Goal: Task Accomplishment & Management: Manage account settings

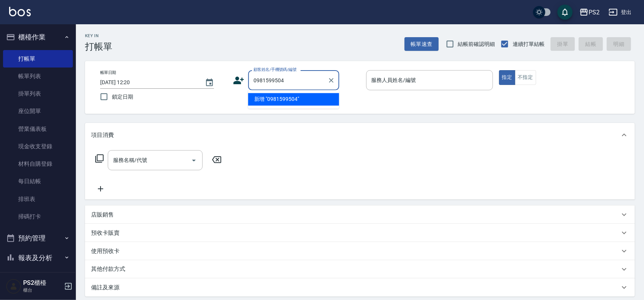
type input "0981599504"
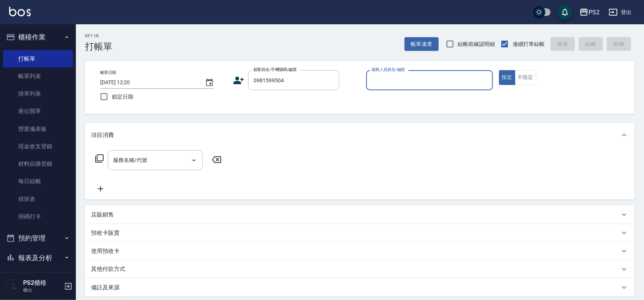
click at [233, 82] on icon at bounding box center [238, 80] width 11 height 11
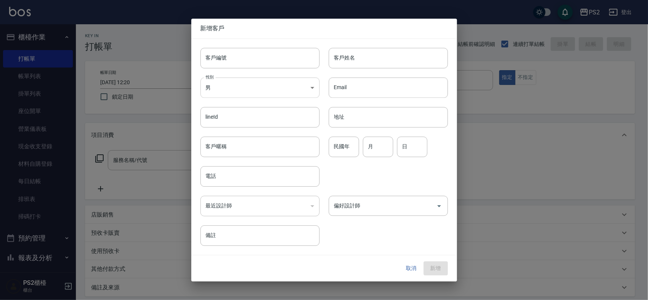
type input "0981599504"
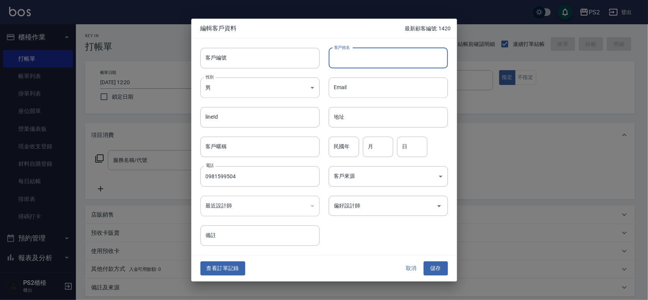
click at [359, 54] on input "客戶姓名" at bounding box center [388, 58] width 119 height 21
click at [407, 268] on button "取消" at bounding box center [412, 269] width 24 height 14
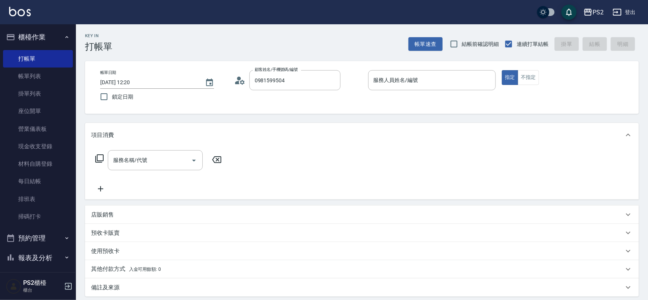
click at [407, 268] on div "其他付款方式 入金可用餘額: 0" at bounding box center [357, 269] width 533 height 8
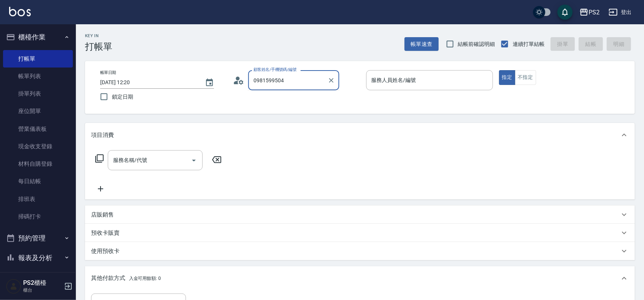
click at [317, 86] on input "0981599504" at bounding box center [288, 80] width 73 height 13
click at [332, 81] on icon "Clear" at bounding box center [331, 80] width 5 height 5
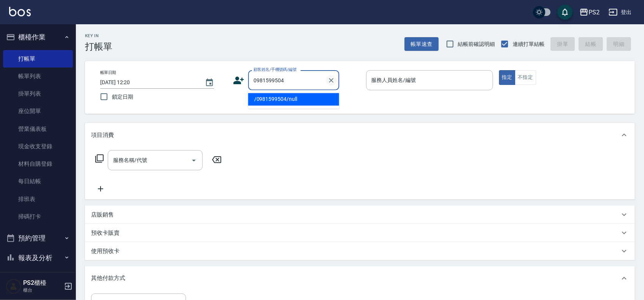
type input "/0981599504/null"
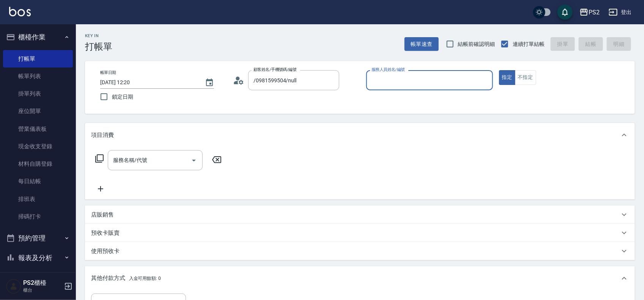
click at [238, 80] on icon at bounding box center [238, 80] width 11 height 11
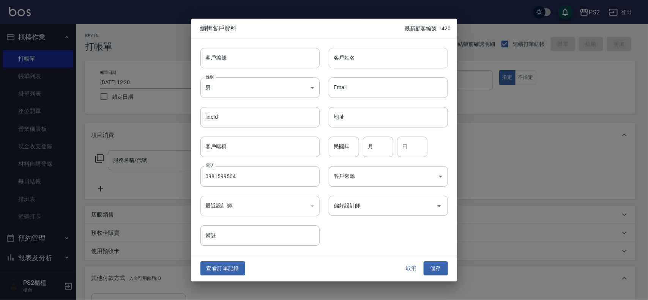
click at [346, 63] on input "客戶姓名" at bounding box center [388, 58] width 119 height 21
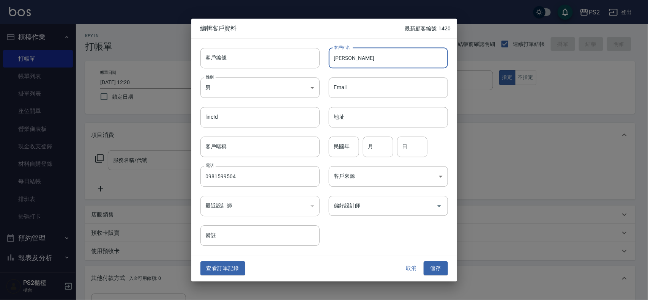
type input "蔣孟雅"
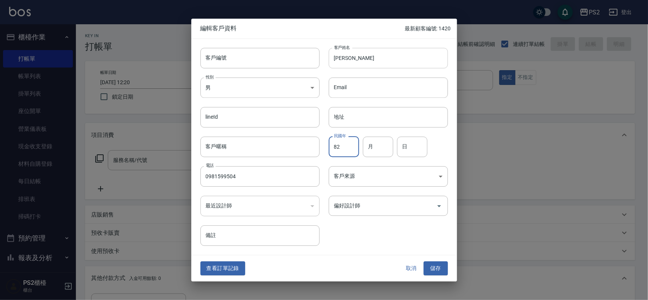
type input "82"
type input "10"
type input "19"
click at [424, 262] on button "儲存" at bounding box center [436, 269] width 24 height 14
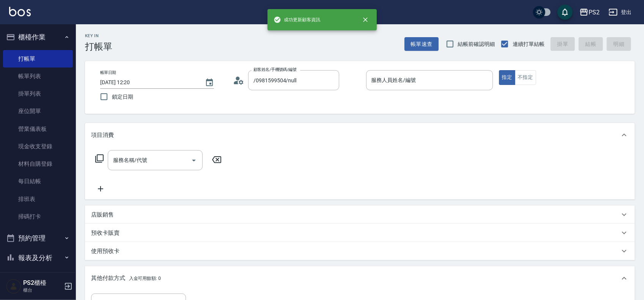
click at [298, 68] on div "帳單日期 2025/08/16 12:20 鎖定日期 顧客姓名/手機號碼/編號 /0981599504/null 顧客姓名/手機號碼/編號 服務人員姓名/編號…" at bounding box center [360, 87] width 550 height 53
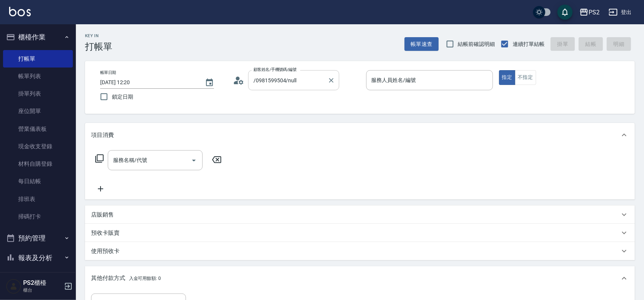
click at [311, 86] on input "/0981599504/null" at bounding box center [288, 80] width 73 height 13
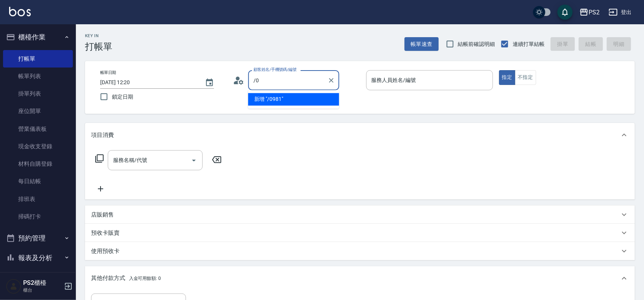
type input "/"
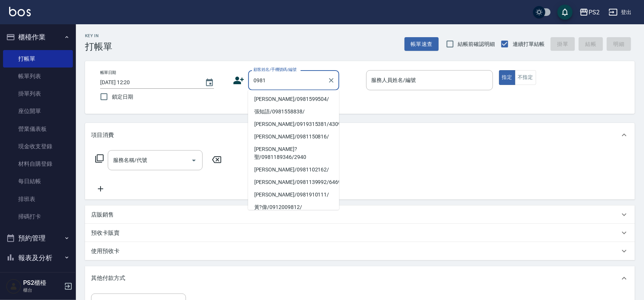
click at [265, 99] on li "蔣孟雅/0981599504/" at bounding box center [293, 99] width 91 height 13
type input "蔣孟雅/0981599504/"
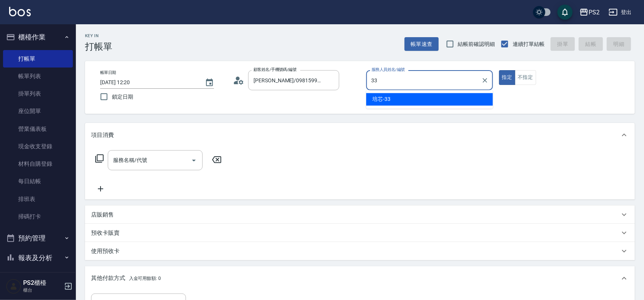
type input "培芯-33"
type button "true"
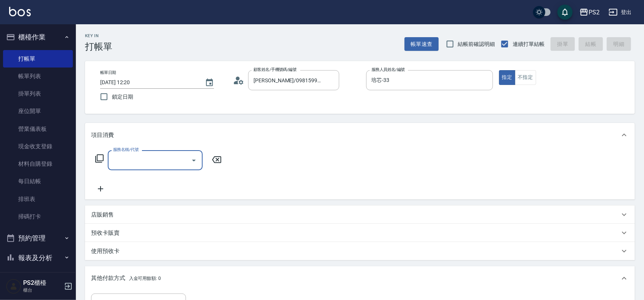
click at [100, 160] on icon at bounding box center [99, 158] width 9 height 9
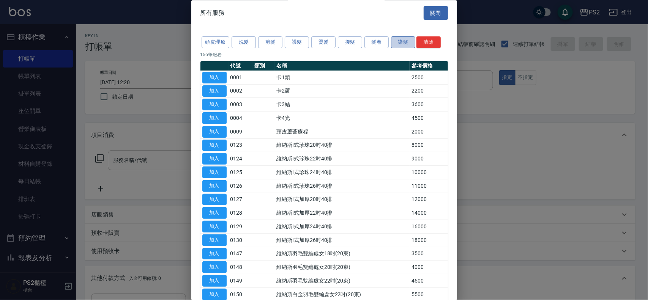
click at [398, 45] on button "染髮" at bounding box center [403, 43] width 24 height 12
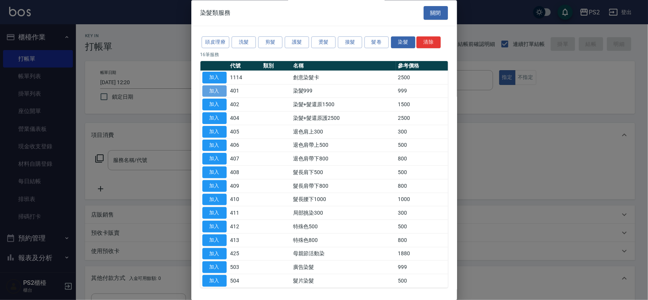
click at [220, 89] on button "加入" at bounding box center [214, 91] width 24 height 12
type input "染髮999(401)"
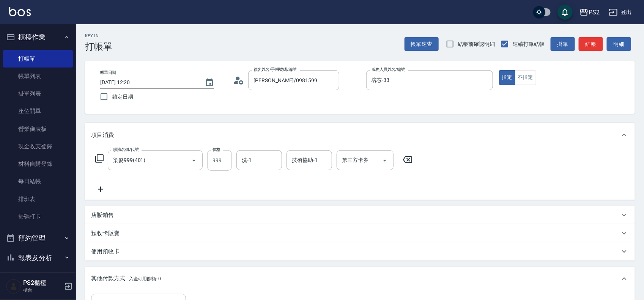
click at [225, 159] on input "999" at bounding box center [219, 160] width 25 height 21
type input "900"
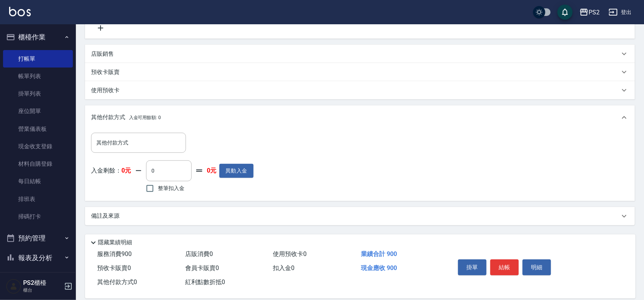
scroll to position [172, 0]
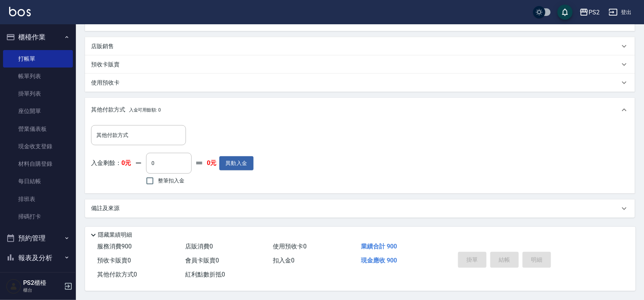
type input "2025/08/16 18:27"
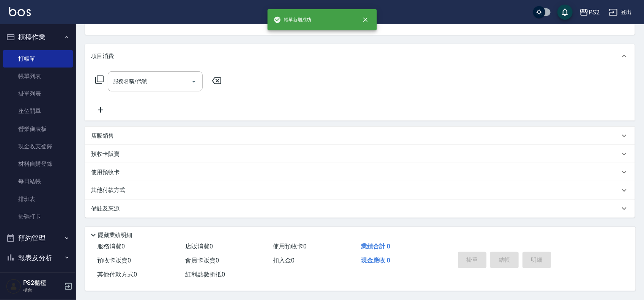
scroll to position [0, 0]
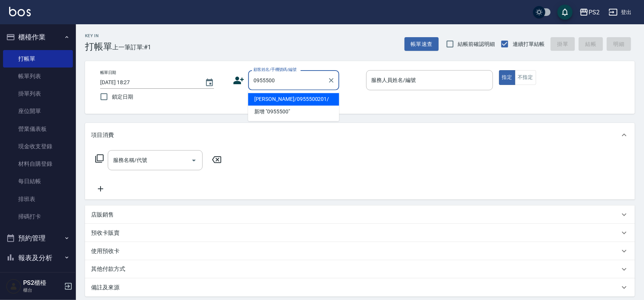
type input "梁育維/0955500201/"
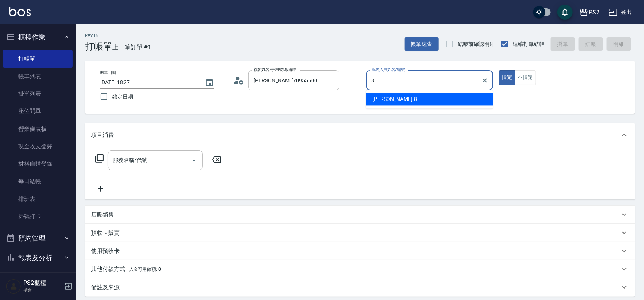
type input "Lori-8"
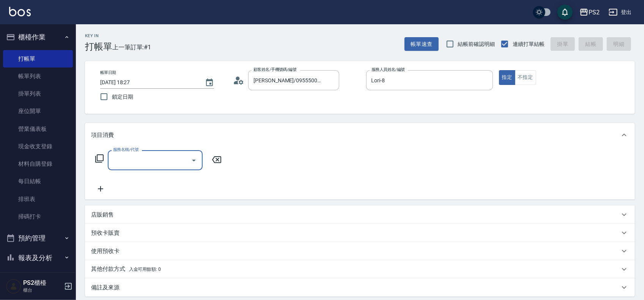
click at [99, 159] on icon at bounding box center [99, 158] width 9 height 9
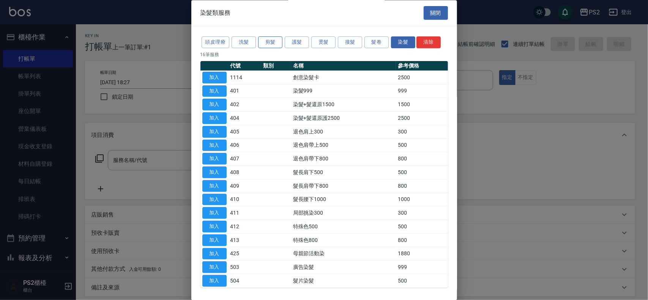
click at [273, 45] on button "剪髮" at bounding box center [270, 43] width 24 height 12
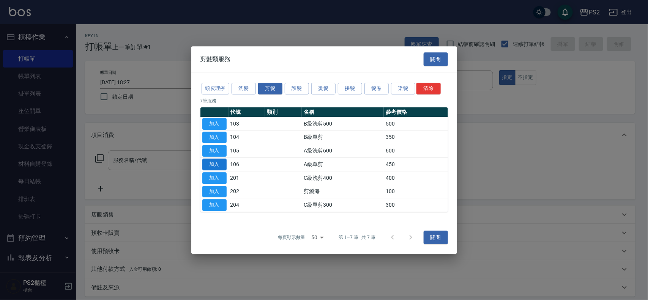
click at [219, 164] on button "加入" at bounding box center [214, 165] width 24 height 12
type input "A級單剪(106)"
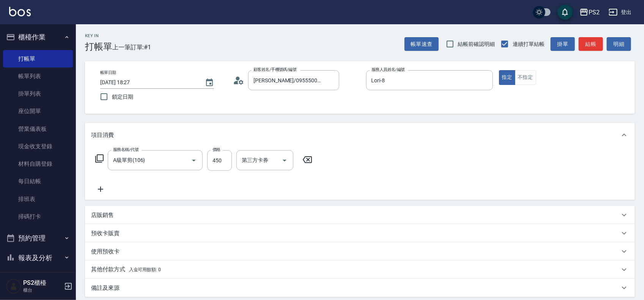
click at [101, 159] on icon at bounding box center [99, 158] width 9 height 9
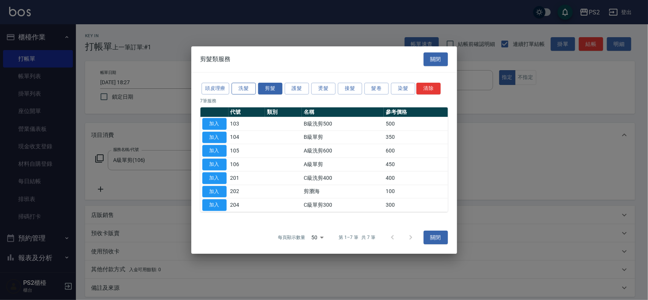
click at [243, 83] on button "洗髮" at bounding box center [244, 89] width 24 height 12
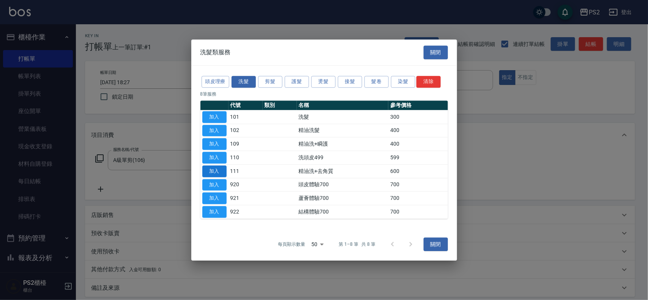
click at [219, 171] on button "加入" at bounding box center [214, 172] width 24 height 12
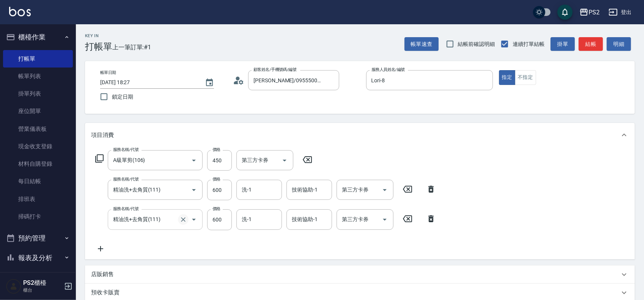
click at [185, 218] on icon "Clear" at bounding box center [183, 220] width 5 height 5
click at [185, 217] on icon "Clear" at bounding box center [184, 220] width 8 height 8
click at [183, 217] on icon "Clear" at bounding box center [184, 220] width 8 height 8
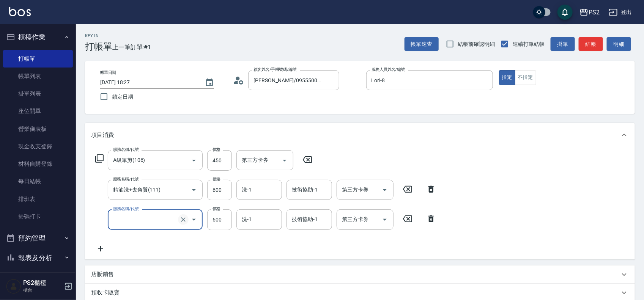
click at [183, 217] on icon "Clear" at bounding box center [184, 220] width 8 height 8
type input "精油洗+去角質(111)"
click at [409, 216] on icon at bounding box center [407, 219] width 9 height 7
click at [223, 188] on input "600" at bounding box center [219, 190] width 25 height 21
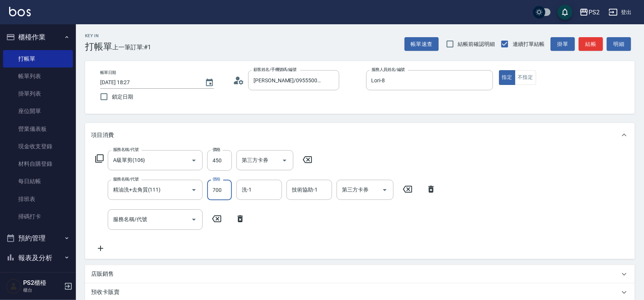
type input "700"
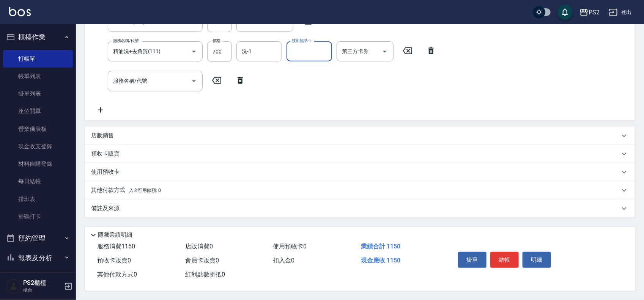
scroll to position [46, 0]
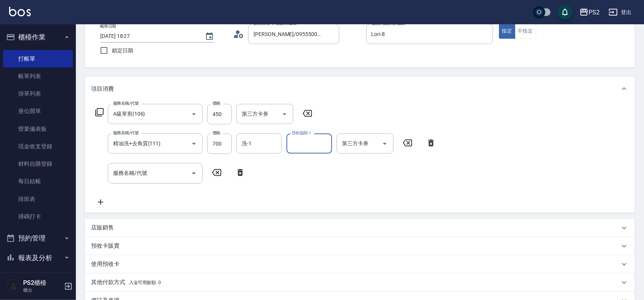
type input "2025/08/16 18:29"
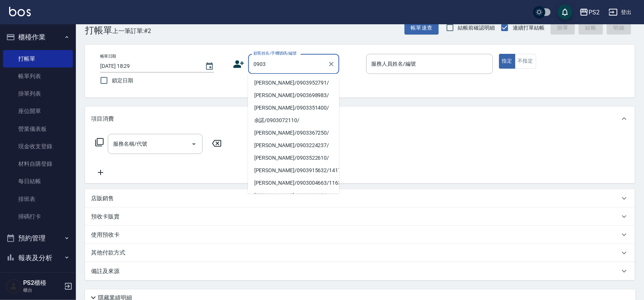
scroll to position [0, 0]
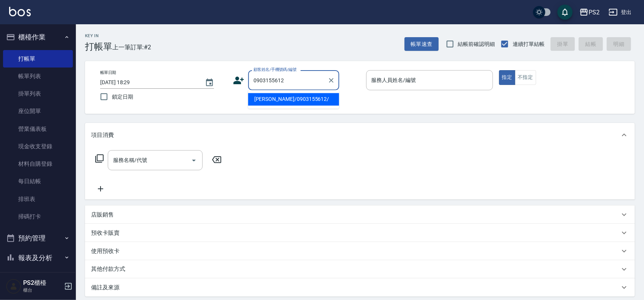
type input "黃華羚/0903155612/"
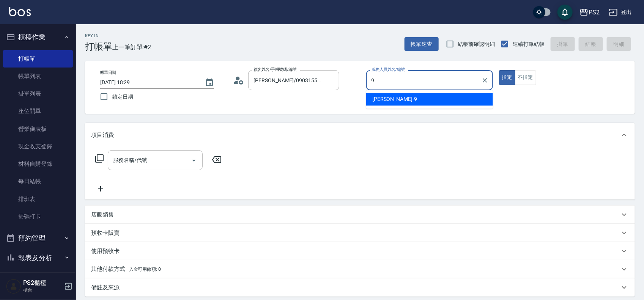
type input "Nina-9"
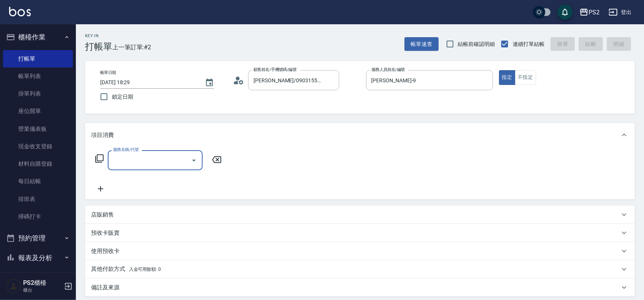
click at [99, 159] on icon at bounding box center [99, 158] width 9 height 9
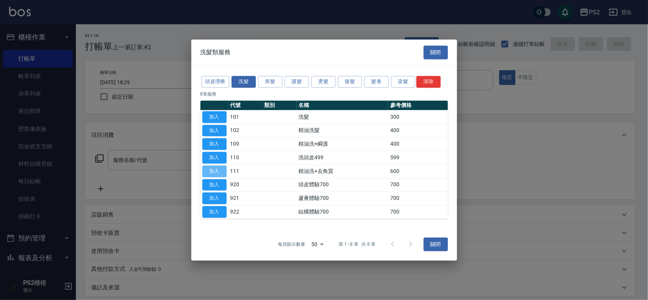
click at [221, 172] on button "加入" at bounding box center [214, 172] width 24 height 12
type input "精油洗+去角質(111)"
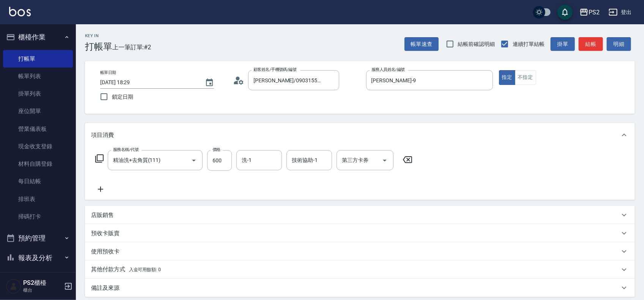
click at [102, 158] on icon at bounding box center [99, 158] width 9 height 9
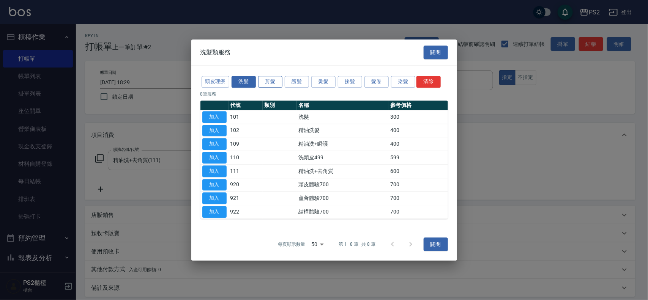
click at [271, 78] on button "剪髮" at bounding box center [270, 82] width 24 height 12
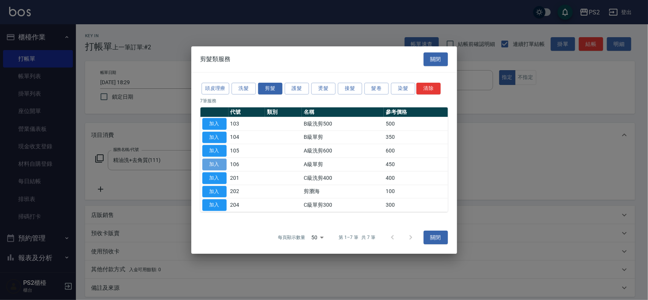
click at [219, 166] on button "加入" at bounding box center [214, 165] width 24 height 12
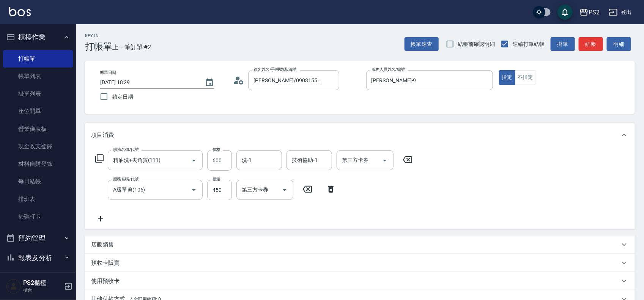
click at [101, 158] on icon at bounding box center [99, 158] width 9 height 9
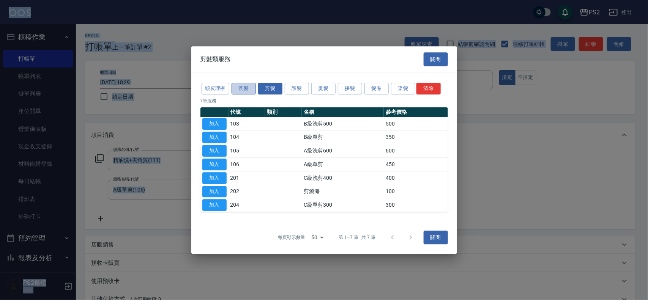
click at [251, 90] on button "洗髮" at bounding box center [244, 89] width 24 height 12
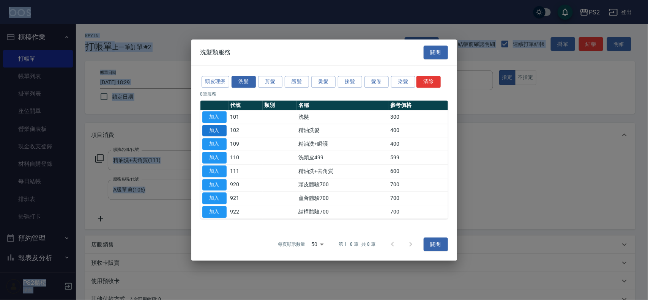
click at [221, 131] on button "加入" at bounding box center [214, 131] width 24 height 12
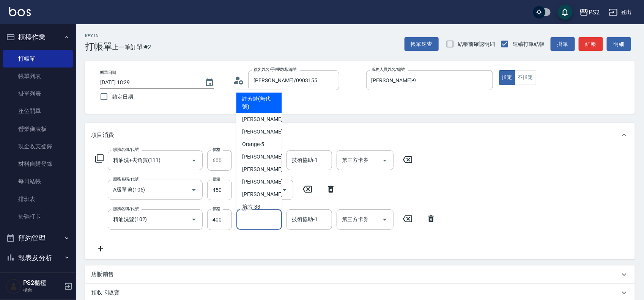
click at [259, 223] on input "洗-1" at bounding box center [259, 219] width 39 height 13
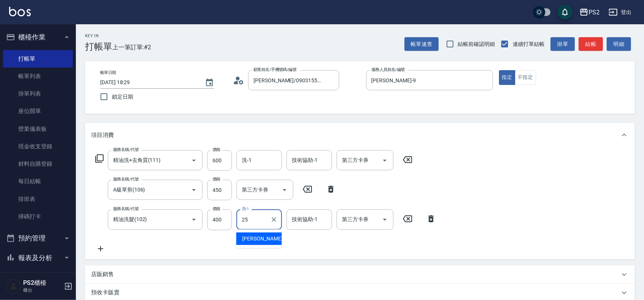
type input "Allan-25"
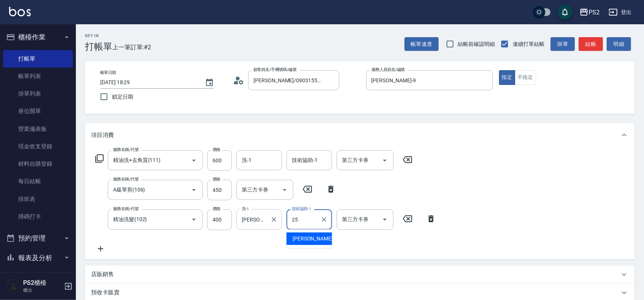
type input "Allan-25"
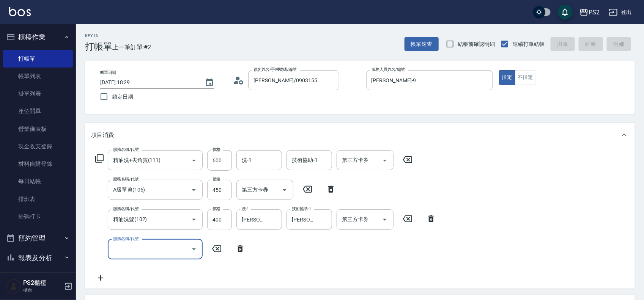
type input "2025/08/16 18:30"
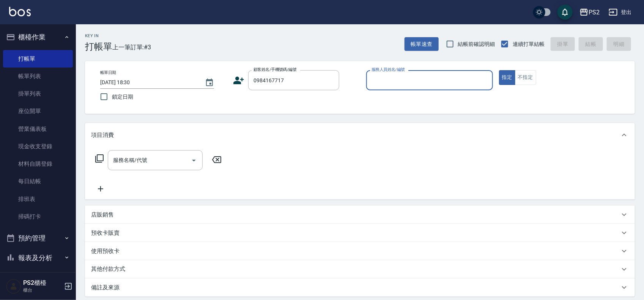
type input "林佩瑩/0984167717/13585"
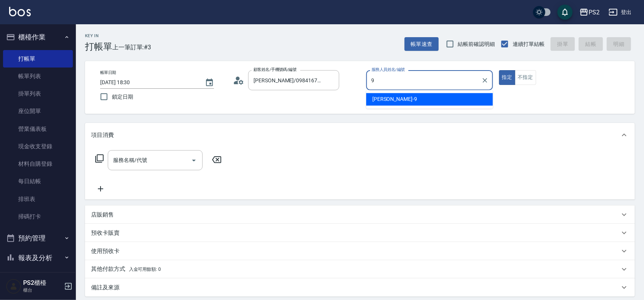
type input "Nina-9"
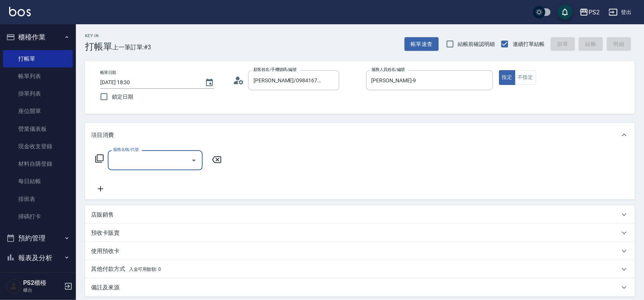
click at [99, 156] on icon at bounding box center [99, 158] width 9 height 9
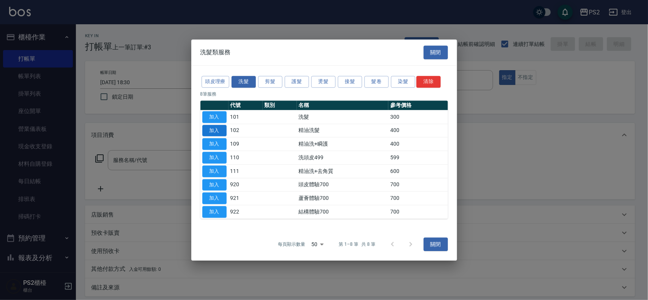
click at [218, 129] on button "加入" at bounding box center [214, 131] width 24 height 12
type input "精油洗髮(102)"
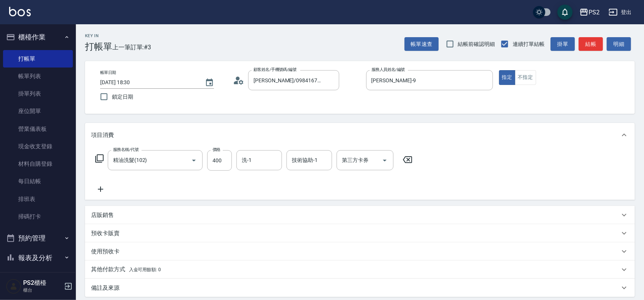
click at [97, 157] on icon at bounding box center [99, 159] width 8 height 8
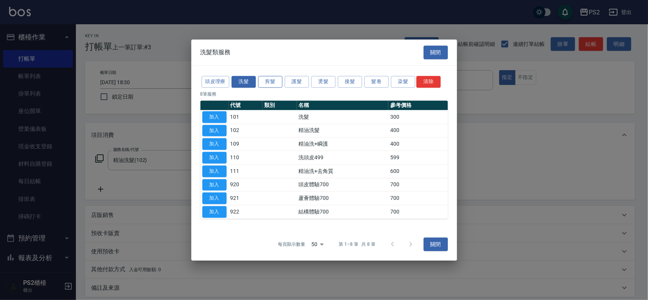
click at [270, 85] on button "剪髮" at bounding box center [270, 82] width 24 height 12
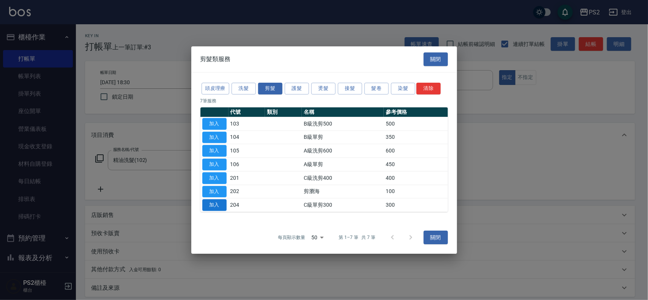
click at [221, 206] on button "加入" at bounding box center [214, 205] width 24 height 12
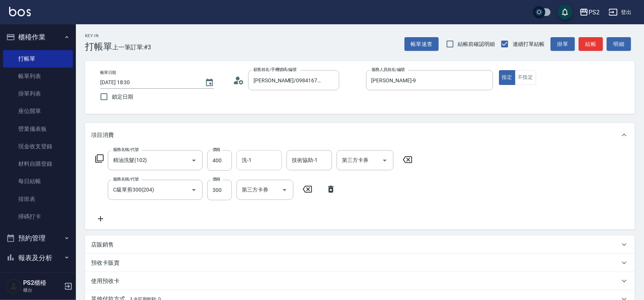
click at [253, 163] on input "洗-1" at bounding box center [259, 160] width 39 height 13
type input "冠霖-20"
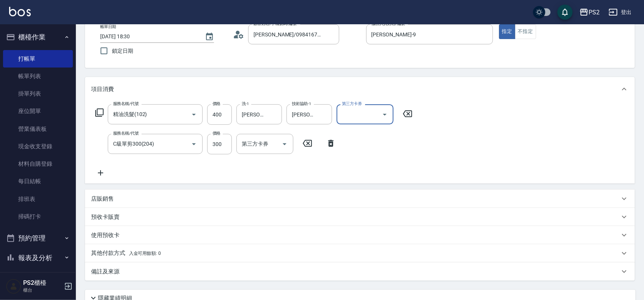
scroll to position [112, 0]
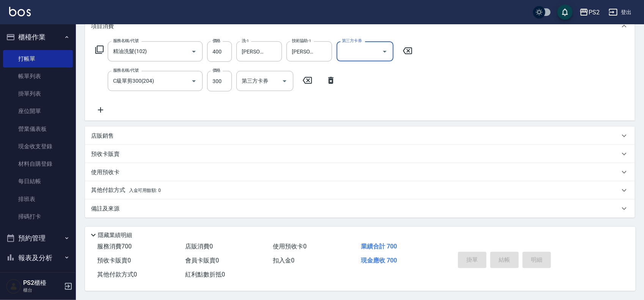
type input "2025/08/16 18:31"
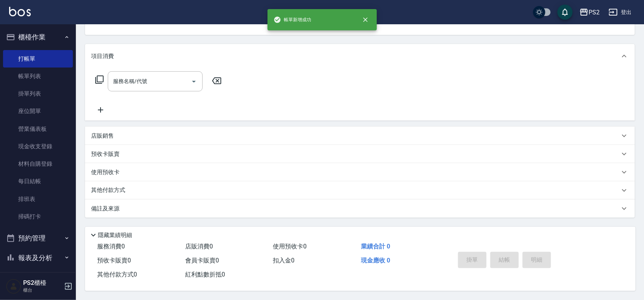
scroll to position [0, 0]
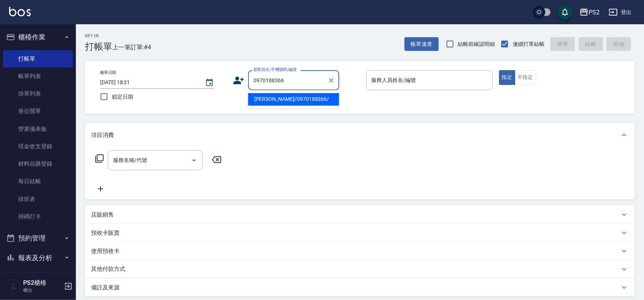
type input "蘇冠全/0970188366/"
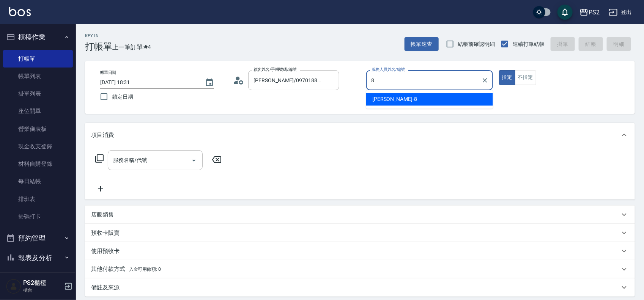
type input "Lori-8"
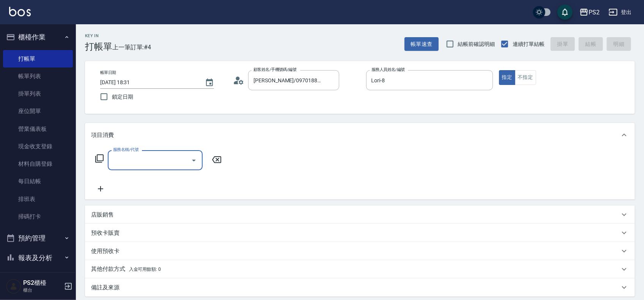
click at [98, 156] on icon at bounding box center [99, 158] width 9 height 9
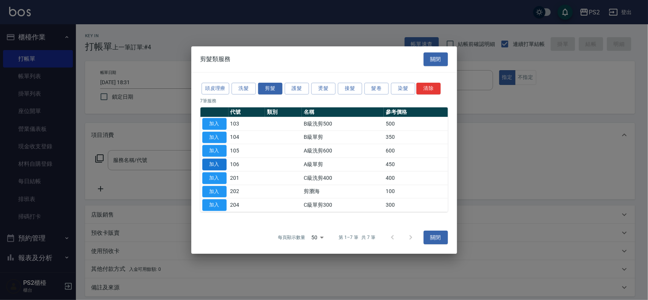
click at [212, 164] on button "加入" at bounding box center [214, 165] width 24 height 12
type input "A級單剪(106)"
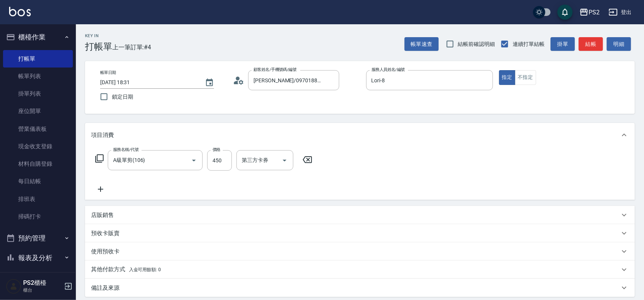
click at [103, 156] on icon at bounding box center [99, 159] width 8 height 8
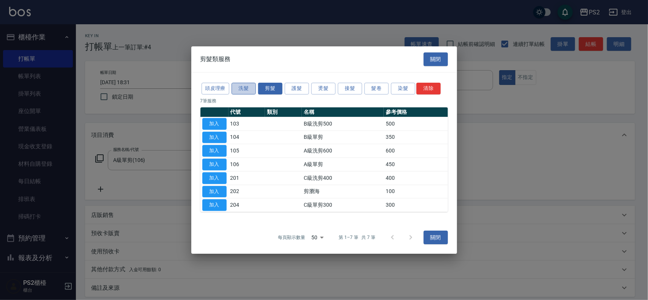
click at [245, 90] on button "洗髮" at bounding box center [244, 89] width 24 height 12
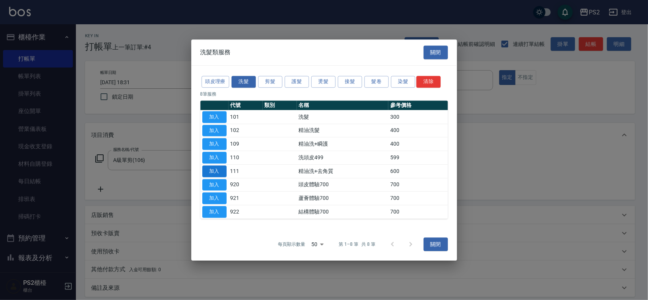
click at [217, 171] on button "加入" at bounding box center [214, 172] width 24 height 12
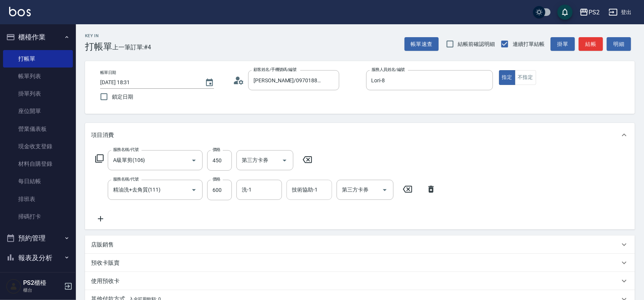
click at [311, 193] on input "技術協助-1" at bounding box center [309, 189] width 39 height 13
type input "培芯-33"
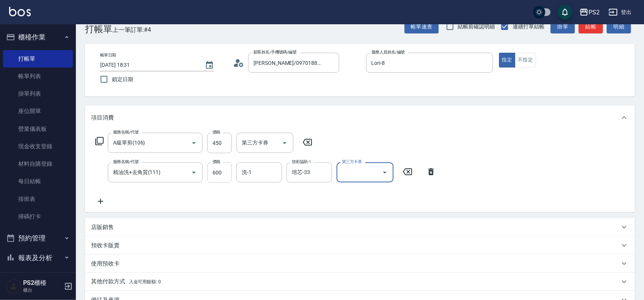
scroll to position [17, 0]
click at [215, 169] on input "600" at bounding box center [219, 173] width 25 height 21
type input "700"
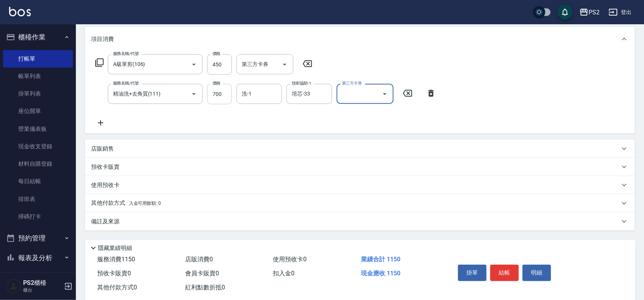
scroll to position [112, 0]
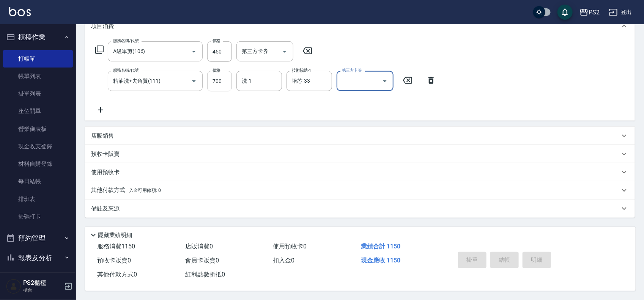
type input "2025/08/16 18:32"
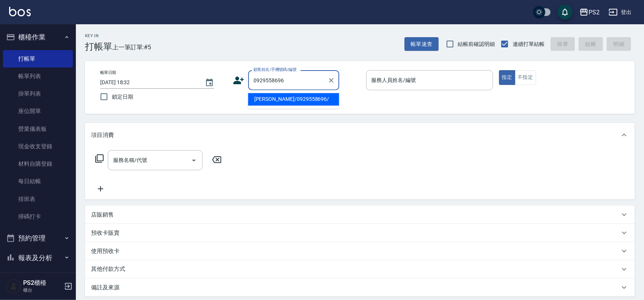
type input "謝秉真/0929558696/"
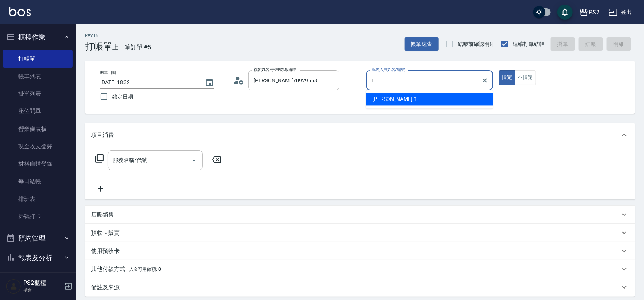
type input "Polly-1"
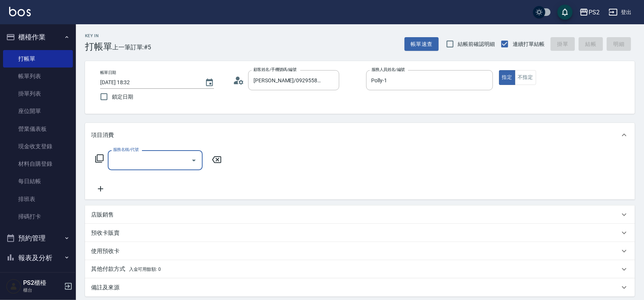
type input "1"
click at [95, 155] on icon at bounding box center [99, 158] width 9 height 9
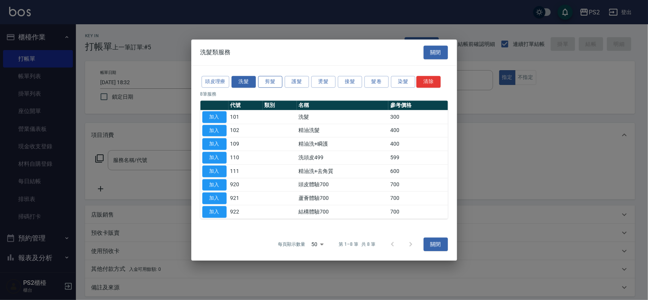
click at [273, 78] on button "剪髮" at bounding box center [270, 82] width 24 height 12
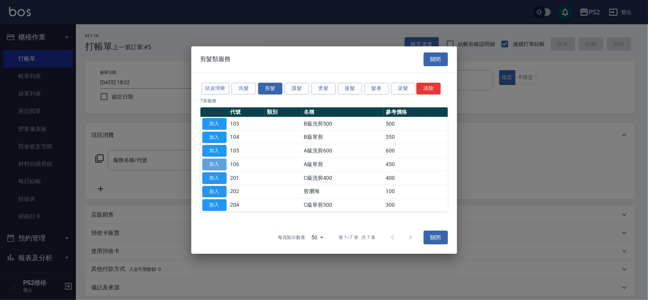
click at [219, 166] on button "加入" at bounding box center [214, 165] width 24 height 12
type input "A級單剪(106)"
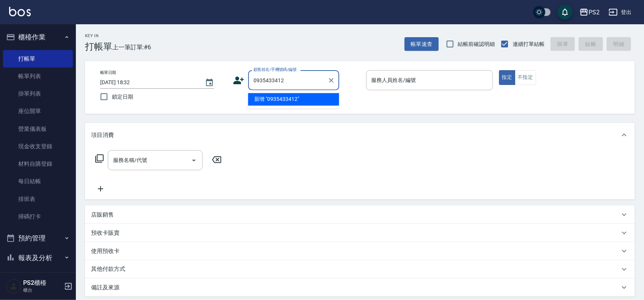
type input "0935433412"
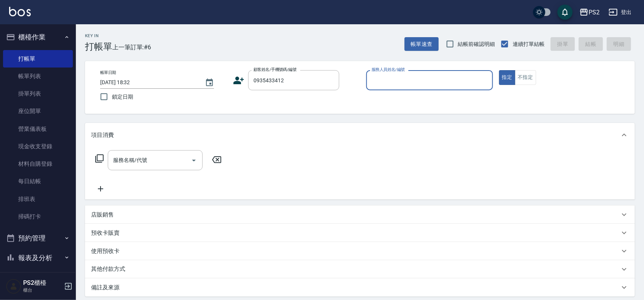
click at [240, 79] on icon at bounding box center [239, 81] width 11 height 8
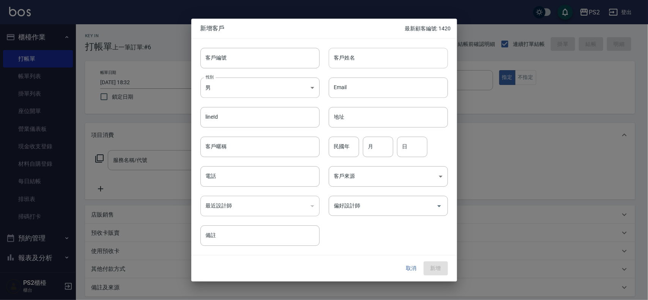
type input "0935433412"
click at [346, 55] on input "客戶姓名" at bounding box center [388, 58] width 119 height 21
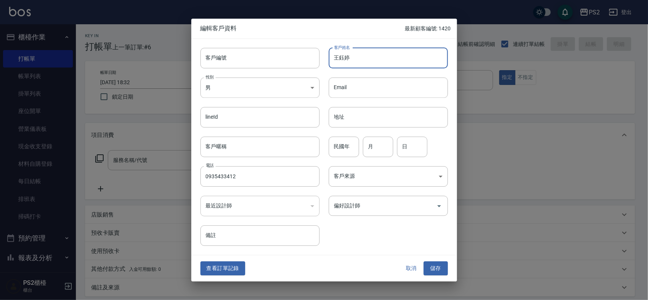
type input "王鈺婷"
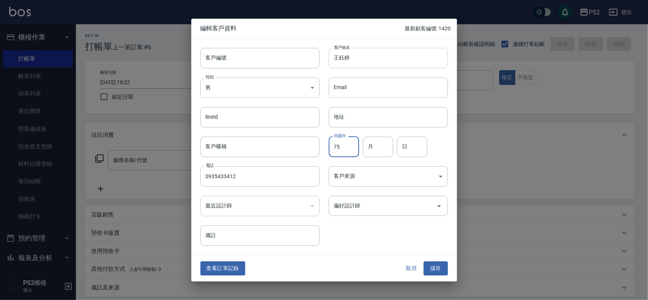
type input "75"
type input "2"
type input "1"
click at [436, 274] on button "儲存" at bounding box center [436, 269] width 24 height 14
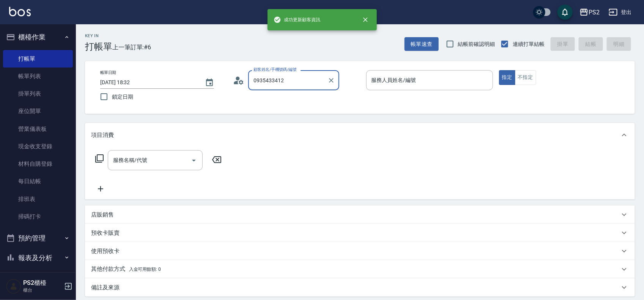
click at [310, 79] on input "0935433412" at bounding box center [288, 80] width 73 height 13
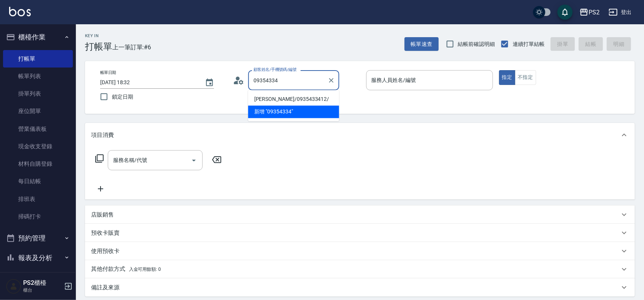
click at [292, 100] on li "王鈺婷/0935433412/" at bounding box center [293, 99] width 91 height 13
type input "王鈺婷/0935433412/"
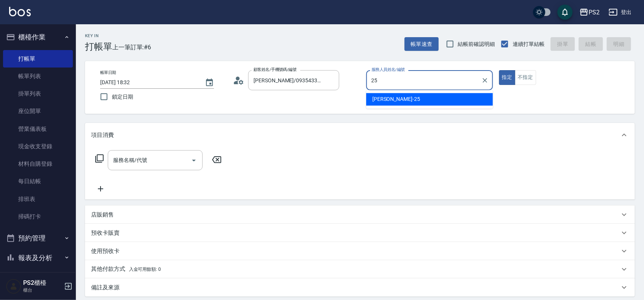
type input "Allan-25"
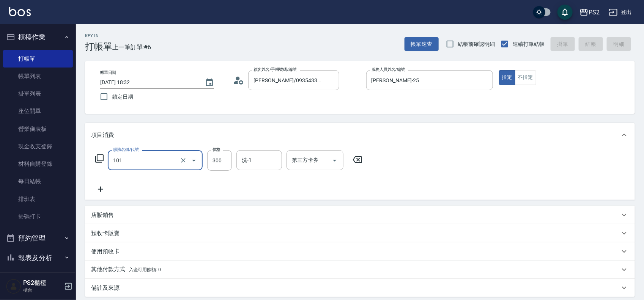
type input "101"
type input "2025/08/16 19:22"
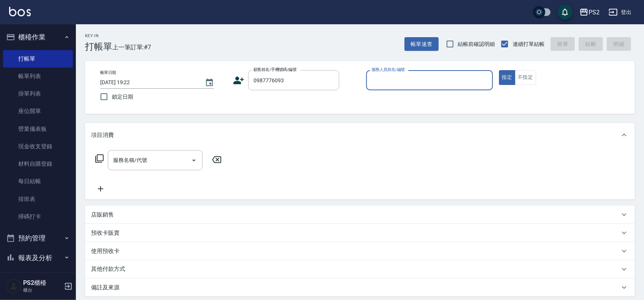
type input "0987776093"
click at [238, 81] on icon at bounding box center [238, 80] width 11 height 11
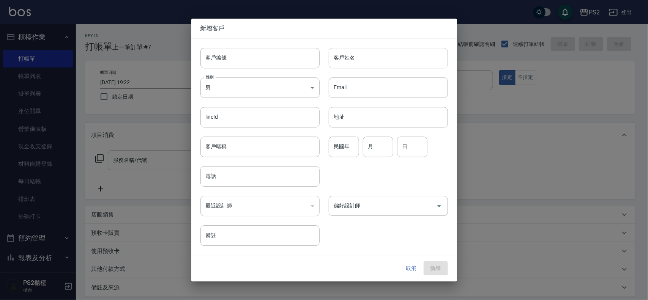
type input "0987776093"
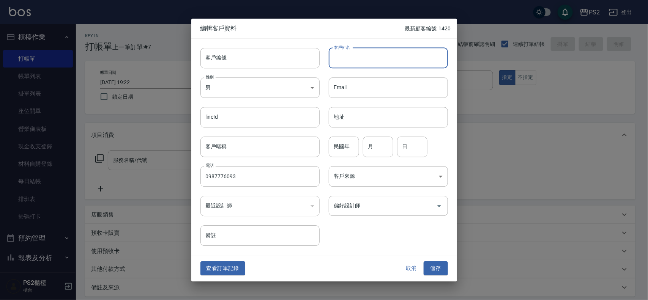
click at [335, 58] on input "客戶姓名" at bounding box center [388, 58] width 119 height 21
type input "朱庭慧"
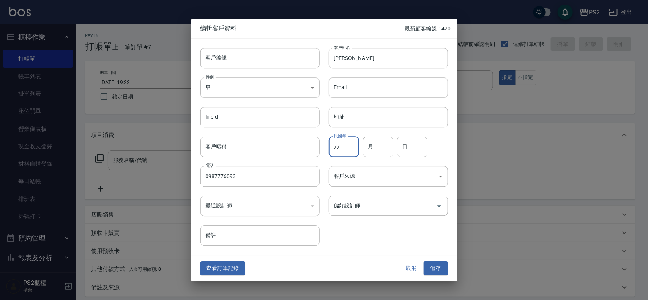
type input "77"
type input "7"
type input "14"
click at [439, 264] on button "儲存" at bounding box center [436, 269] width 24 height 14
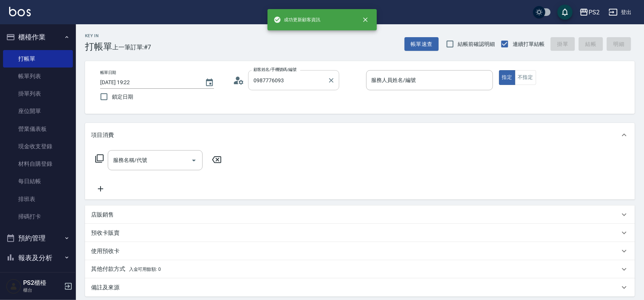
click at [295, 74] on input "0987776093" at bounding box center [288, 80] width 73 height 13
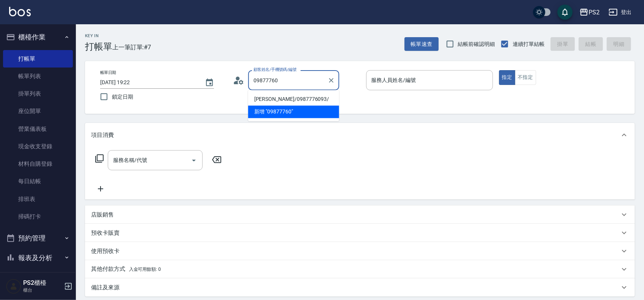
click at [288, 101] on li "朱庭慧/0987776093/" at bounding box center [293, 99] width 91 height 13
type input "朱庭慧/0987776093/"
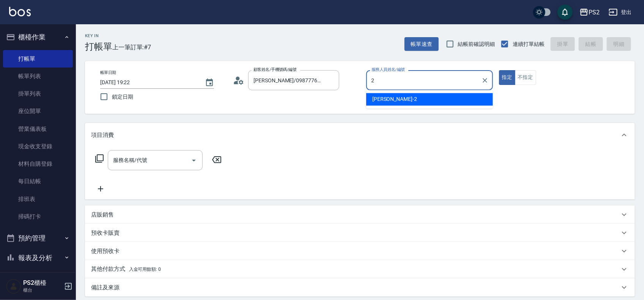
type input "Jason-2"
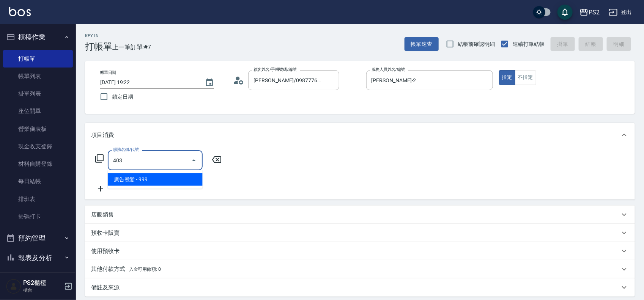
type input "廣告燙髮(403)"
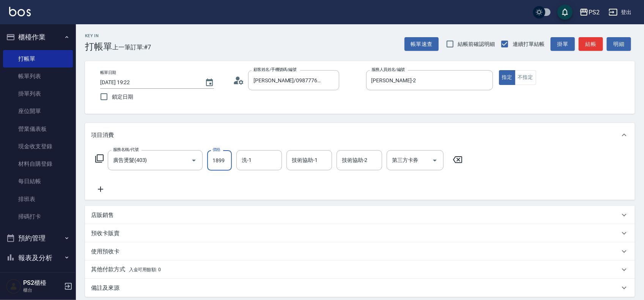
type input "1899"
type input "Allan-25"
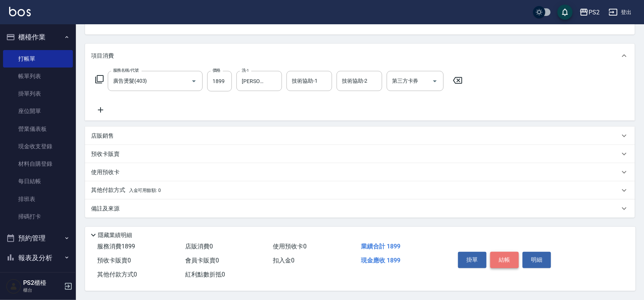
click at [510, 257] on button "結帳" at bounding box center [505, 260] width 28 height 16
type input "2025/08/16 19:23"
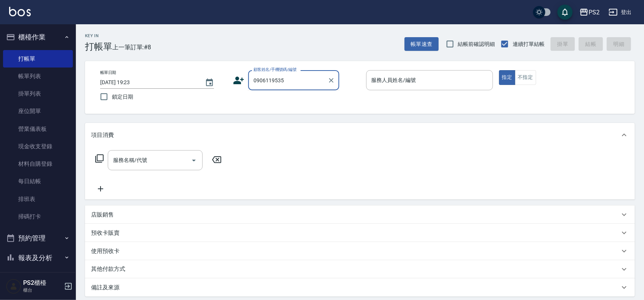
drag, startPoint x: 297, startPoint y: 84, endPoint x: 254, endPoint y: 84, distance: 43.7
click at [254, 84] on input "0906119535" at bounding box center [288, 80] width 73 height 13
type input "陳思華/0906149535/"
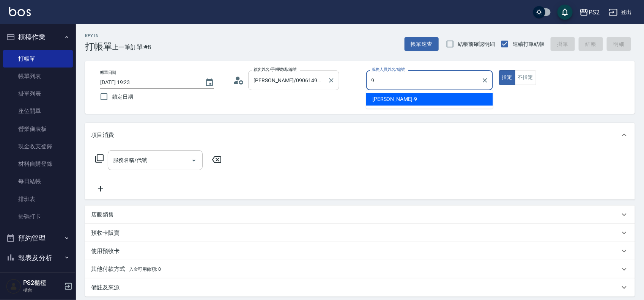
type input "Nina-9"
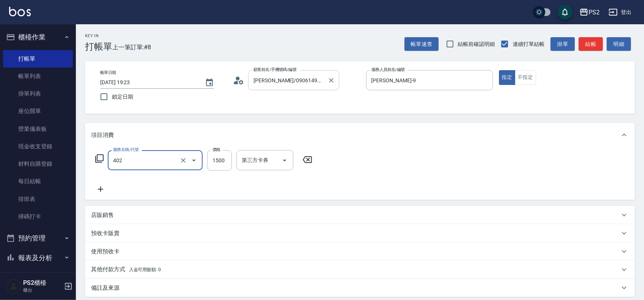
type input "染髮+髮還原1500(402)"
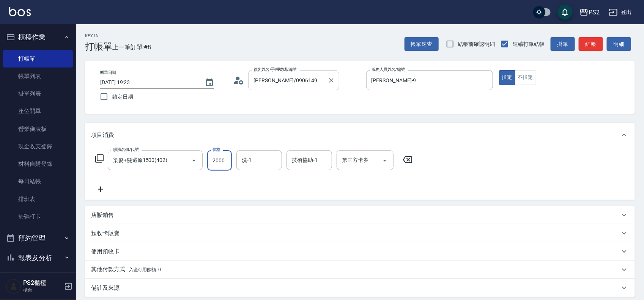
type input "2000"
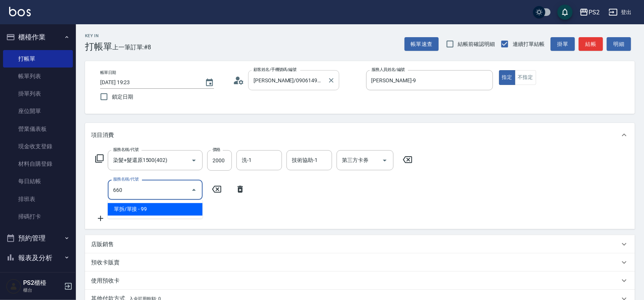
type input "單拆/單接(660)"
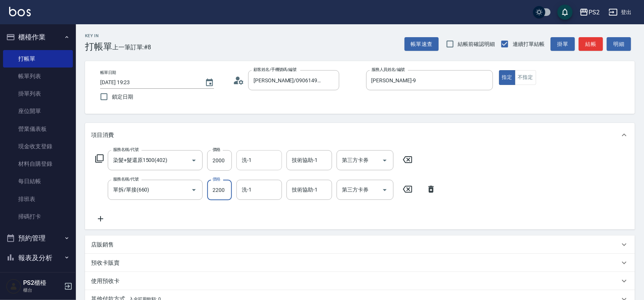
type input "2200"
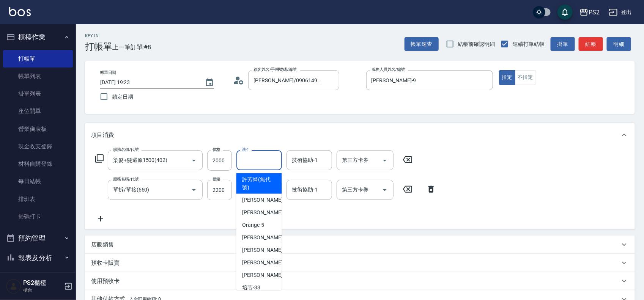
click at [259, 161] on input "洗-1" at bounding box center [259, 160] width 39 height 13
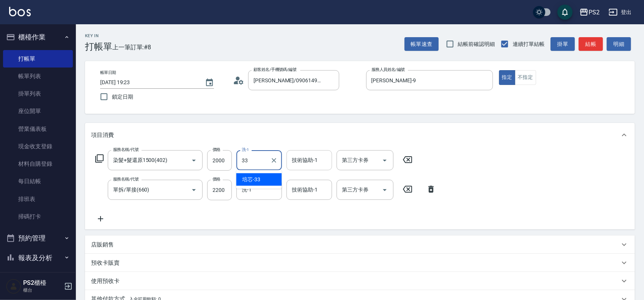
type input "培芯-33"
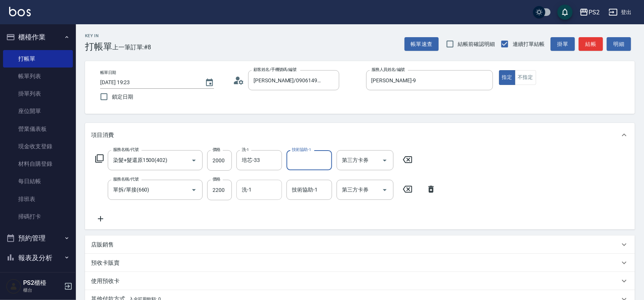
click at [265, 191] on input "洗-1" at bounding box center [259, 189] width 39 height 13
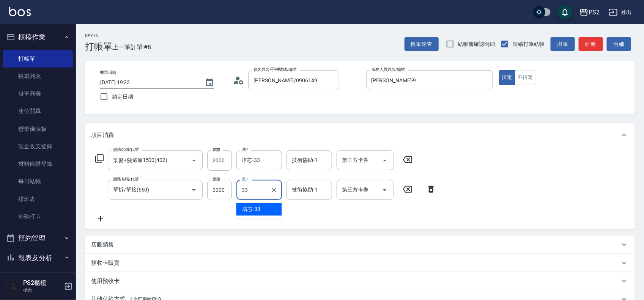
type input "培芯-33"
click at [305, 190] on input "技術協助-1" at bounding box center [309, 189] width 39 height 13
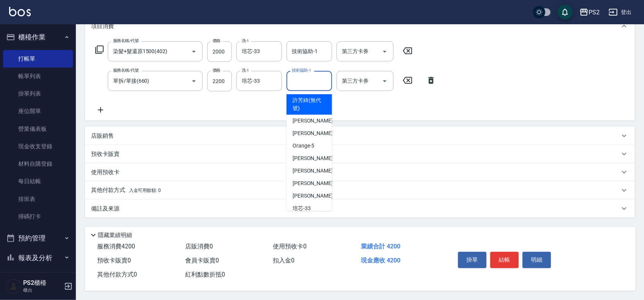
scroll to position [112, 0]
click at [507, 254] on button "結帳" at bounding box center [505, 260] width 28 height 16
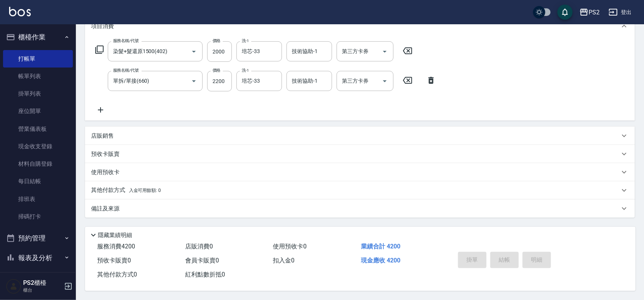
type input "2025/08/16 19:24"
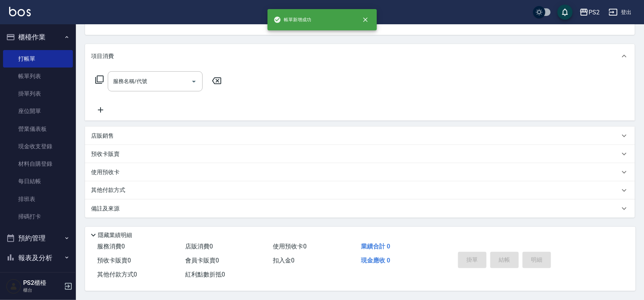
scroll to position [0, 0]
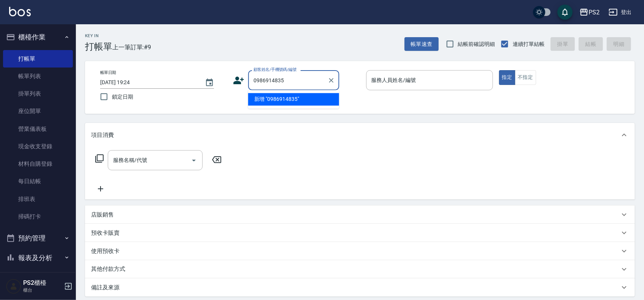
type input "0986914835"
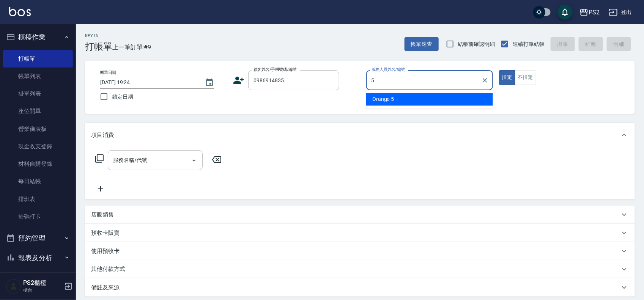
type input "Orange-5"
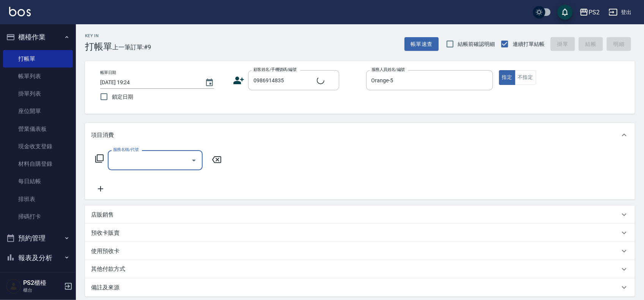
type input "蕭文凱/0986914835/"
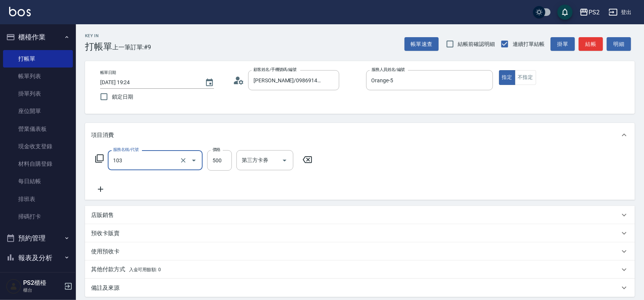
type input "B級洗剪500(103)"
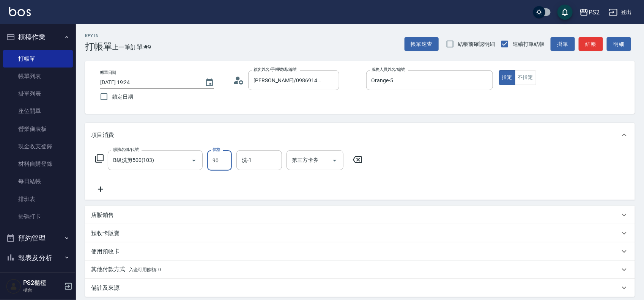
type input "900"
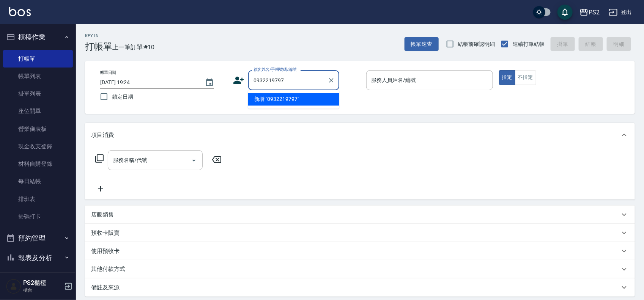
type input "0932219797"
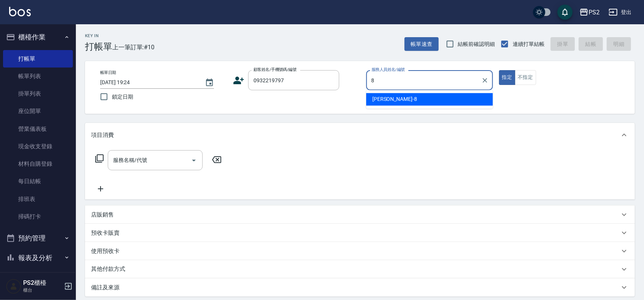
type input "Lori-8"
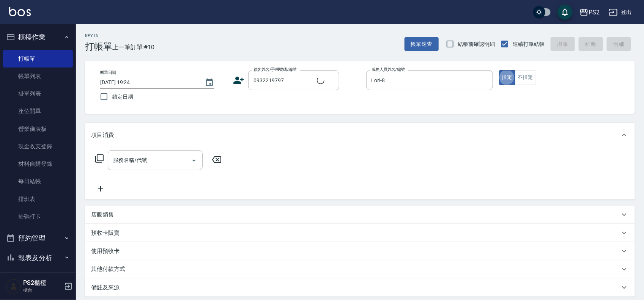
type input "謝俊豪/0932219797/"
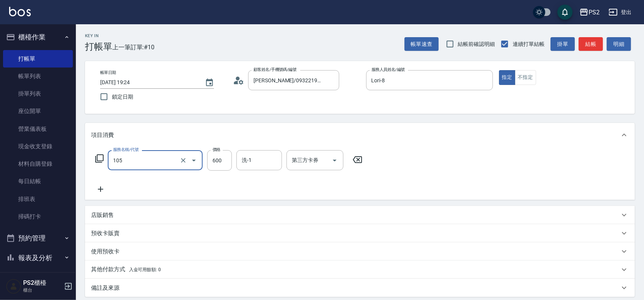
type input "A級洗剪600(105)"
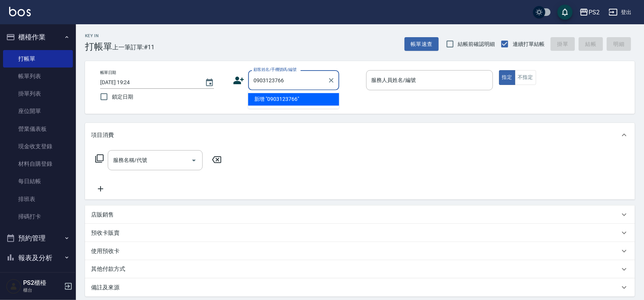
type input "0903123766"
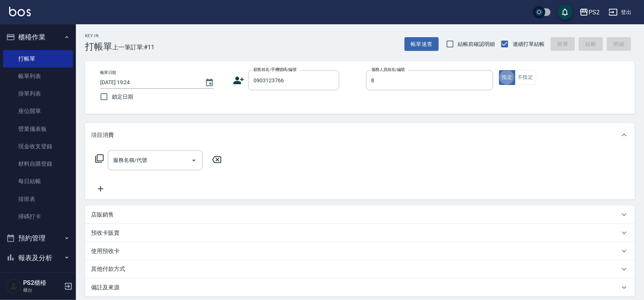
type input "Lori-8"
type input "10"
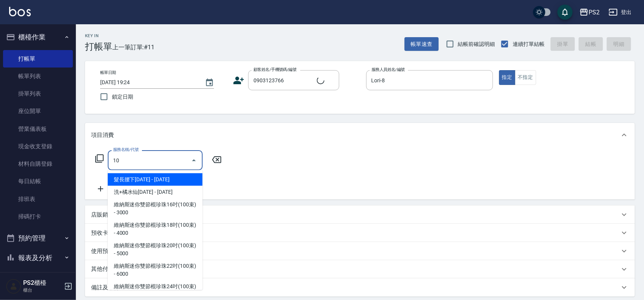
type input "林玟翰/0903123766/351956"
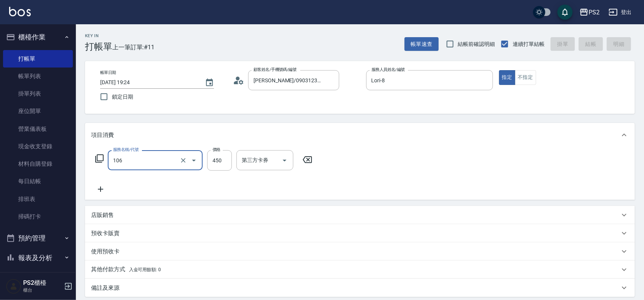
type input "106"
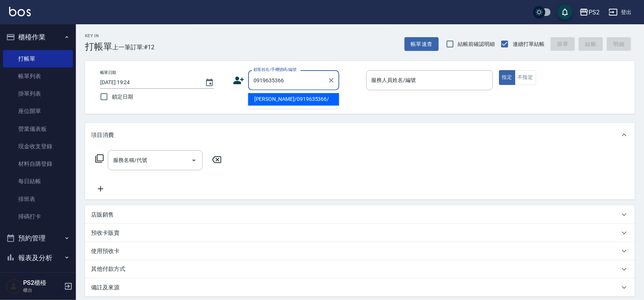
type input "郭小姐/0919635366/"
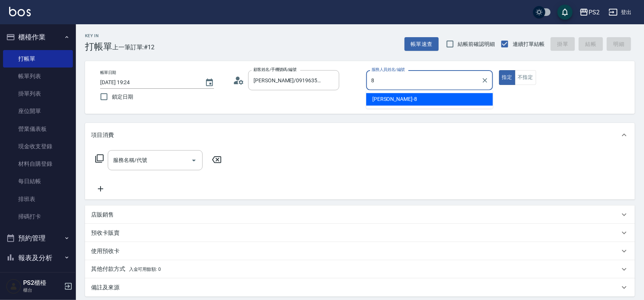
type input "Lori-8"
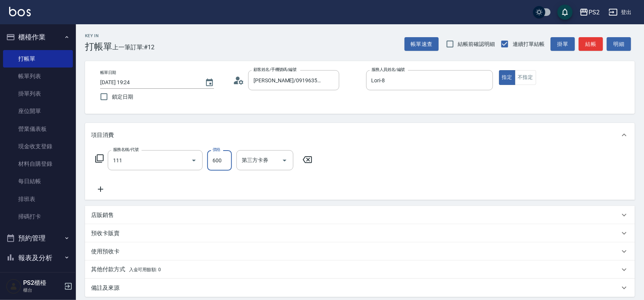
type input "精油洗+去角質(111)"
type input "900"
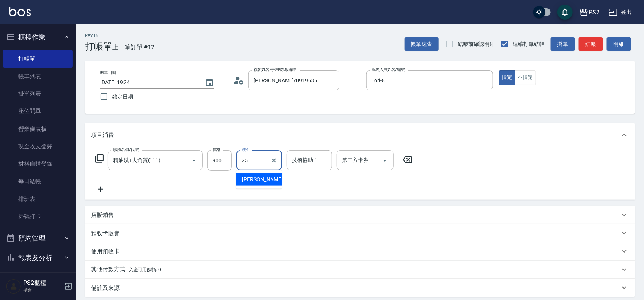
type input "Allan-25"
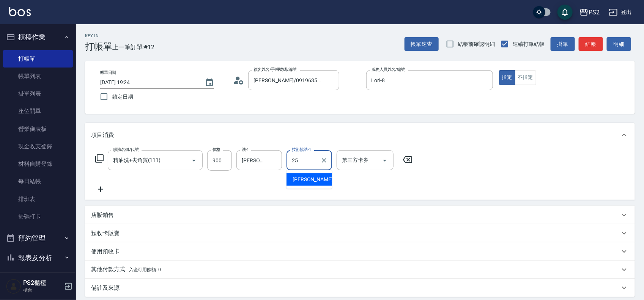
type input "Allan-25"
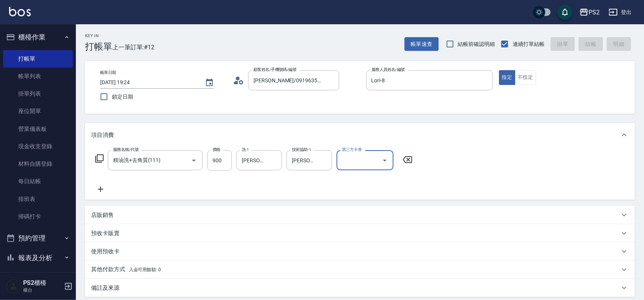
type input "2025/08/16 19:25"
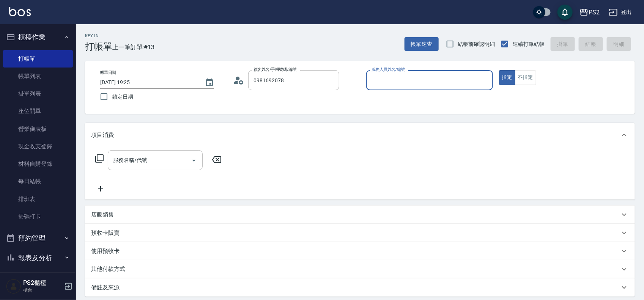
type input "邱歆媃/0981692078/"
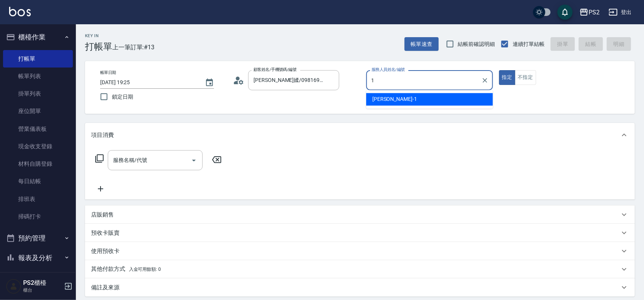
type input "Polly-1"
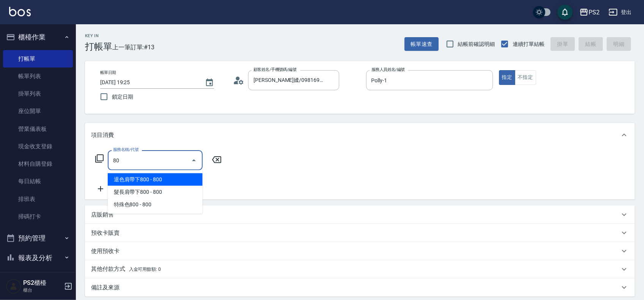
type input "8"
type input "染髮+髮還原1500(402)"
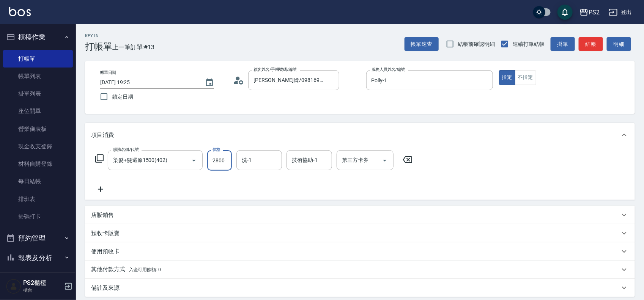
type input "2800"
type input "冠霖-20"
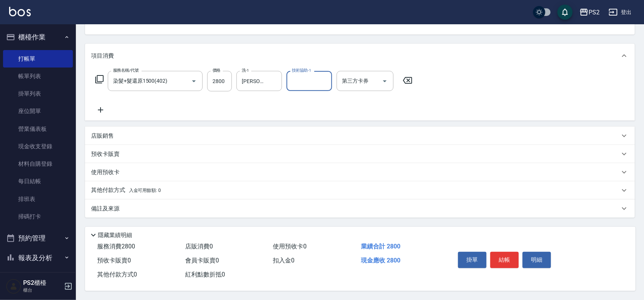
scroll to position [82, 0]
click at [139, 191] on p "其他付款方式 入金可用餘額: 0" at bounding box center [126, 190] width 70 height 8
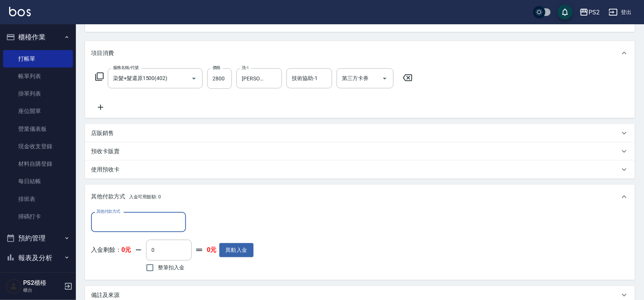
scroll to position [0, 0]
click at [108, 218] on input "其他付款方式" at bounding box center [139, 222] width 88 height 13
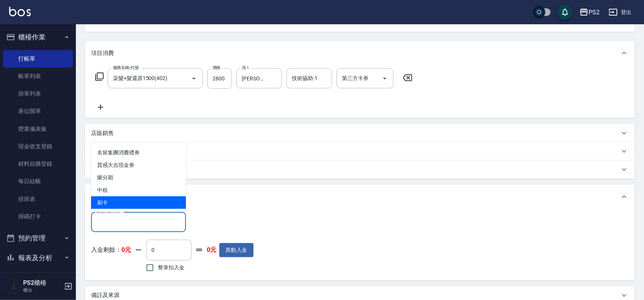
click at [112, 203] on span "刷卡" at bounding box center [138, 203] width 95 height 13
type input "刷卡"
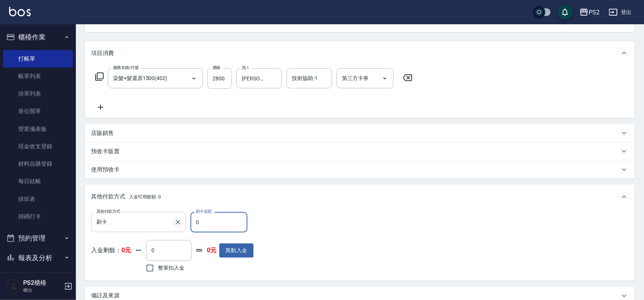
drag, startPoint x: 231, startPoint y: 221, endPoint x: 176, endPoint y: 222, distance: 54.7
click at [176, 222] on div "其他付款方式 刷卡 其他付款方式 刷卡金額 0 刷卡金額" at bounding box center [172, 222] width 163 height 21
click at [176, 222] on icon "Clear" at bounding box center [178, 223] width 8 height 8
type input "2800"
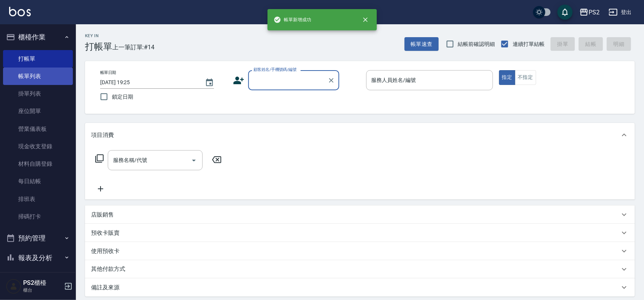
click at [38, 79] on link "帳單列表" at bounding box center [38, 76] width 70 height 17
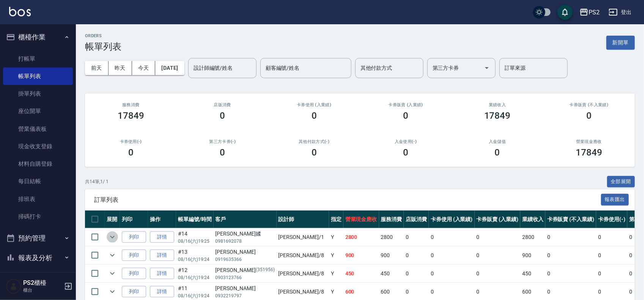
click at [109, 237] on icon "expand row" at bounding box center [112, 237] width 9 height 9
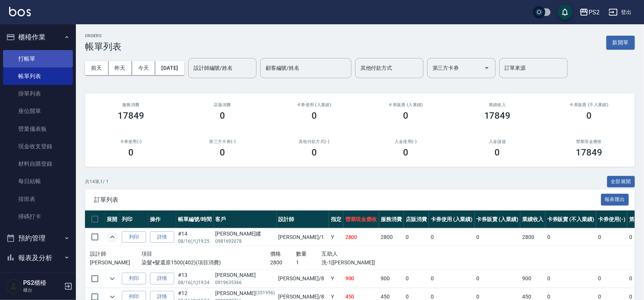
click at [35, 62] on link "打帳單" at bounding box center [38, 58] width 70 height 17
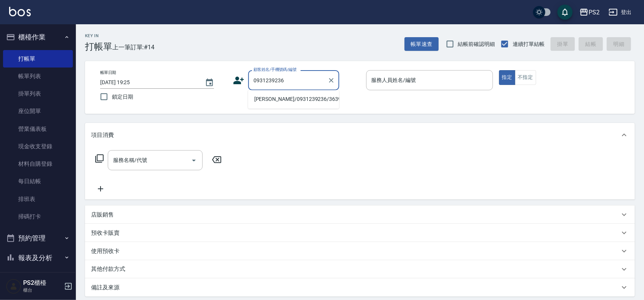
type input "謝辰皓/0931239236/363985"
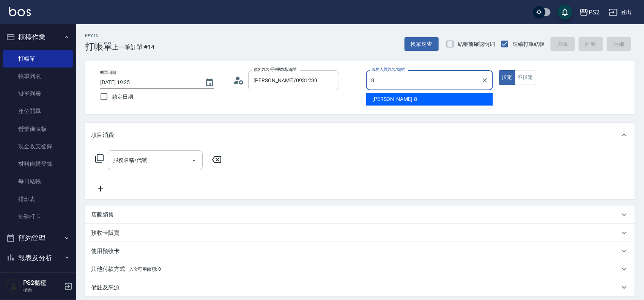
type input "Lori-8"
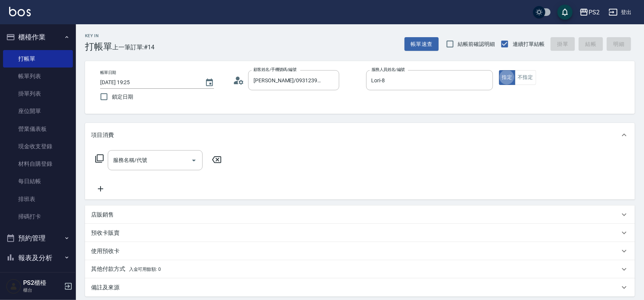
type button "true"
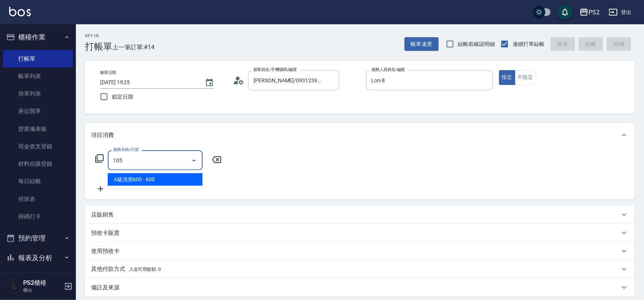
click at [145, 174] on span "A級洗剪600 - 600" at bounding box center [155, 180] width 95 height 13
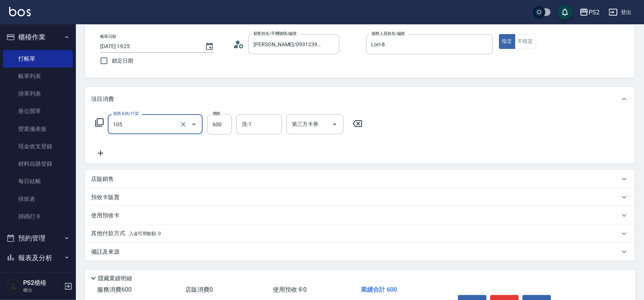
scroll to position [82, 0]
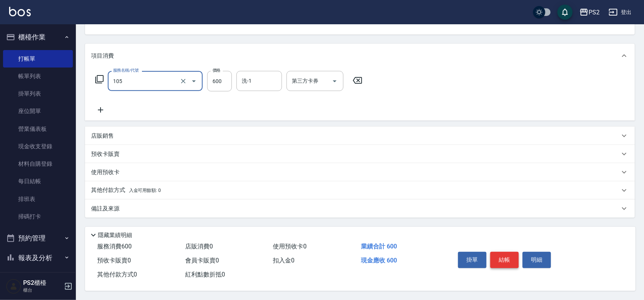
type input "A級洗剪600(105)"
click at [507, 257] on button "結帳" at bounding box center [505, 260] width 28 height 16
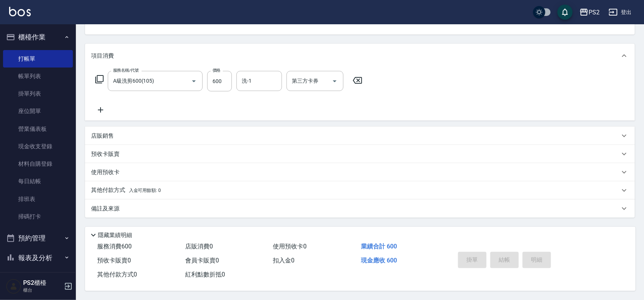
type input "2025/08/16 19:26"
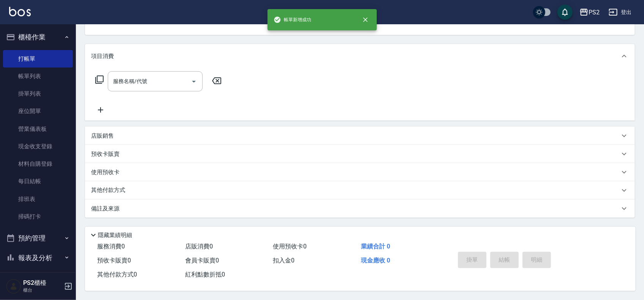
scroll to position [0, 0]
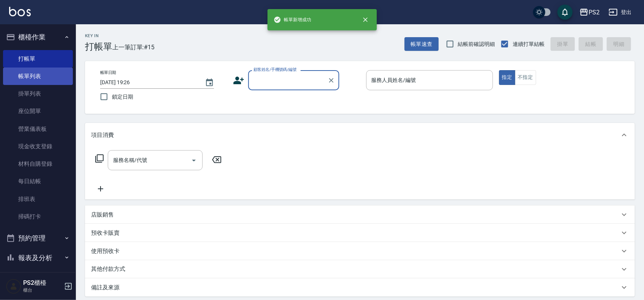
click at [29, 77] on link "帳單列表" at bounding box center [38, 76] width 70 height 17
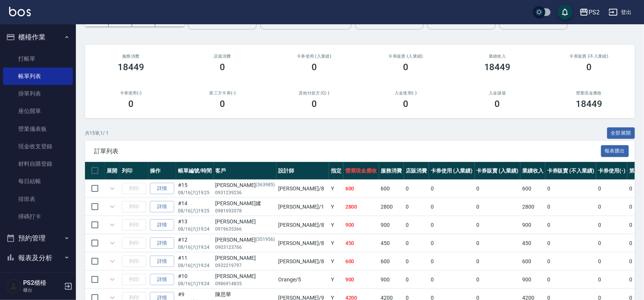
scroll to position [95, 0]
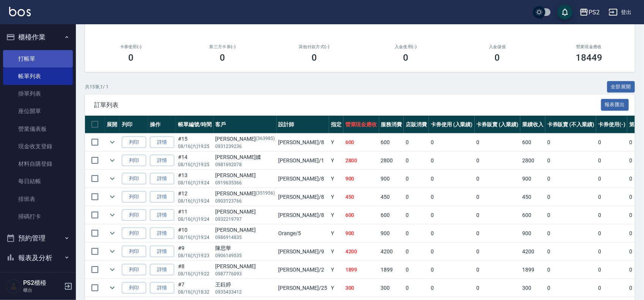
click at [52, 58] on link "打帳單" at bounding box center [38, 58] width 70 height 17
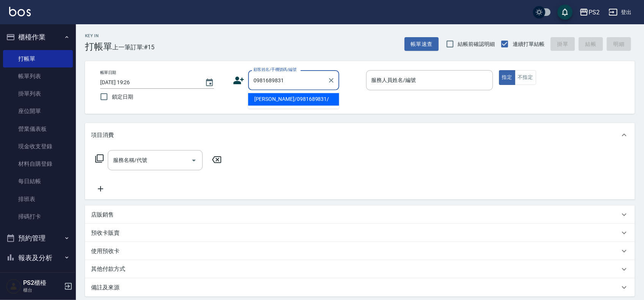
type input "李佳霖/0981689831/"
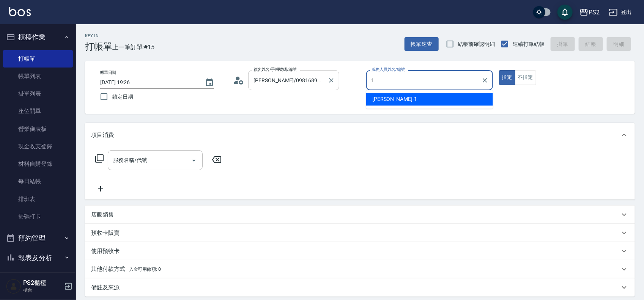
type input "Polly-1"
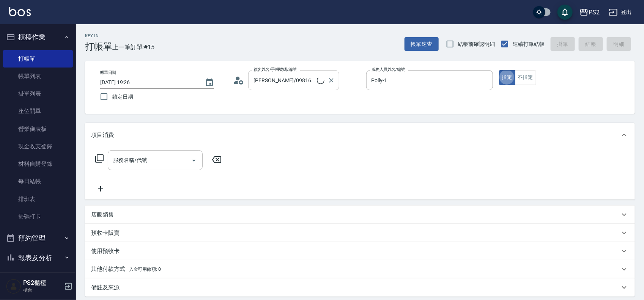
type button "true"
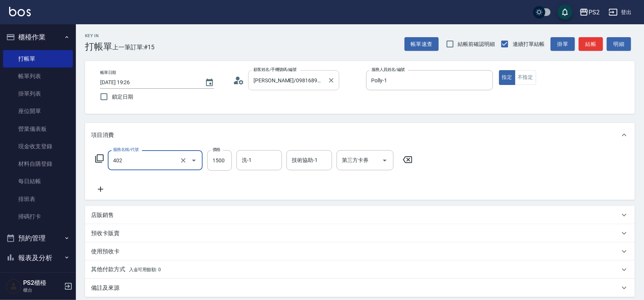
type input "染髮+髮還原1500(402)"
type input "2500"
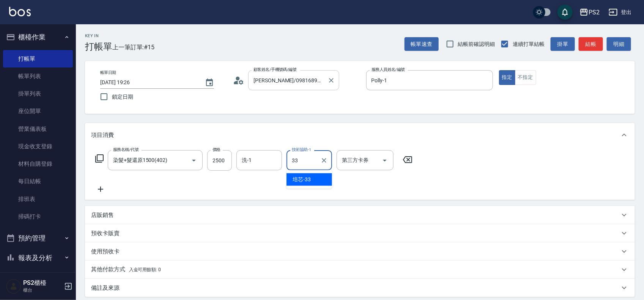
type input "培芯-33"
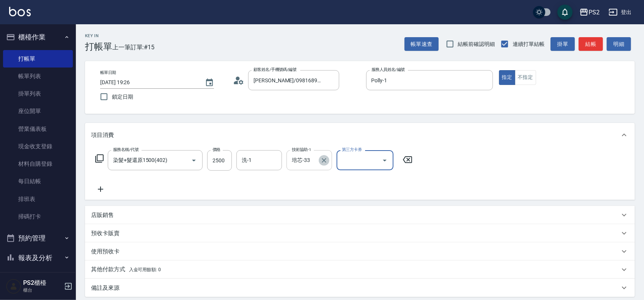
click at [323, 162] on icon "Clear" at bounding box center [324, 160] width 5 height 5
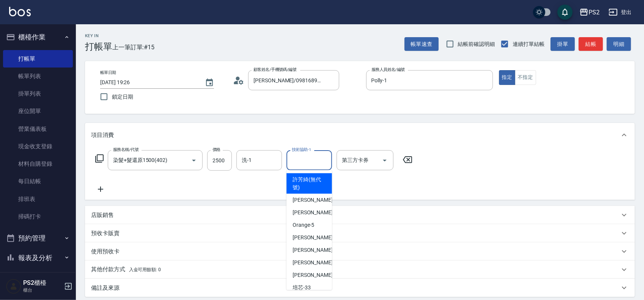
click at [319, 160] on input "技術協助-1" at bounding box center [309, 160] width 39 height 13
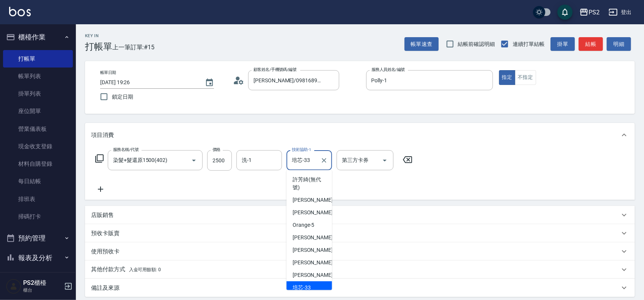
click at [297, 165] on input "培芯-33" at bounding box center [303, 160] width 27 height 13
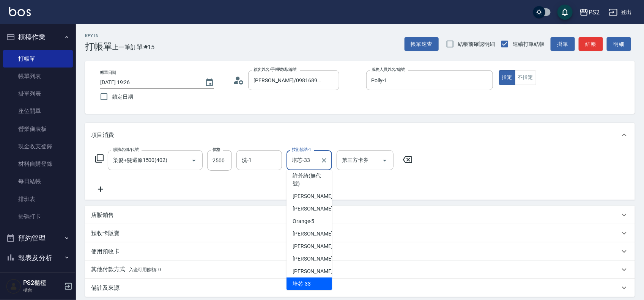
click at [297, 165] on input "培芯-33" at bounding box center [303, 160] width 27 height 13
click at [301, 163] on input "培芯-33" at bounding box center [303, 160] width 27 height 13
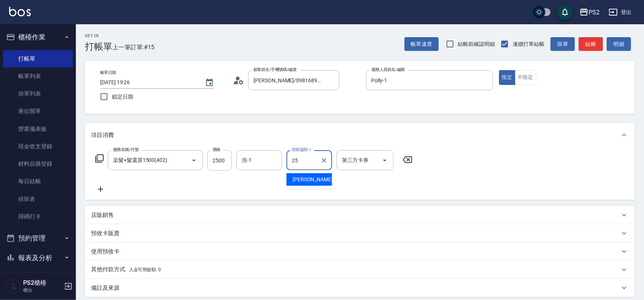
click at [302, 177] on span "Allan -25" at bounding box center [317, 180] width 48 height 8
type input "Allan-25"
click at [251, 161] on input "洗-1" at bounding box center [259, 160] width 39 height 13
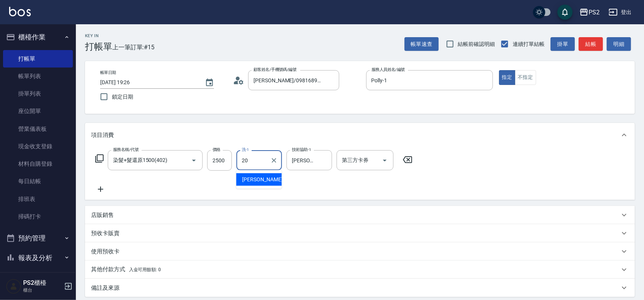
type input "冠霖-20"
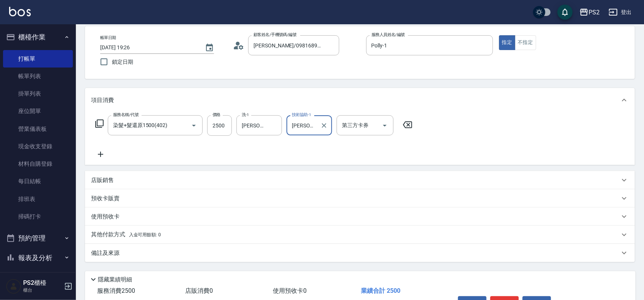
scroll to position [82, 0]
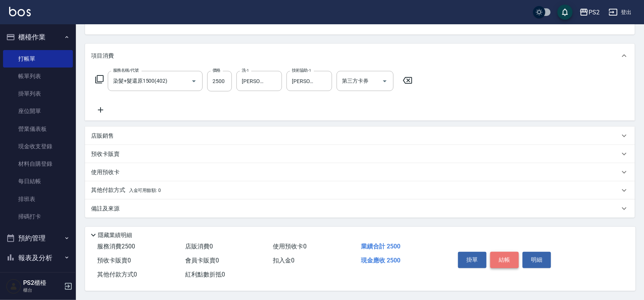
click at [503, 257] on button "結帳" at bounding box center [505, 260] width 28 height 16
type input "2025/08/16 19:27"
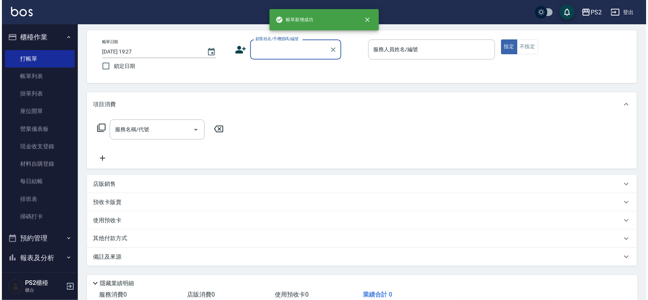
scroll to position [0, 0]
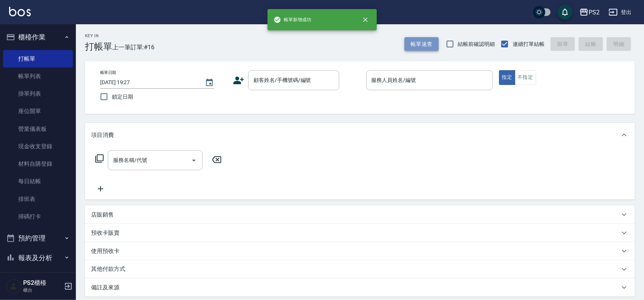
click at [422, 41] on button "帳單速查" at bounding box center [422, 44] width 34 height 14
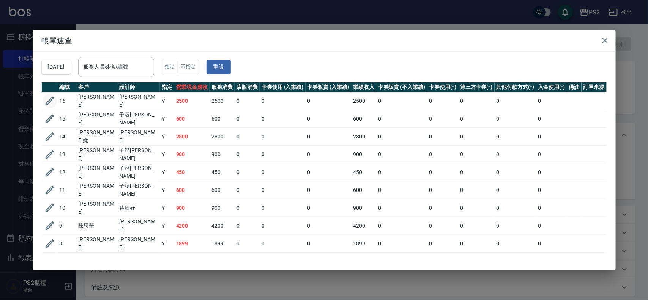
click at [46, 97] on icon "button" at bounding box center [49, 100] width 11 height 11
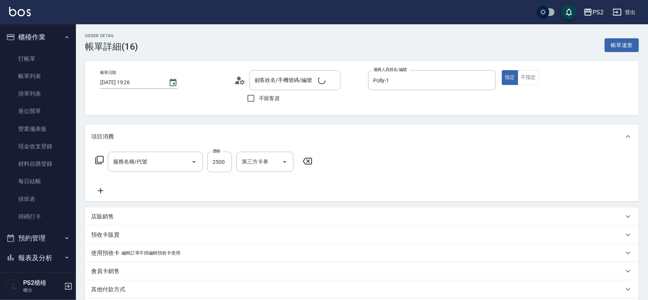
type input "2025/08/16 19:26"
type input "Polly-1"
type input "染髮+髮還原1500(402)"
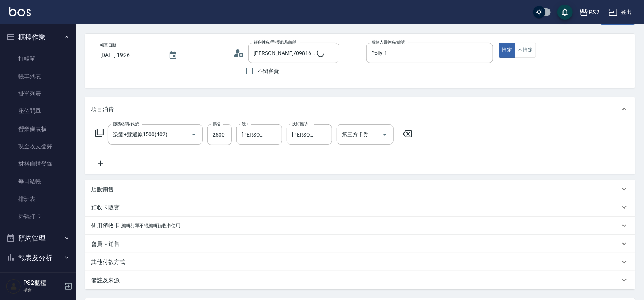
type input "李佳霖/0981689831/"
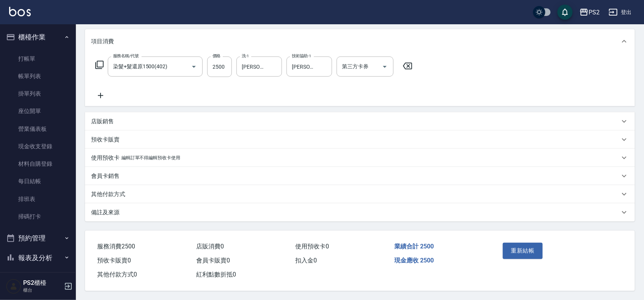
click at [115, 204] on div "備註及來源" at bounding box center [360, 213] width 550 height 18
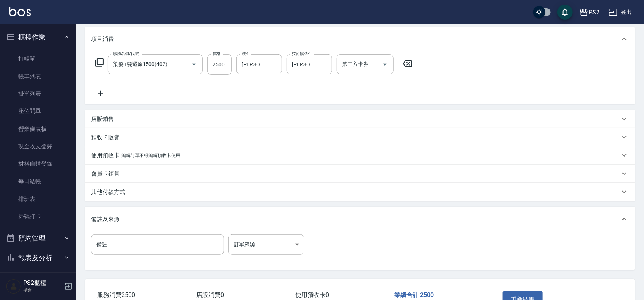
click at [115, 199] on div "其他付款方式" at bounding box center [360, 192] width 550 height 18
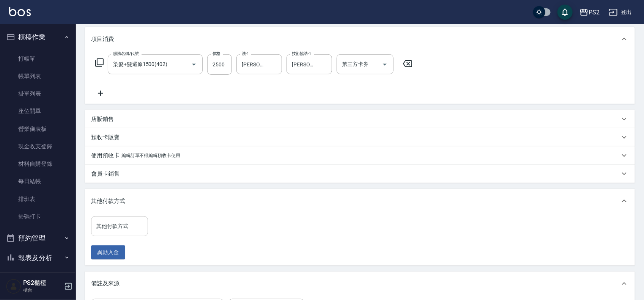
click at [110, 228] on input "其他付款方式" at bounding box center [120, 226] width 50 height 13
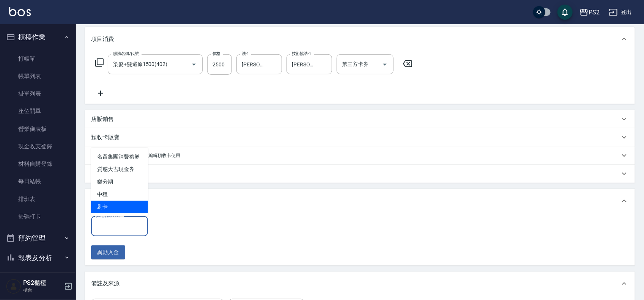
drag, startPoint x: 112, startPoint y: 209, endPoint x: 137, endPoint y: 212, distance: 24.9
click at [112, 208] on span "刷卡" at bounding box center [119, 207] width 57 height 13
type input "刷卡"
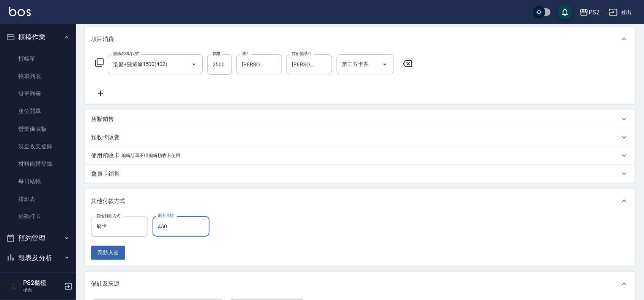
type input "450"
click at [104, 94] on icon at bounding box center [100, 93] width 19 height 9
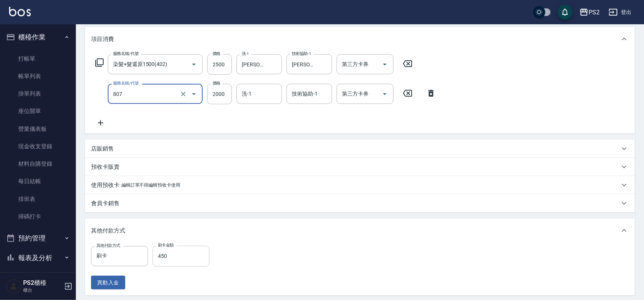
type input "SH熱朔單燙2000(807)"
click at [179, 257] on input "450" at bounding box center [181, 256] width 57 height 21
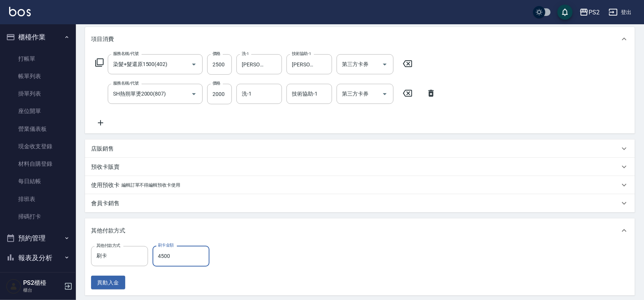
scroll to position [240, 0]
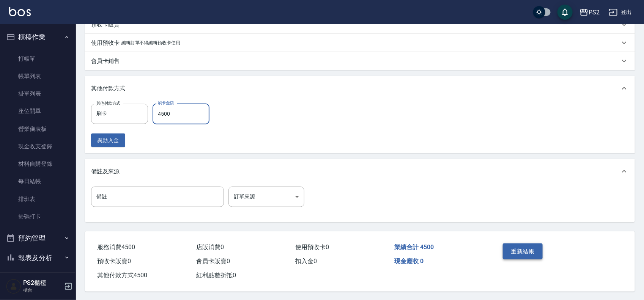
type input "4500"
click at [513, 252] on button "重新結帳" at bounding box center [523, 252] width 40 height 16
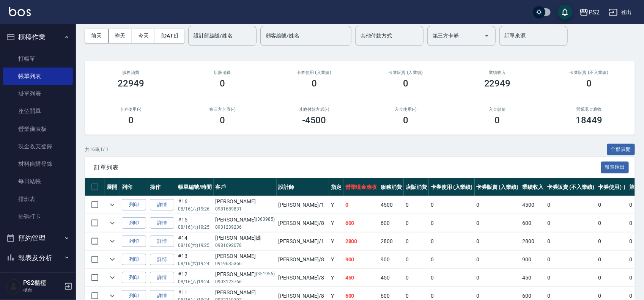
scroll to position [47, 0]
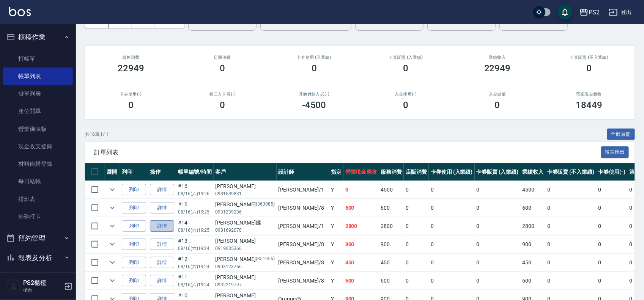
click at [154, 227] on link "詳情" at bounding box center [162, 227] width 24 height 12
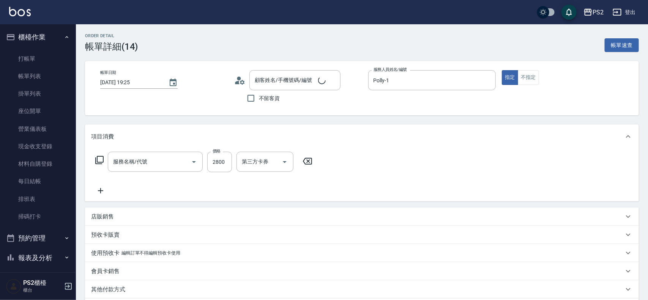
type input "2025/08/16 19:25"
type input "Polly-1"
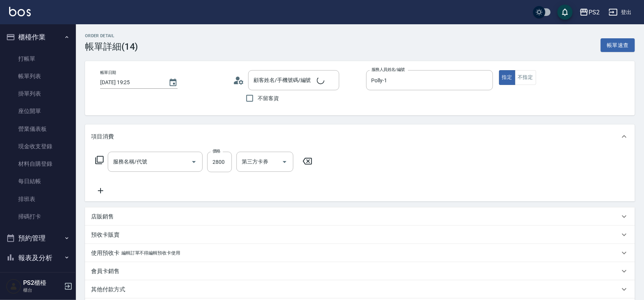
type input "邱歆媃/0981692078/"
type input "染髮+髮還原1500(402)"
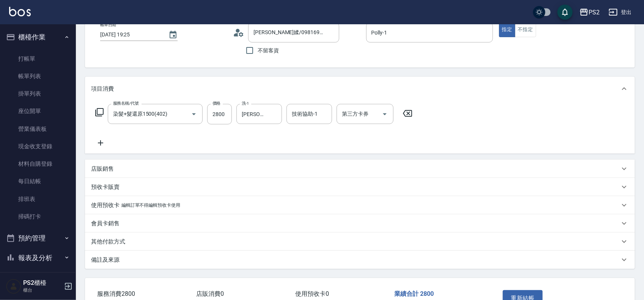
scroll to position [98, 0]
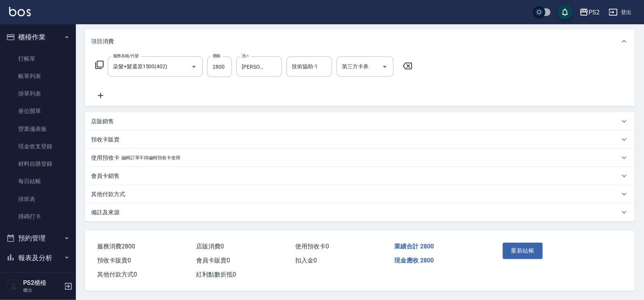
drag, startPoint x: 119, startPoint y: 188, endPoint x: 125, endPoint y: 197, distance: 10.9
click at [120, 191] on p "其他付款方式" at bounding box center [108, 195] width 34 height 8
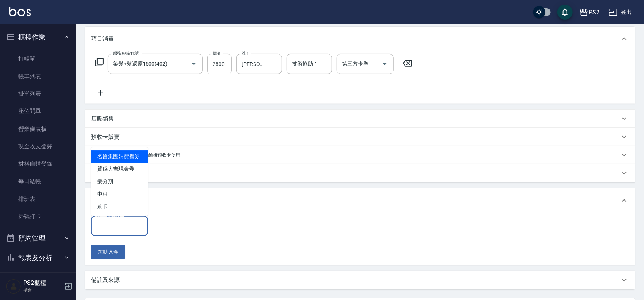
click at [122, 228] on input "其他付款方式" at bounding box center [120, 225] width 50 height 13
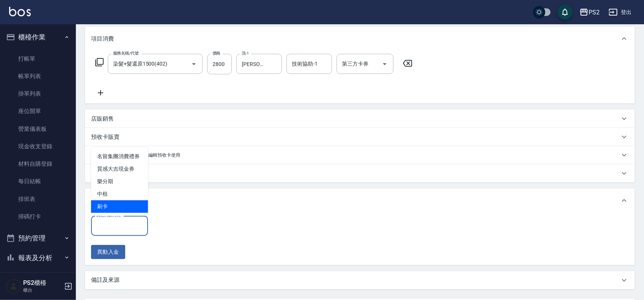
click at [112, 207] on span "刷卡" at bounding box center [119, 207] width 57 height 13
type input "刷卡"
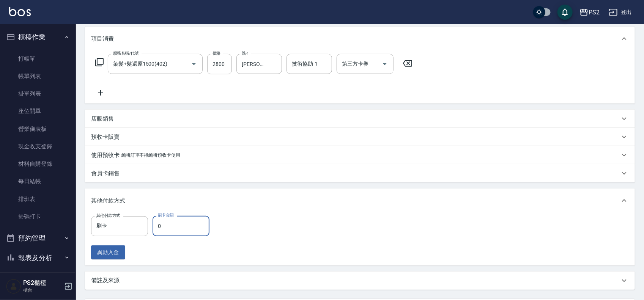
click at [158, 228] on input "0" at bounding box center [181, 226] width 57 height 21
click at [160, 228] on input "0" at bounding box center [181, 226] width 57 height 21
type input "2800"
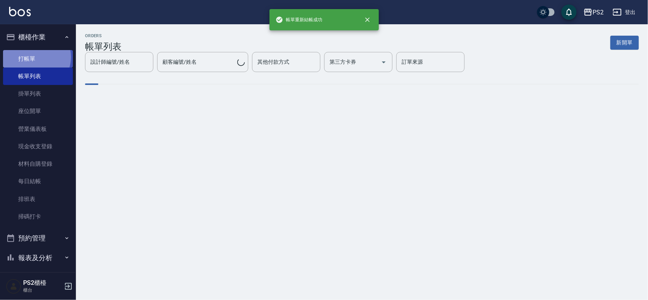
click at [35, 56] on link "打帳單" at bounding box center [38, 58] width 70 height 17
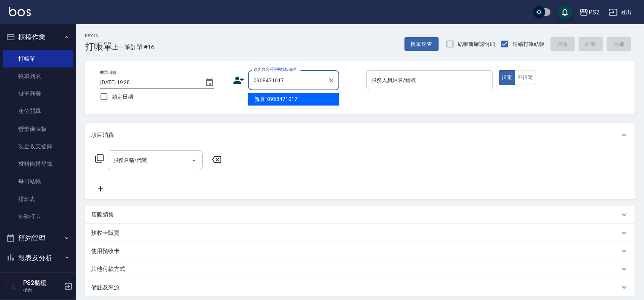
type input "0968471017"
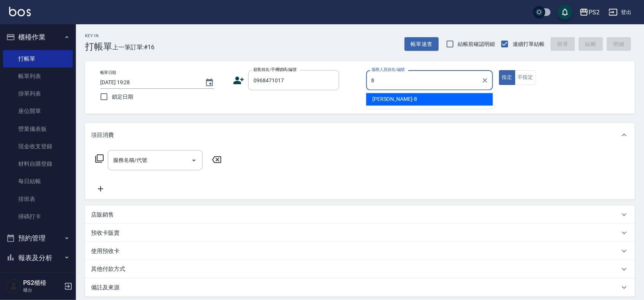
type input "Lori-8"
type button "true"
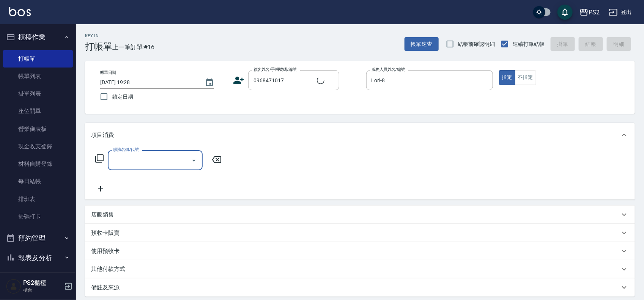
type input "1"
type input "胡政仁/0968471017/null"
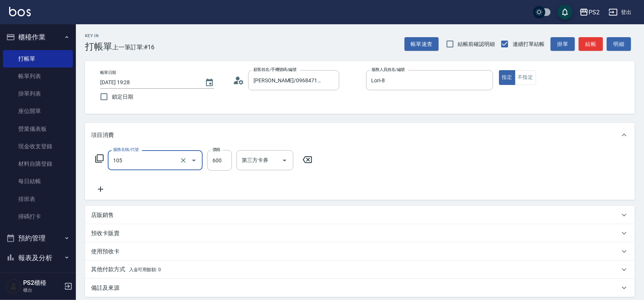
type input "A級洗剪600(105)"
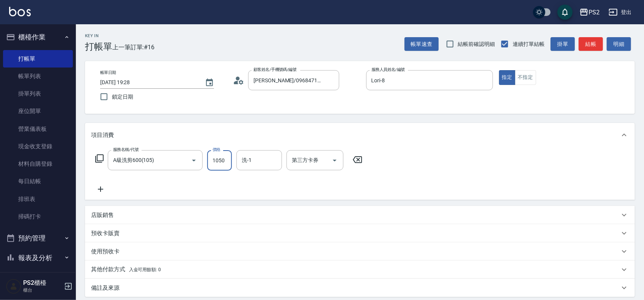
type input "1050"
type input "Allan-25"
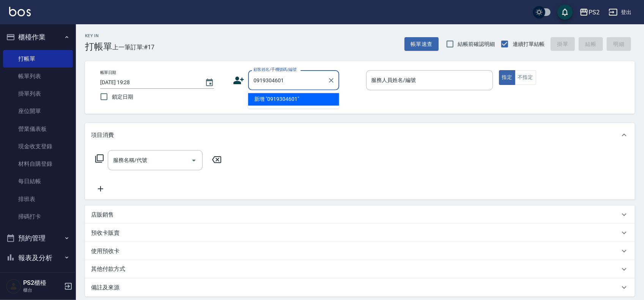
type input "0919304601"
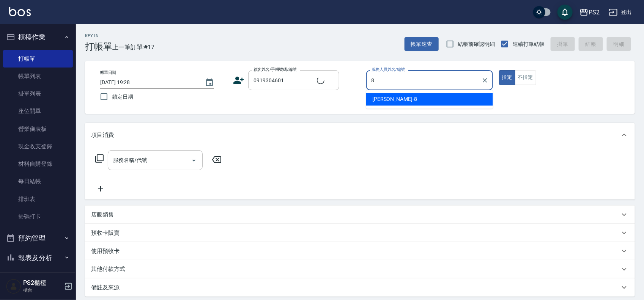
type input "Lori-8"
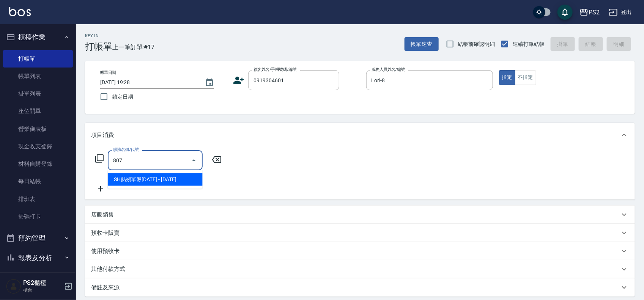
type input "SH熱朔單燙2000(807)"
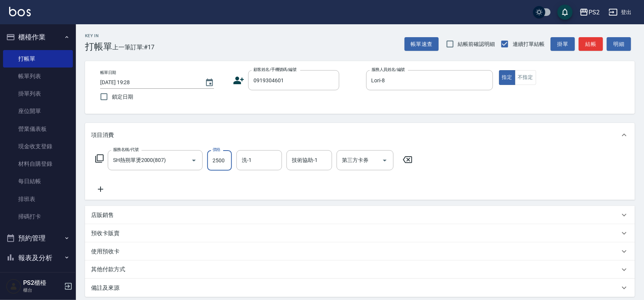
type input "2500"
click at [99, 190] on icon at bounding box center [100, 189] width 19 height 9
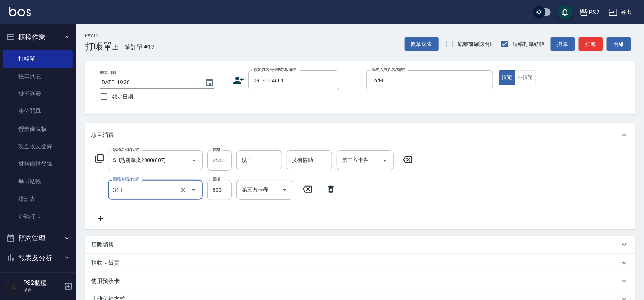
type input "溫碩髮長(313)"
click at [238, 80] on icon at bounding box center [239, 81] width 11 height 8
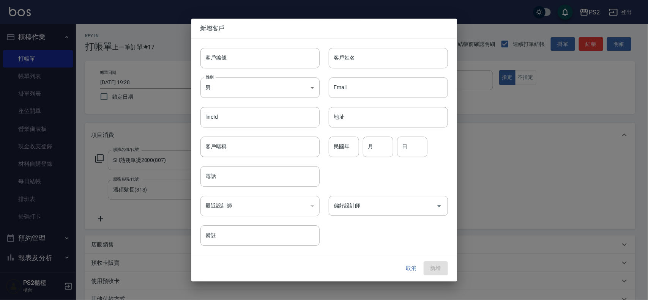
type input "0919304601"
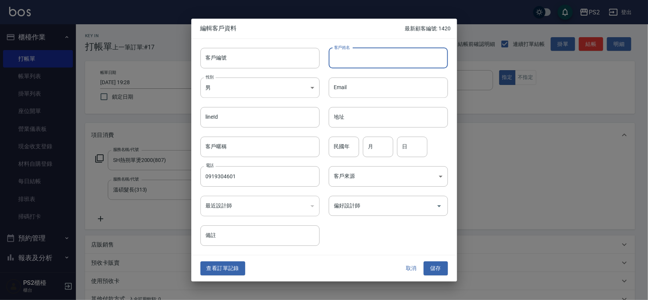
click at [352, 62] on input "客戶姓名" at bounding box center [388, 58] width 119 height 21
type input "吳采憶"
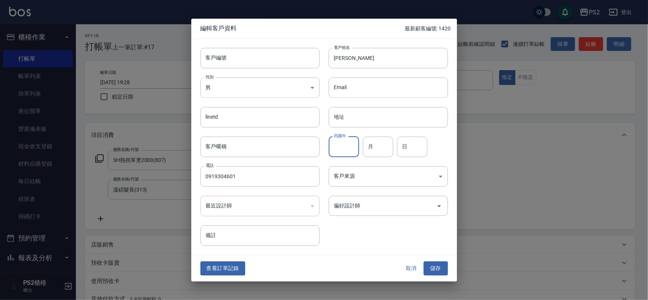
click at [349, 145] on input "民國年" at bounding box center [344, 147] width 30 height 21
click at [441, 268] on button "儲存" at bounding box center [436, 269] width 24 height 14
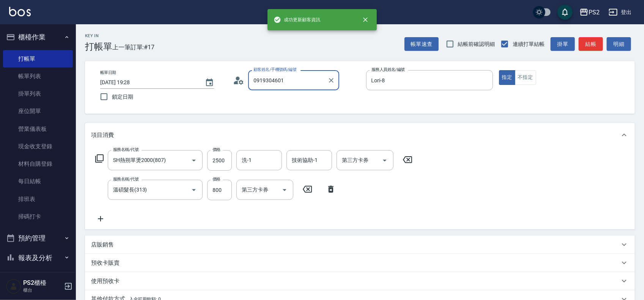
click at [310, 77] on input "0919304601" at bounding box center [288, 80] width 73 height 13
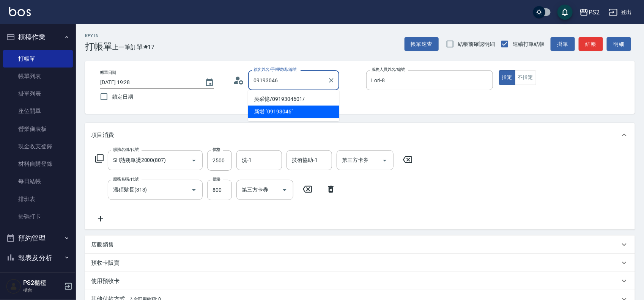
click at [297, 99] on li "吳采憶/0919304601/" at bounding box center [293, 99] width 91 height 13
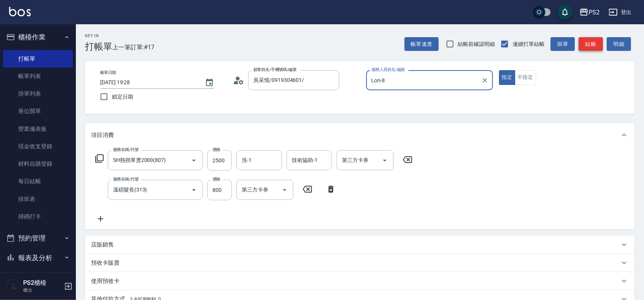
click at [589, 42] on button "結帳" at bounding box center [591, 44] width 24 height 14
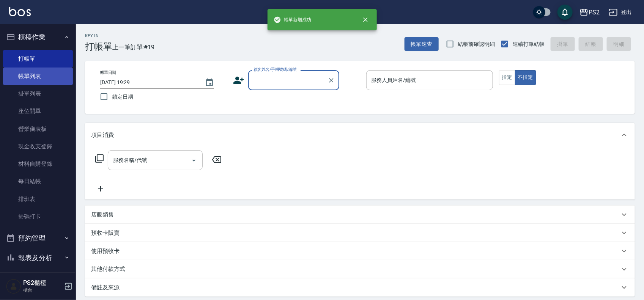
click at [61, 75] on link "帳單列表" at bounding box center [38, 76] width 70 height 17
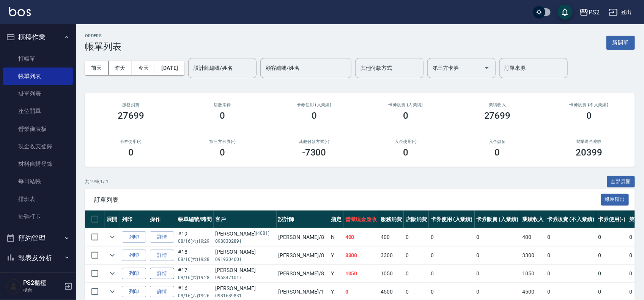
scroll to position [47, 0]
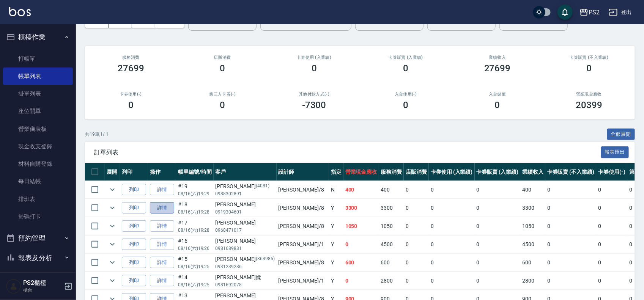
click at [169, 206] on link "詳情" at bounding box center [162, 208] width 24 height 12
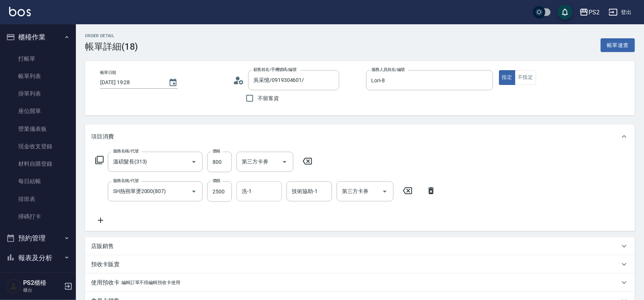
click at [250, 193] on input "洗-1" at bounding box center [259, 191] width 39 height 13
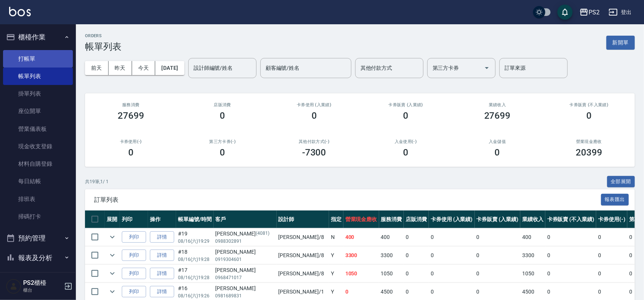
click at [48, 55] on link "打帳單" at bounding box center [38, 58] width 70 height 17
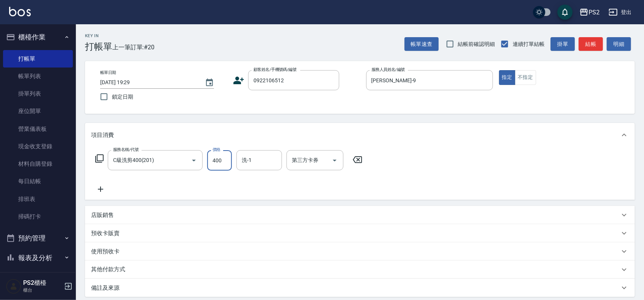
click at [238, 75] on icon at bounding box center [238, 80] width 11 height 11
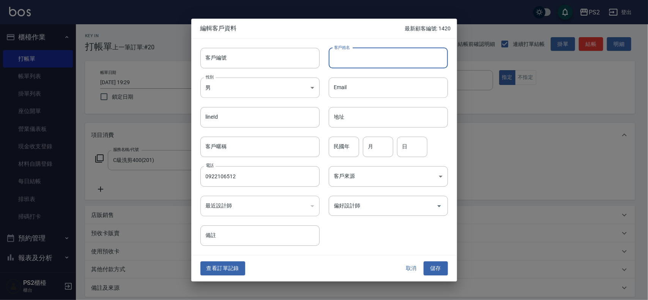
click at [409, 56] on input "客戶姓名" at bounding box center [388, 58] width 119 height 21
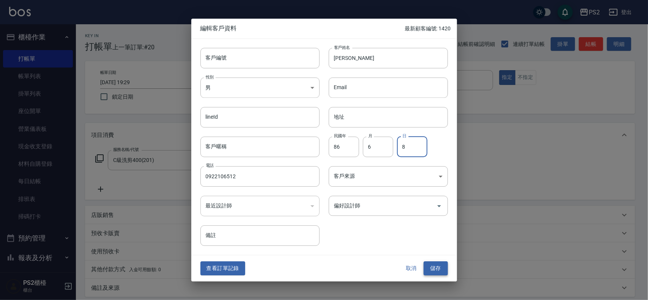
click at [433, 267] on button "儲存" at bounding box center [436, 269] width 24 height 14
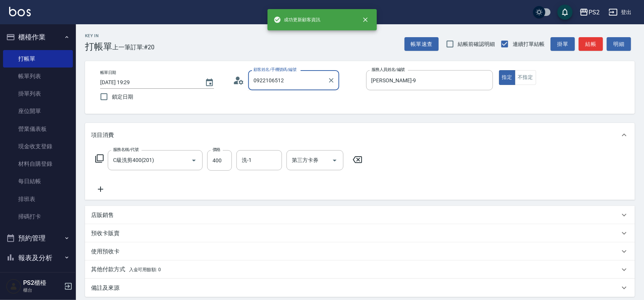
click at [306, 81] on input "0922106512" at bounding box center [288, 80] width 73 height 13
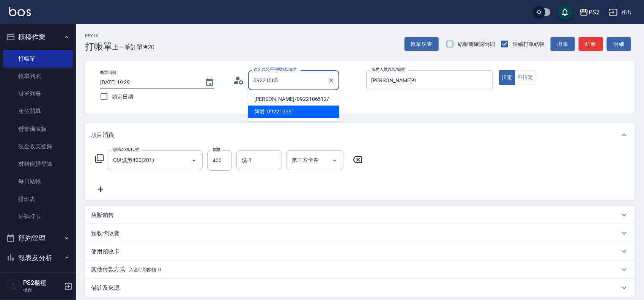
click at [287, 106] on li "新增 "09221065"" at bounding box center [293, 112] width 91 height 13
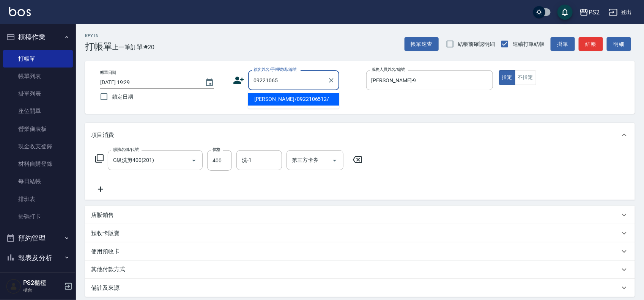
click at [286, 78] on input "09221065" at bounding box center [288, 80] width 73 height 13
click at [294, 99] on li "陳凱杰/0922106512/" at bounding box center [293, 99] width 91 height 13
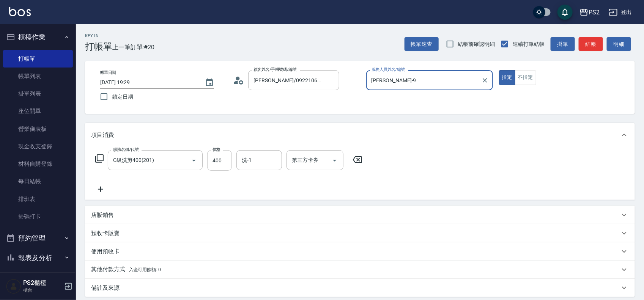
click at [221, 155] on input "400" at bounding box center [219, 160] width 25 height 21
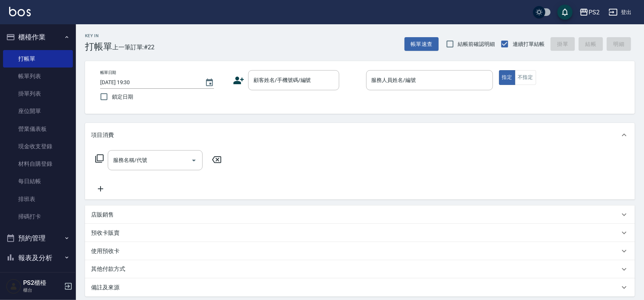
drag, startPoint x: 437, startPoint y: 135, endPoint x: 317, endPoint y: 91, distance: 127.0
click at [317, 91] on div "帳單日期 2025/08/16 19:30 鎖定日期 顧客姓名/手機號碼/編號 顧客姓名/手機號碼/編號 服務人員姓名/編號 服務人員姓名/編號 指定 不指定" at bounding box center [360, 87] width 532 height 35
click at [311, 86] on input "顧客姓名/手機號碼/編號" at bounding box center [288, 80] width 73 height 13
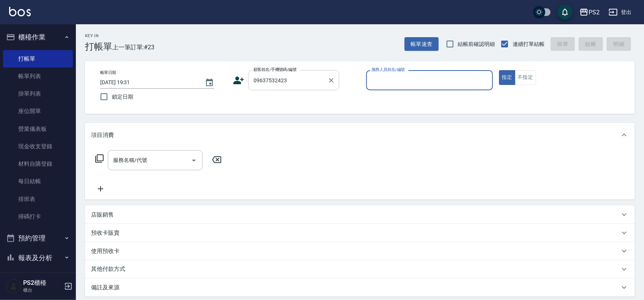
click at [311, 86] on input "09637532423" at bounding box center [288, 80] width 73 height 13
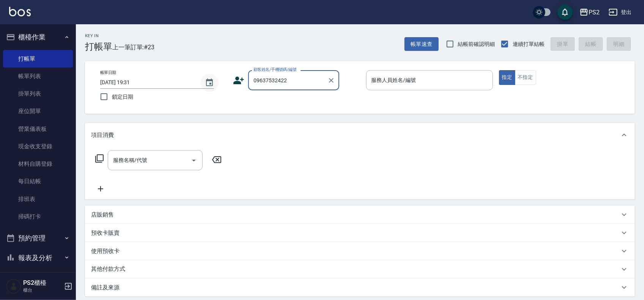
drag, startPoint x: 314, startPoint y: 79, endPoint x: 204, endPoint y: 78, distance: 110.5
click at [204, 78] on div "帳單日期 2025/08/16 19:31 鎖定日期 顧客姓名/手機號碼/編號 09637532422 顧客姓名/手機號碼/編號 服務人員姓名/編號 服務人員…" at bounding box center [360, 87] width 532 height 35
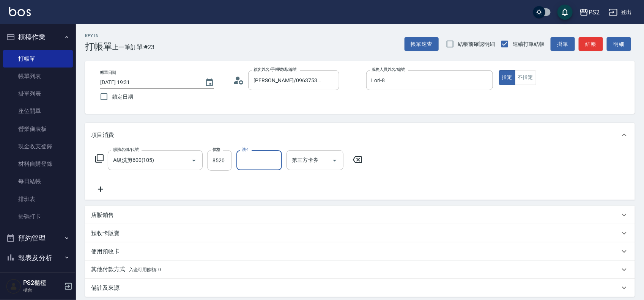
click at [221, 159] on input "8520" at bounding box center [219, 160] width 25 height 21
click at [224, 162] on input "8520" at bounding box center [219, 160] width 25 height 21
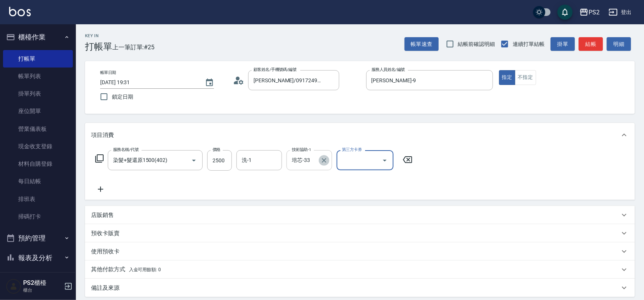
click at [324, 158] on icon "Clear" at bounding box center [325, 161] width 8 height 8
click at [225, 162] on input "2500" at bounding box center [219, 160] width 25 height 21
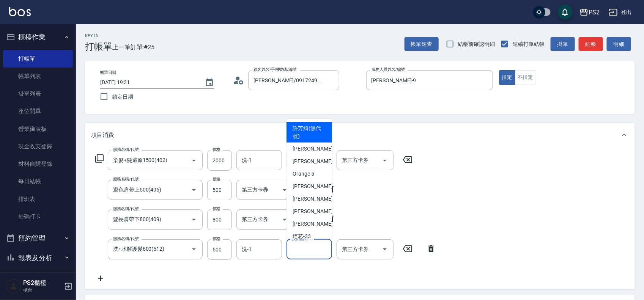
click at [319, 248] on input "技術協助-1" at bounding box center [309, 249] width 39 height 13
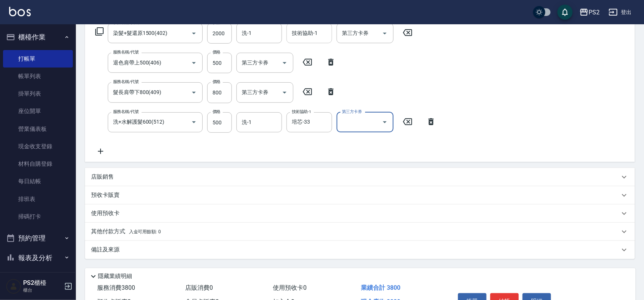
scroll to position [171, 0]
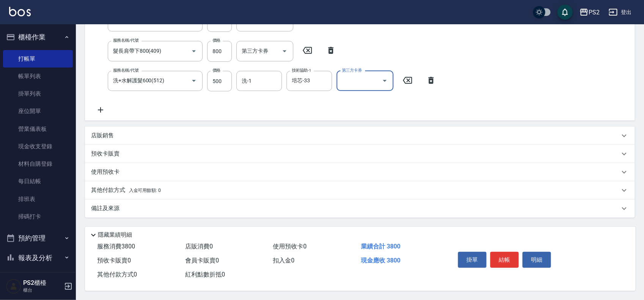
click at [127, 192] on p "其他付款方式 入金可用餘額: 0" at bounding box center [126, 190] width 70 height 8
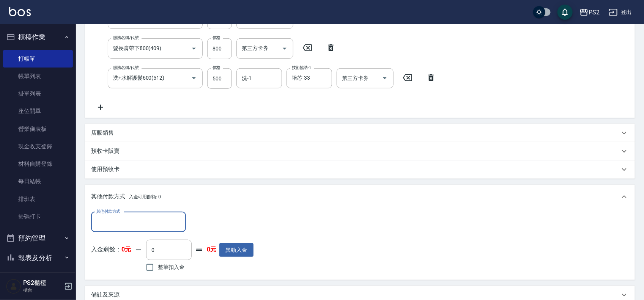
scroll to position [0, 0]
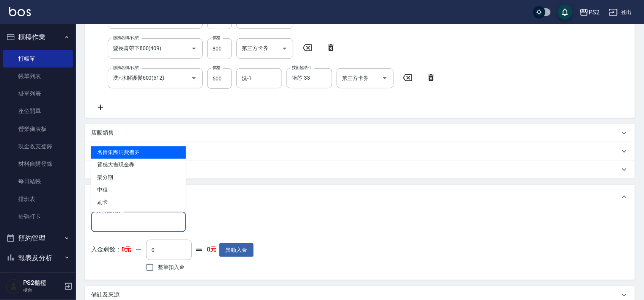
click at [117, 217] on input "其他付款方式" at bounding box center [139, 222] width 88 height 13
click at [115, 204] on span "刷卡" at bounding box center [138, 203] width 95 height 13
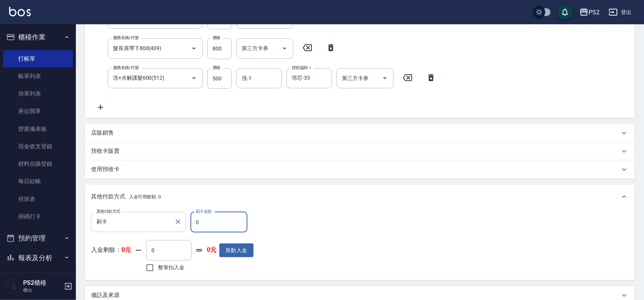
drag, startPoint x: 202, startPoint y: 225, endPoint x: 185, endPoint y: 226, distance: 16.3
click at [185, 226] on div "其他付款方式 刷卡 其他付款方式 刷卡金額 0 刷卡金額" at bounding box center [172, 222] width 163 height 21
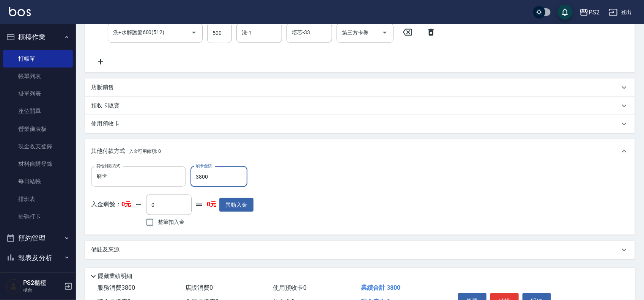
scroll to position [261, 0]
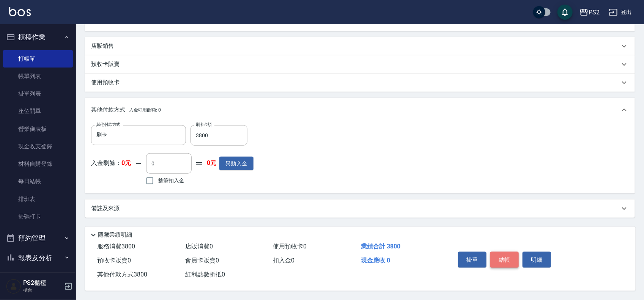
click at [504, 260] on button "結帳" at bounding box center [505, 260] width 28 height 16
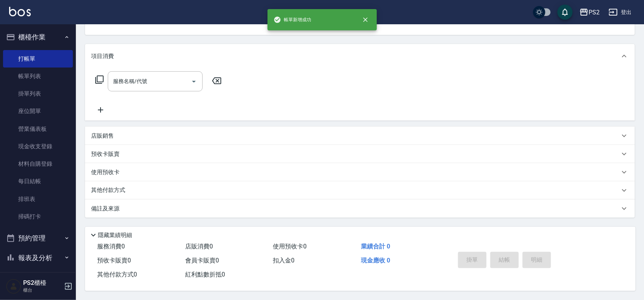
scroll to position [0, 0]
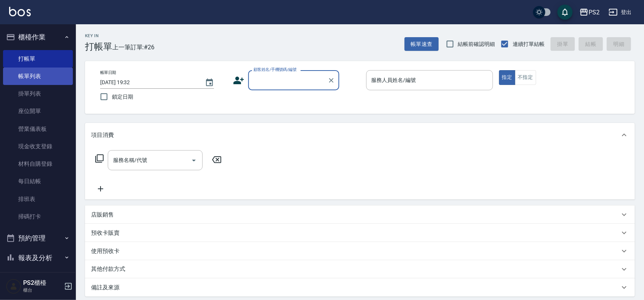
click at [51, 73] on link "帳單列表" at bounding box center [38, 76] width 70 height 17
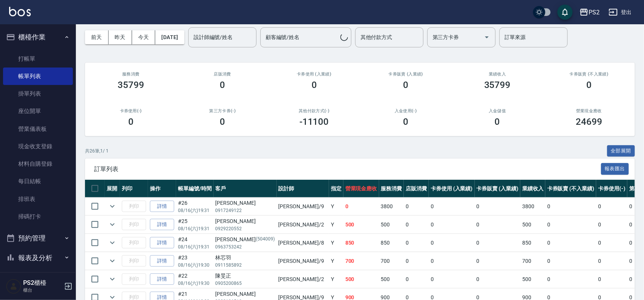
scroll to position [47, 0]
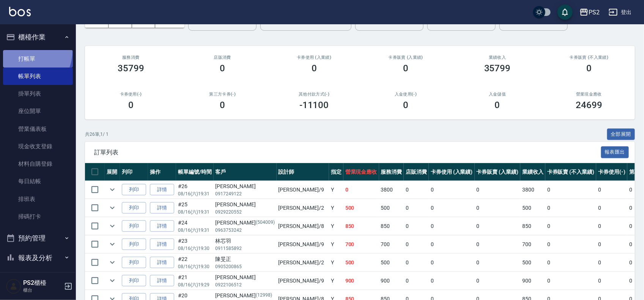
click at [20, 50] on link "打帳單" at bounding box center [38, 58] width 70 height 17
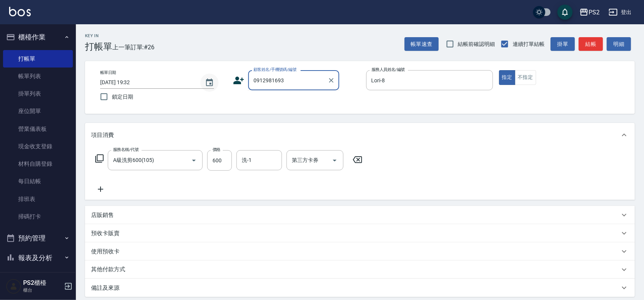
drag, startPoint x: 273, startPoint y: 76, endPoint x: 215, endPoint y: 76, distance: 57.7
click at [215, 76] on div "帳單日期 2025/08/16 19:32 鎖定日期 顧客姓名/手機號碼/編號 0912981693 顧客姓名/手機號碼/編號 服務人員姓名/編號 Lori-…" at bounding box center [360, 87] width 532 height 35
click at [268, 100] on li "郭敏玲/0912816693/" at bounding box center [293, 99] width 91 height 13
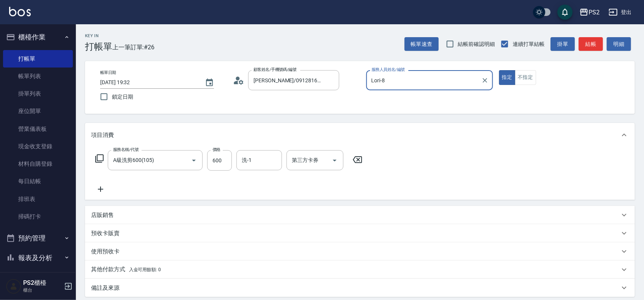
click at [240, 80] on icon at bounding box center [238, 80] width 11 height 11
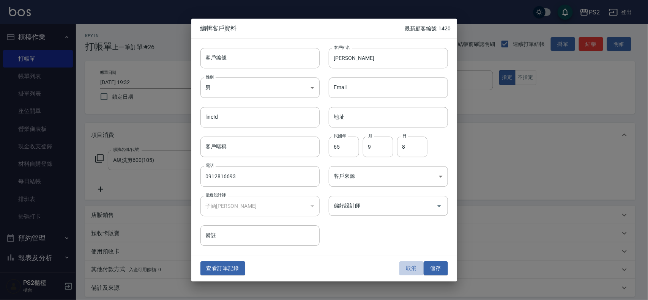
click at [412, 262] on button "取消" at bounding box center [412, 269] width 24 height 14
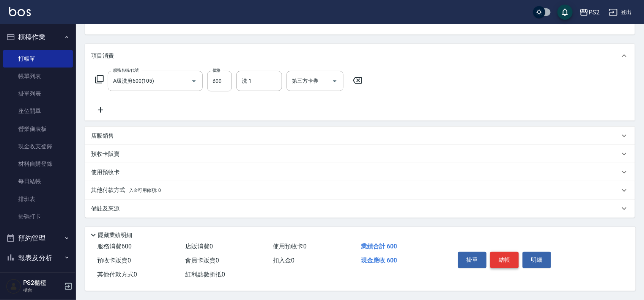
click at [513, 253] on button "結帳" at bounding box center [505, 260] width 28 height 16
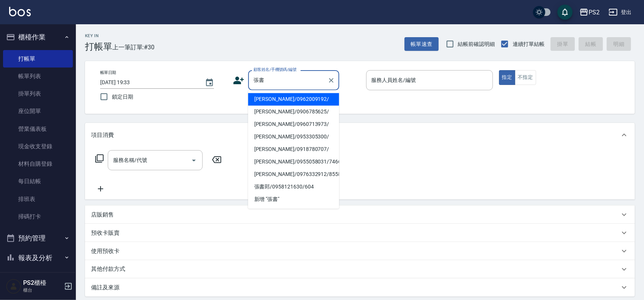
click at [322, 100] on li "張書銘/0962009192/" at bounding box center [293, 99] width 91 height 13
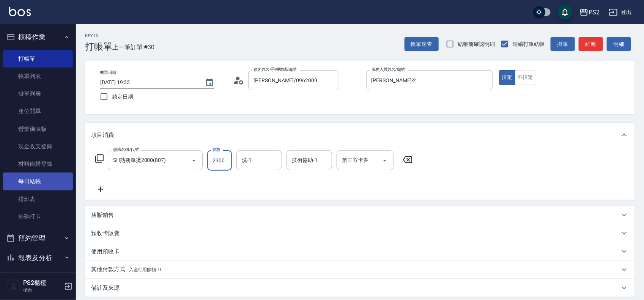
click at [33, 175] on link "每日結帳" at bounding box center [38, 181] width 70 height 17
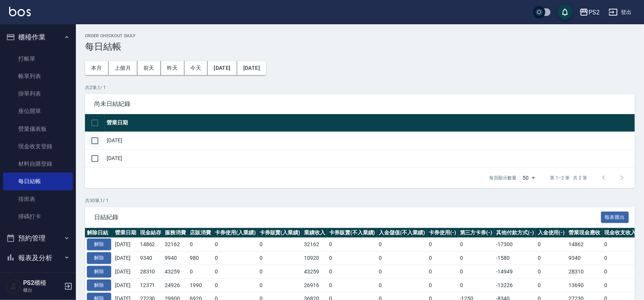
click at [90, 141] on input "checkbox" at bounding box center [95, 141] width 16 height 16
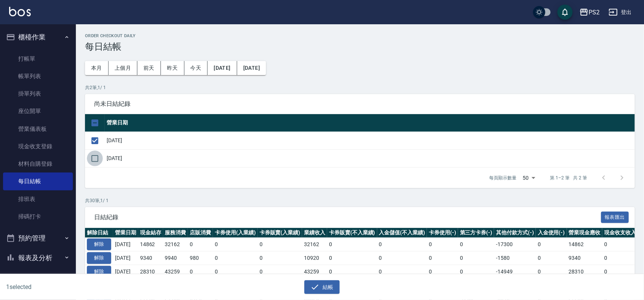
click at [92, 159] on input "checkbox" at bounding box center [95, 159] width 16 height 16
click at [333, 283] on button "結帳" at bounding box center [322, 288] width 35 height 14
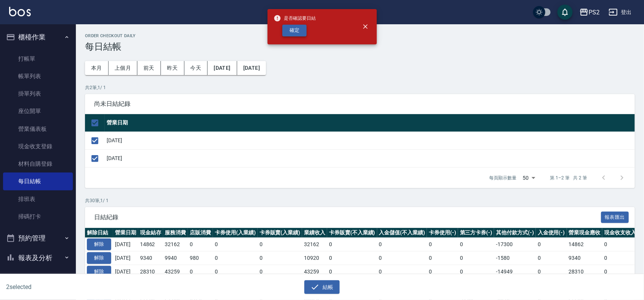
click at [297, 30] on button "確定" at bounding box center [295, 31] width 24 height 12
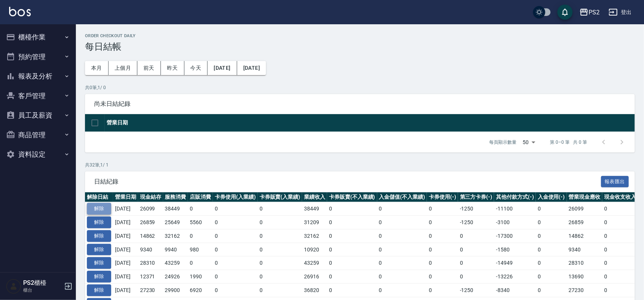
click at [95, 205] on button "解除" at bounding box center [99, 209] width 24 height 12
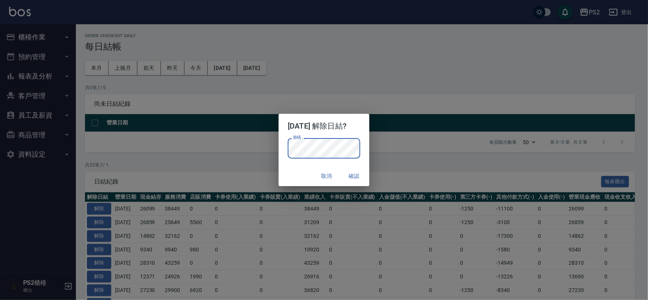
click at [307, 175] on div "取消 確認" at bounding box center [324, 176] width 90 height 20
click at [359, 177] on button "確認" at bounding box center [354, 176] width 24 height 14
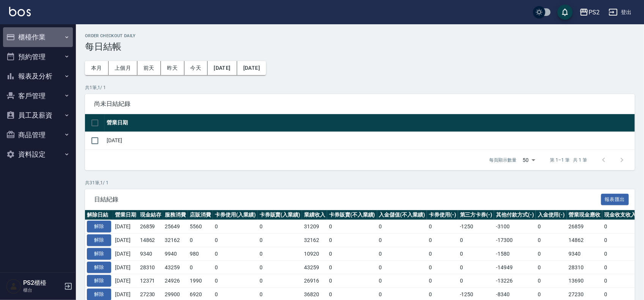
click at [46, 40] on button "櫃檯作業" at bounding box center [38, 37] width 70 height 20
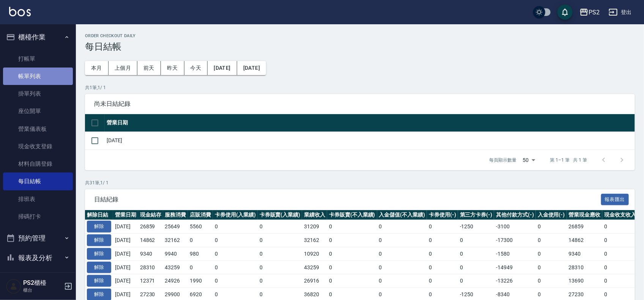
click at [43, 71] on link "帳單列表" at bounding box center [38, 76] width 70 height 17
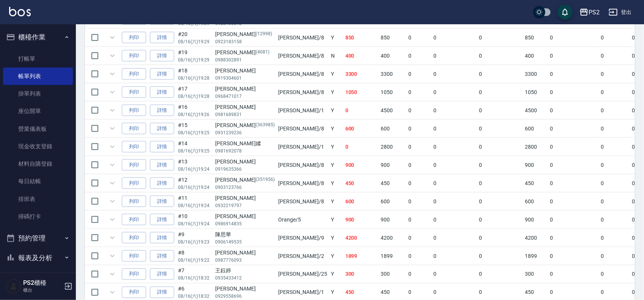
scroll to position [517, 0]
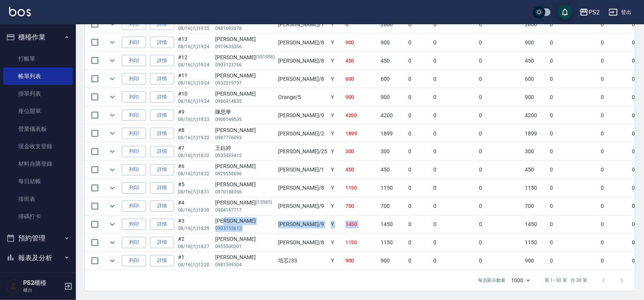
drag, startPoint x: 251, startPoint y: 218, endPoint x: 328, endPoint y: 222, distance: 76.8
click at [328, 222] on tr "列印 詳情 #3 08/16 (六) 18:29 黃華羚 0903155612 Nina /9 Y 1450 1450 0 0 0 1450 0 0 0 0 0" at bounding box center [432, 225] width 694 height 18
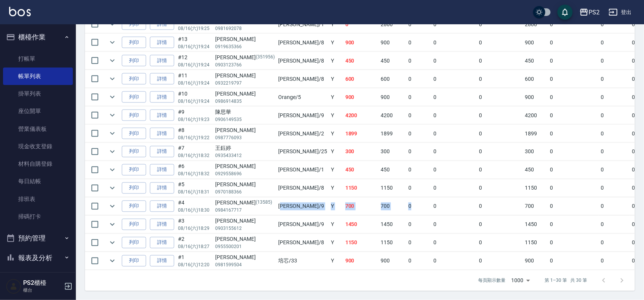
drag, startPoint x: 257, startPoint y: 191, endPoint x: 365, endPoint y: 196, distance: 107.6
click at [365, 198] on tr "列印 詳情 #4 08/16 (六) 18:30 林佩瑩 (13585) 0984167717 Nina /9 Y 700 700 0 0 0 700 0 0…" at bounding box center [432, 207] width 694 height 18
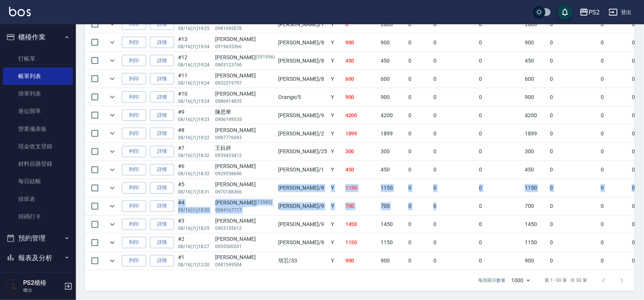
drag, startPoint x: 259, startPoint y: 182, endPoint x: 385, endPoint y: 197, distance: 126.6
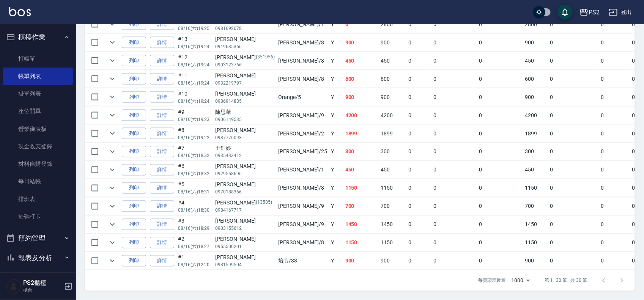
click at [277, 161] on td "Polly /1" at bounding box center [303, 170] width 52 height 18
drag, startPoint x: 259, startPoint y: 167, endPoint x: 350, endPoint y: 163, distance: 91.2
click at [350, 163] on tr "列印 詳情 #6 08/16 (六) 18:32 謝秉真 0929558696 Polly /1 Y 450 450 0 0 0 450 0 0 0 0 0" at bounding box center [432, 170] width 694 height 18
drag, startPoint x: 256, startPoint y: 140, endPoint x: 359, endPoint y: 140, distance: 102.9
click at [359, 143] on tr "列印 詳情 #7 08/16 (六) 18:32 王鈺婷 0935433412 Allan /25 Y 300 300 0 0 0 300 0 0 0 0 0" at bounding box center [432, 152] width 694 height 18
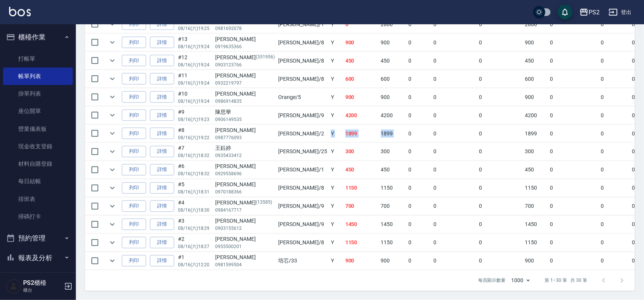
drag, startPoint x: 333, startPoint y: 126, endPoint x: 355, endPoint y: 126, distance: 22.8
click at [355, 126] on tr "列印 詳情 #8 08/16 (六) 19:22 朱庭慧 0987776093 Jason /2 Y 1899 1899 0 0 0 1899 0 0 0 0…" at bounding box center [432, 134] width 694 height 18
drag, startPoint x: 280, startPoint y: 109, endPoint x: 331, endPoint y: 108, distance: 50.5
click at [331, 108] on tr "列印 詳情 #9 08/16 (六) 19:23 陳思華 0906149535 Nina /9 Y 4200 4200 0 0 0 4200 0 0 0 0 0" at bounding box center [432, 116] width 694 height 18
drag, startPoint x: 255, startPoint y: 87, endPoint x: 369, endPoint y: 87, distance: 114.3
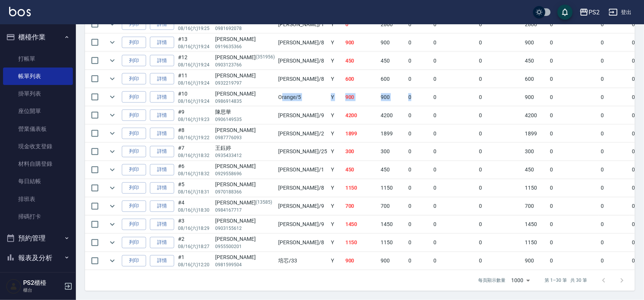
click at [369, 88] on tr "列印 詳情 #10 08/16 (六) 19:24 蕭文凱 0986914835 Orange /5 Y 900 900 0 0 0 900 0 0 0 0 0" at bounding box center [432, 97] width 694 height 18
drag, startPoint x: 314, startPoint y: 72, endPoint x: 327, endPoint y: 72, distance: 12.9
click at [327, 72] on tr "列印 詳情 #11 08/16 (六) 19:24 謝俊豪 0932219797 Lori /8 Y 600 600 0 0 0 600 0 0 0 0 0" at bounding box center [432, 79] width 694 height 18
drag, startPoint x: 308, startPoint y: 55, endPoint x: 270, endPoint y: 52, distance: 37.7
click at [270, 52] on tr "列印 詳情 #12 08/16 (六) 19:24 林玟翰 (351956) 0903123766 Lori /8 Y 450 450 0 0 0 450 0…" at bounding box center [432, 61] width 694 height 18
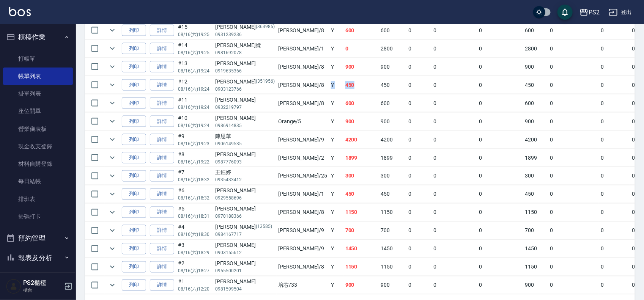
scroll to position [422, 0]
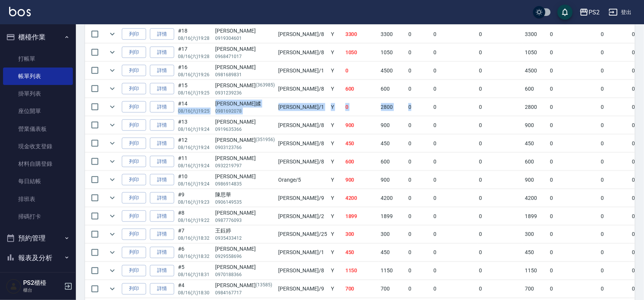
drag, startPoint x: 355, startPoint y: 104, endPoint x: 188, endPoint y: 104, distance: 167.1
click at [192, 104] on tr "列印 詳情 #14 08/16 (六) 19:25 邱歆媃 0981692078 Polly /1 Y 0 2800 0 0 0 2800 0 0 0 -28…" at bounding box center [432, 107] width 694 height 18
click at [166, 107] on link "詳情" at bounding box center [162, 107] width 24 height 12
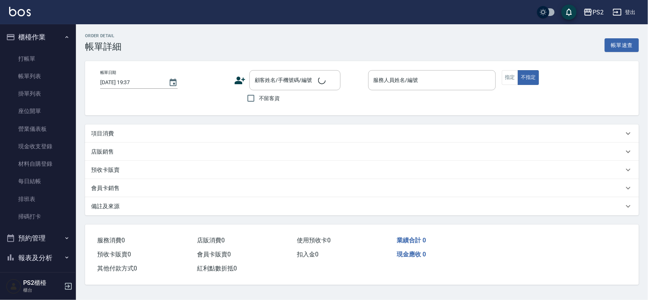
type input "2025/08/16 19:25"
type input "Polly-1"
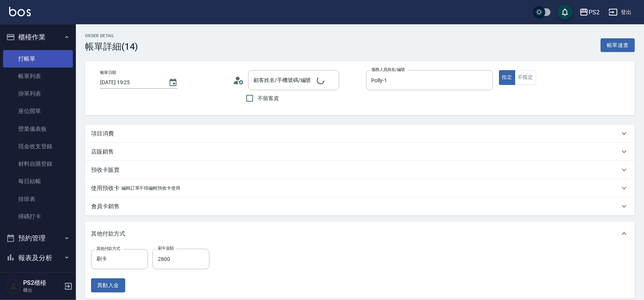
type input "邱歆媃/0981692078/"
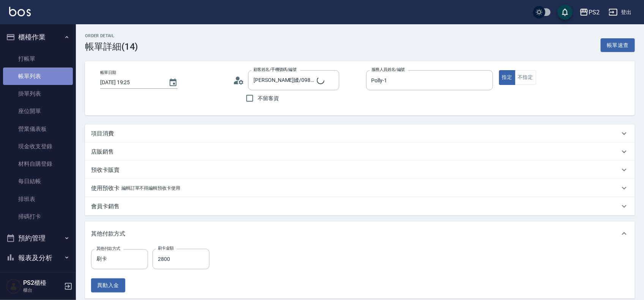
click at [38, 71] on link "帳單列表" at bounding box center [38, 76] width 70 height 17
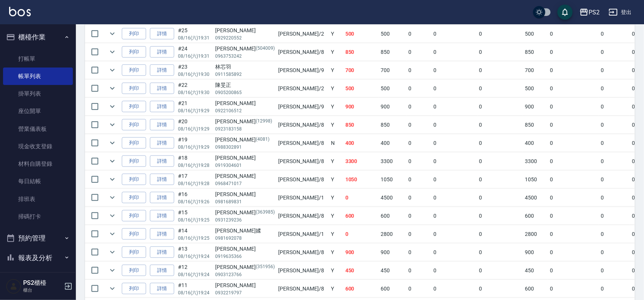
scroll to position [380, 0]
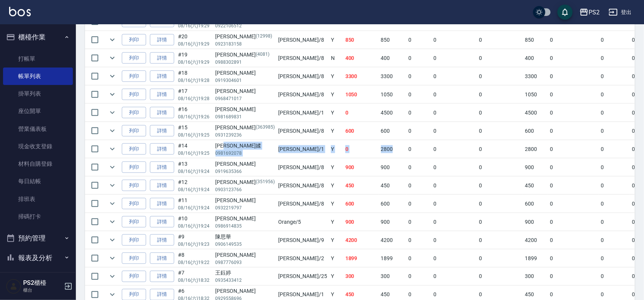
drag, startPoint x: 243, startPoint y: 150, endPoint x: 347, endPoint y: 150, distance: 103.7
click at [347, 150] on tr "列印 詳情 #14 08/16 (六) 19:25 邱歆媃 0981692078 Polly /1 Y 0 2800 0 0 0 2800 0 0 0 -28…" at bounding box center [432, 150] width 694 height 18
drag, startPoint x: 314, startPoint y: 135, endPoint x: 276, endPoint y: 135, distance: 38.4
click at [276, 135] on tr "列印 詳情 #15 08/16 (六) 19:25 謝辰皓 (363985) 0931239236 Lori /8 Y 600 600 0 0 0 600 0…" at bounding box center [432, 131] width 694 height 18
drag, startPoint x: 278, startPoint y: 118, endPoint x: 371, endPoint y: 118, distance: 92.3
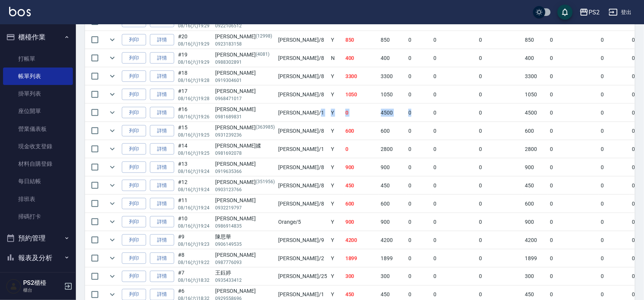
click at [371, 118] on tr "列印 詳情 #16 08/16 (六) 19:26 李佳霖 0981689831 Polly /1 Y 0 4500 0 0 0 4500 0 0 0 -45…" at bounding box center [432, 113] width 694 height 18
click at [407, 118] on td "0" at bounding box center [419, 113] width 25 height 18
drag, startPoint x: 346, startPoint y: 99, endPoint x: 278, endPoint y: 99, distance: 68.4
click at [278, 99] on tr "列印 詳情 #17 08/16 (六) 19:28 胡政仁 0968471017 Lori /8 Y 1050 1050 0 0 0 1050 0 0 0 0…" at bounding box center [432, 95] width 694 height 18
drag, startPoint x: 289, startPoint y: 84, endPoint x: 356, endPoint y: 84, distance: 66.5
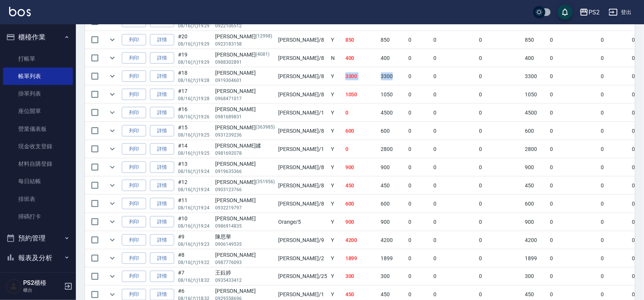
click at [356, 84] on tr "列印 詳情 #18 08/16 (六) 19:28 吳采憶 0919304601 Lori /8 Y 3300 3300 0 0 0 3300 0 0 0 0…" at bounding box center [432, 77] width 694 height 18
click at [407, 84] on td "0" at bounding box center [419, 77] width 25 height 18
click at [173, 71] on td "詳情" at bounding box center [162, 77] width 28 height 18
click at [165, 77] on link "詳情" at bounding box center [162, 77] width 24 height 12
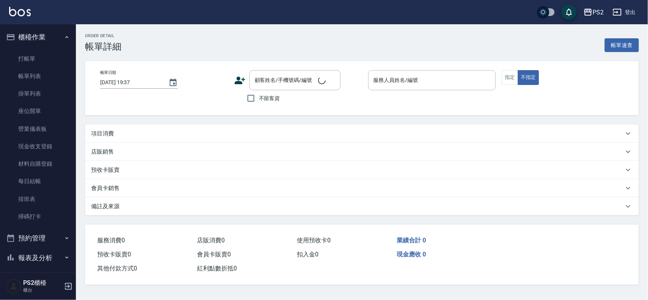
type input "2025/08/16 19:28"
type input "Lori-8"
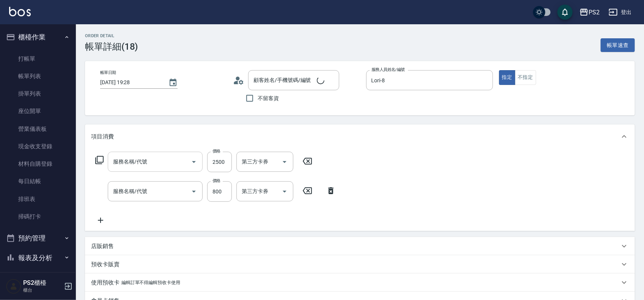
type input "SH熱朔單燙2000(807)"
type input "溫碩髮長(313)"
type input "吳采憶/0919304601/"
click at [101, 223] on icon at bounding box center [100, 220] width 19 height 9
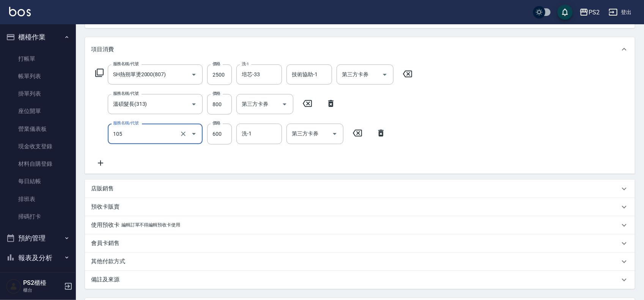
scroll to position [158, 0]
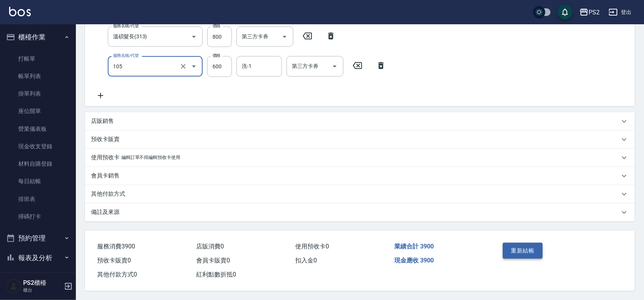
type input "A級洗剪600(105)"
click at [523, 249] on button "重新結帳" at bounding box center [523, 251] width 40 height 16
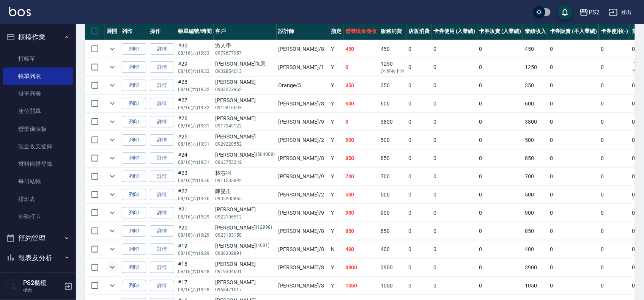
scroll to position [332, 0]
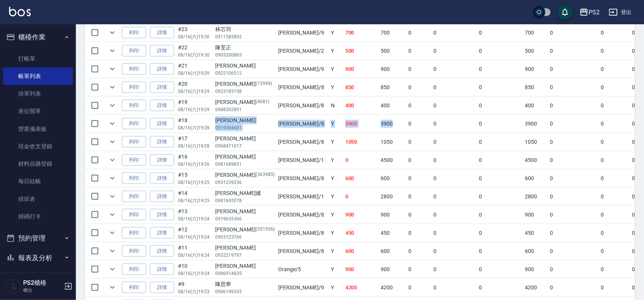
drag, startPoint x: 215, startPoint y: 124, endPoint x: 346, endPoint y: 122, distance: 130.6
click at [346, 122] on tr "列印 詳情 #18 08/16 (六) 19:28 吳采憶 0919304601 Lori /8 Y 3900 3900 0 0 0 3900 0 0 0 0…" at bounding box center [432, 124] width 694 height 18
click at [379, 122] on td "3900" at bounding box center [393, 124] width 28 height 18
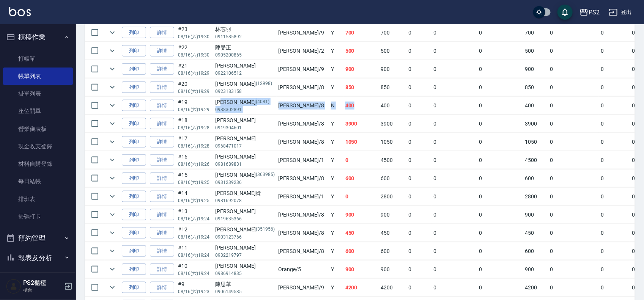
drag, startPoint x: 250, startPoint y: 103, endPoint x: 310, endPoint y: 103, distance: 60.0
click at [310, 103] on tr "列印 詳情 #19 08/16 (六) 19:29 李宗泰 (4081) 0988302891 Lori /8 N 400 400 0 0 0 400 0 0…" at bounding box center [432, 106] width 694 height 18
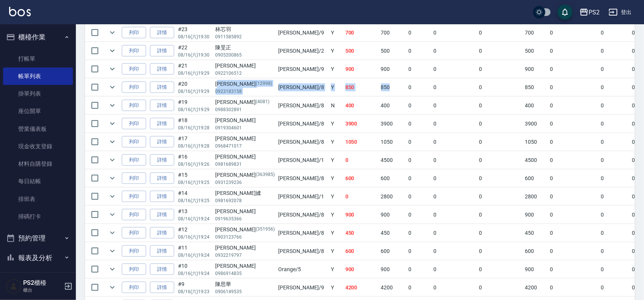
drag, startPoint x: 320, startPoint y: 79, endPoint x: 221, endPoint y: 84, distance: 98.5
click at [221, 84] on tr "列印 詳情 #20 08/16 (六) 19:29 簡郁芯 (12998) 0923183158 Lori /8 Y 850 850 0 0 0 850 0 …" at bounding box center [432, 88] width 694 height 18
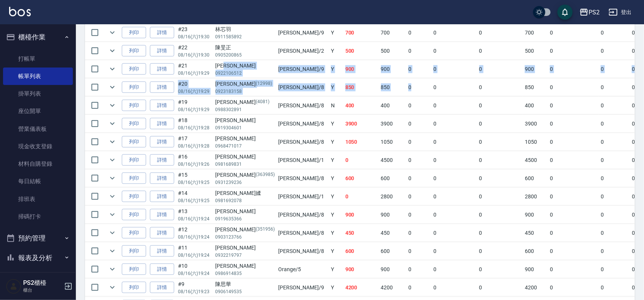
drag, startPoint x: 362, startPoint y: 75, endPoint x: 244, endPoint y: 70, distance: 118.2
click at [244, 70] on tbody "列印 詳情 #30 08/16 (六) 19:33 游人學 0979677957 Lori /8 Y 450 450 0 0 0 450 0 0 0 0 0 …" at bounding box center [432, 169] width 694 height 547
click at [242, 70] on div "陳凱杰" at bounding box center [245, 66] width 59 height 8
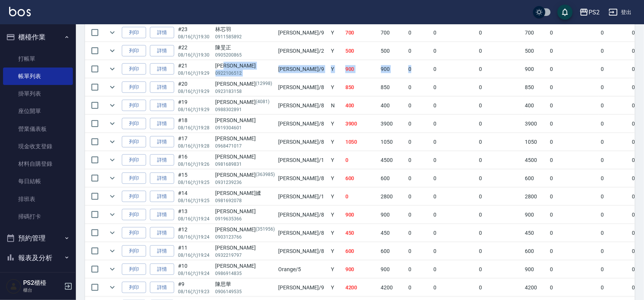
drag, startPoint x: 240, startPoint y: 70, endPoint x: 361, endPoint y: 77, distance: 120.9
click at [361, 77] on tr "列印 詳情 #21 08/16 (六) 19:29 陳凱杰 0922106512 Nina /9 Y 900 900 0 0 0 900 0 0 0 0 0" at bounding box center [432, 69] width 694 height 18
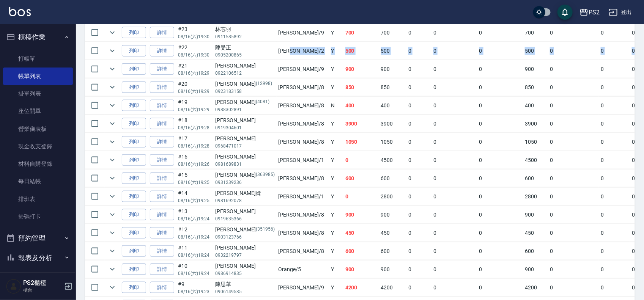
drag, startPoint x: 304, startPoint y: 61, endPoint x: 264, endPoint y: 54, distance: 40.5
click at [264, 54] on tbody "列印 詳情 #30 08/16 (六) 19:33 游人學 0979677957 Lori /8 Y 450 450 0 0 0 450 0 0 0 0 0 …" at bounding box center [432, 169] width 694 height 547
drag, startPoint x: 314, startPoint y: 31, endPoint x: 237, endPoint y: 33, distance: 77.1
click at [237, 33] on tr "列印 詳情 #23 08/16 (六) 19:30 林芯羽 0911585892 Nina /9 Y 700 700 0 0 0 700 0 0 0 0 0" at bounding box center [432, 33] width 694 height 18
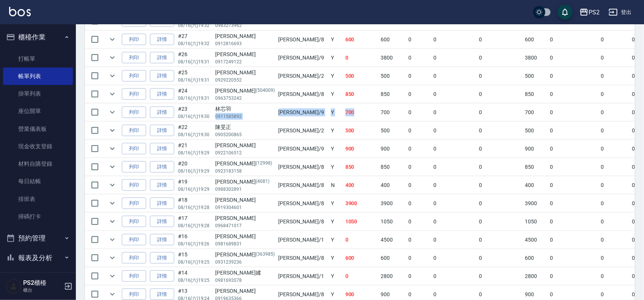
scroll to position [237, 0]
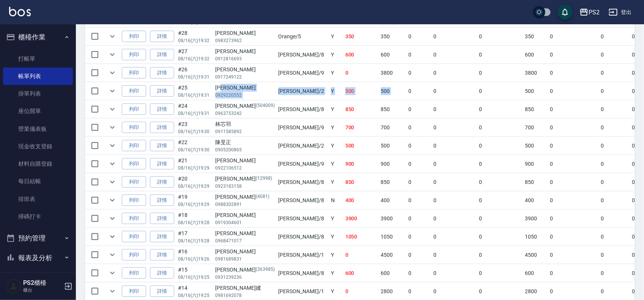
drag, startPoint x: 339, startPoint y: 89, endPoint x: 226, endPoint y: 89, distance: 112.8
click at [227, 89] on tr "列印 詳情 #25 08/16 (六) 19:31 朱彥雪 0929220552 Jason /2 Y 500 500 0 0 0 500 0 0 0 0 0" at bounding box center [432, 91] width 694 height 18
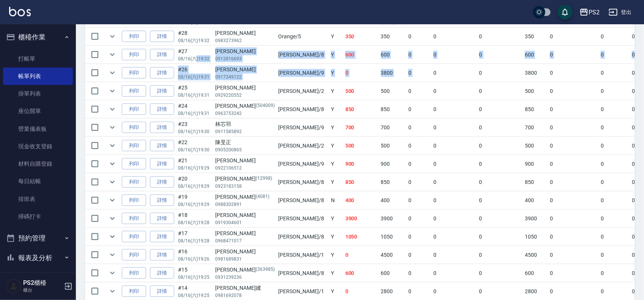
drag, startPoint x: 371, startPoint y: 73, endPoint x: 196, endPoint y: 63, distance: 175.4
click at [196, 63] on tbody "列印 詳情 #30 08/16 (六) 19:33 游人學 0979677957 Lori /8 Y 450 450 0 0 0 450 0 0 0 0 0 …" at bounding box center [432, 264] width 694 height 547
click at [196, 62] on p "08/16 (六) 19:32" at bounding box center [195, 58] width 34 height 7
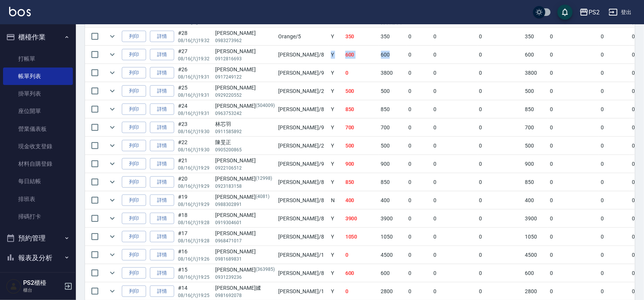
click at [271, 61] on tr "列印 詳情 #27 08/16 (六) 19:32 郭敏玲 0912816693 Lori /8 Y 600 600 0 0 0 600 0 0 0 0 0" at bounding box center [432, 55] width 694 height 18
click at [277, 61] on td "Lori /8" at bounding box center [303, 55] width 52 height 18
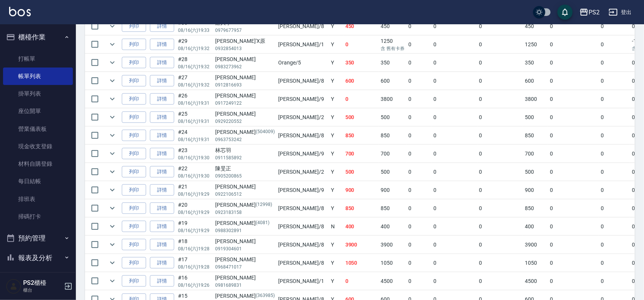
scroll to position [190, 0]
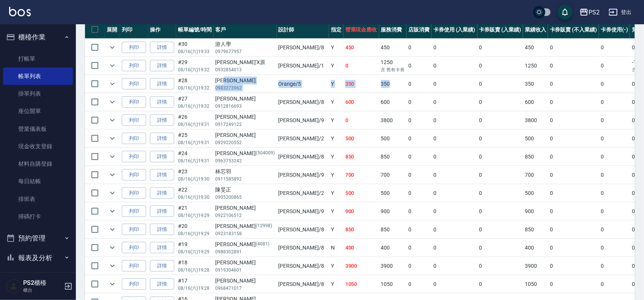
drag, startPoint x: 250, startPoint y: 82, endPoint x: 357, endPoint y: 87, distance: 107.2
click at [355, 85] on tr "列印 詳情 #28 08/16 (六) 19:32 王冠霖 0983273962 Orange /5 Y 350 350 0 0 0 350 0 0 0 0 0" at bounding box center [432, 84] width 694 height 18
click at [407, 87] on td "0" at bounding box center [419, 84] width 25 height 18
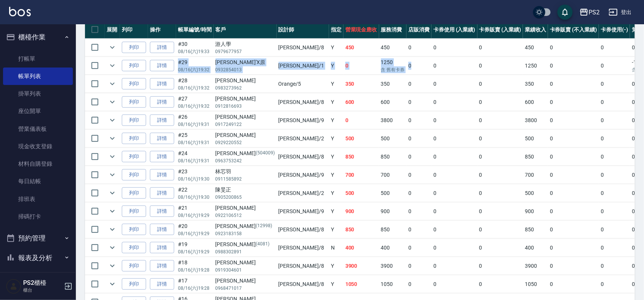
drag, startPoint x: 375, startPoint y: 63, endPoint x: 103, endPoint y: 72, distance: 272.1
click at [103, 72] on tr "列印 詳情 #29 08/16 (六) 19:32 鄭'X原 0932854013 Polly /1 Y 0 1250 含 舊有卡券 0 0 0 1250 0…" at bounding box center [432, 66] width 694 height 18
click at [49, 181] on link "每日結帳" at bounding box center [38, 181] width 70 height 17
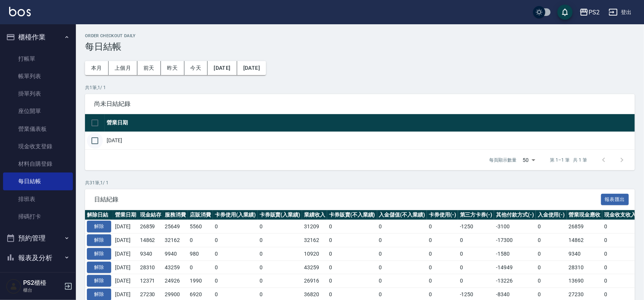
click at [96, 142] on input "checkbox" at bounding box center [95, 141] width 16 height 16
checkbox input "true"
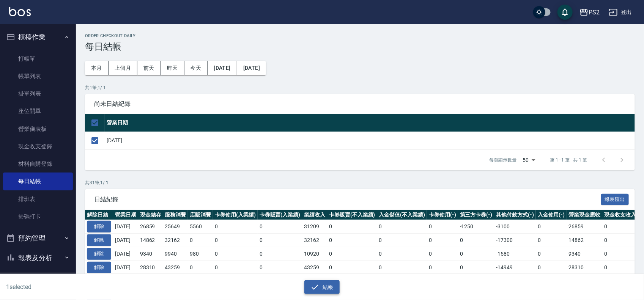
click at [328, 286] on button "結帳" at bounding box center [322, 288] width 35 height 14
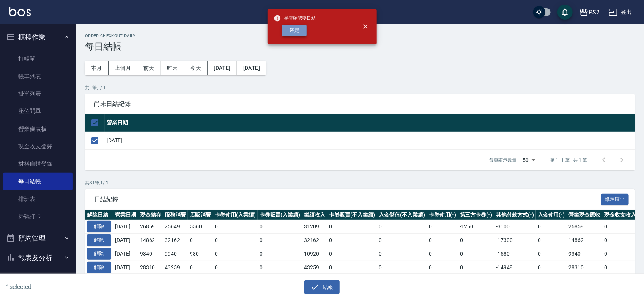
click at [291, 35] on button "確定" at bounding box center [295, 31] width 24 height 12
checkbox input "false"
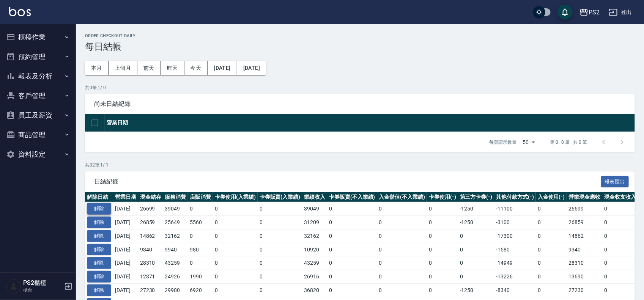
click at [106, 204] on button "解除" at bounding box center [99, 209] width 24 height 12
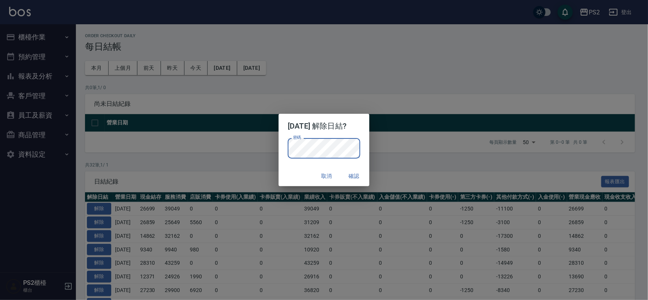
drag, startPoint x: 298, startPoint y: 181, endPoint x: 308, endPoint y: 181, distance: 9.5
click at [299, 180] on div "取消 確認" at bounding box center [324, 176] width 90 height 20
click at [354, 179] on button "確認" at bounding box center [354, 176] width 24 height 14
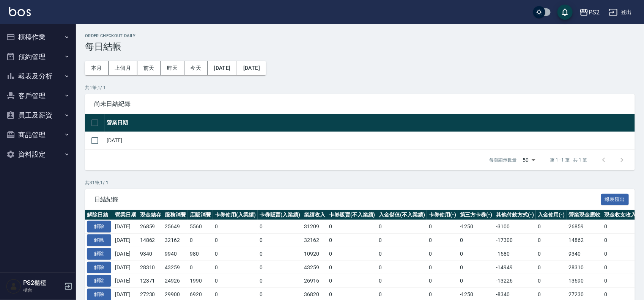
click at [42, 34] on button "櫃檯作業" at bounding box center [38, 37] width 70 height 20
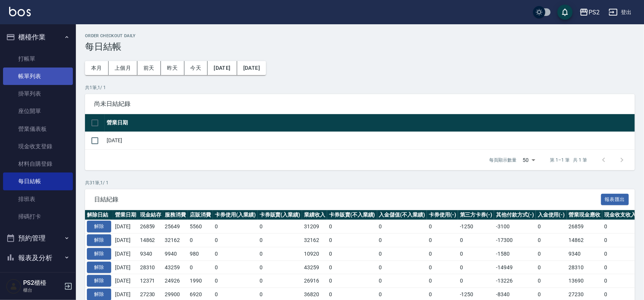
click at [31, 70] on link "帳單列表" at bounding box center [38, 76] width 70 height 17
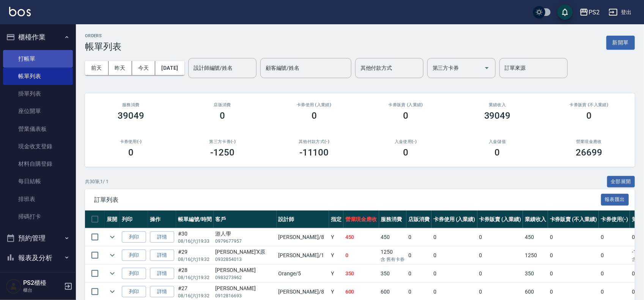
click at [53, 56] on link "打帳單" at bounding box center [38, 58] width 70 height 17
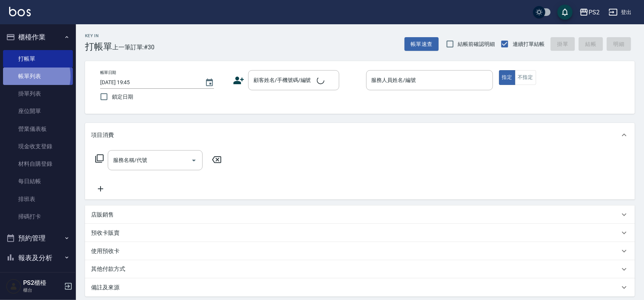
click at [28, 76] on link "帳單列表" at bounding box center [38, 76] width 70 height 17
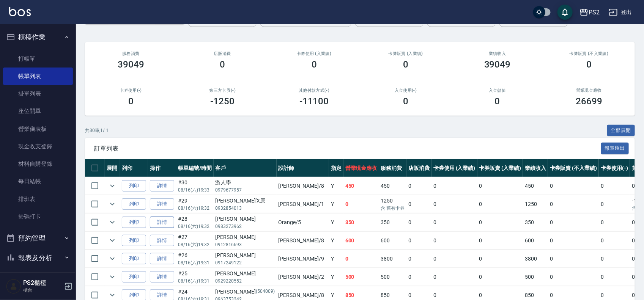
scroll to position [142, 0]
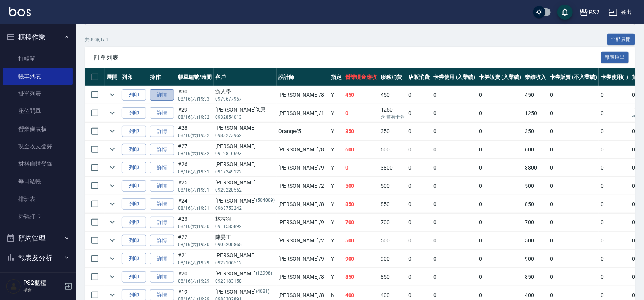
click at [159, 93] on link "詳情" at bounding box center [162, 95] width 24 height 12
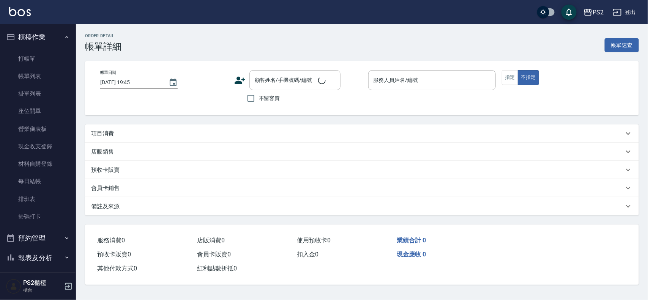
type input "2025/08/16 19:33"
type input "Lori-8"
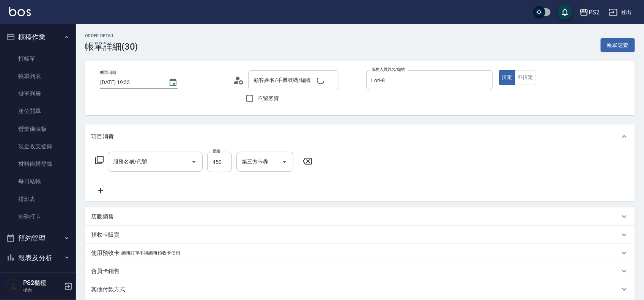
type input "A級單剪(106)"
type input "游人學/0979677957/"
click at [101, 215] on p "店販銷售" at bounding box center [102, 217] width 23 height 8
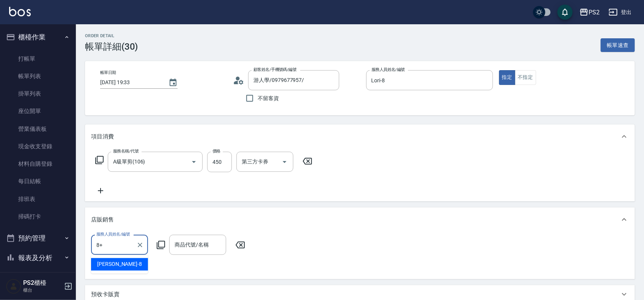
type input "8+"
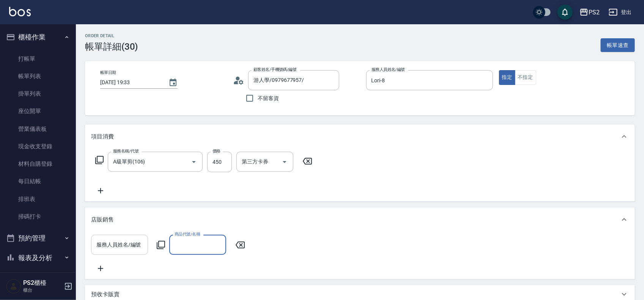
click at [125, 243] on input "服務人員姓名/編號" at bounding box center [120, 244] width 50 height 13
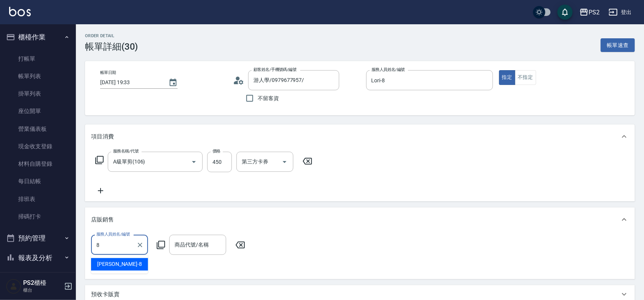
type input "Lori-8"
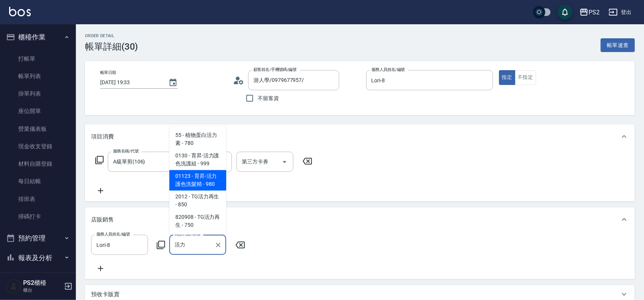
click at [210, 181] on span "01123 - 育昇-活力護色洗髮精 - 980" at bounding box center [197, 181] width 57 height 21
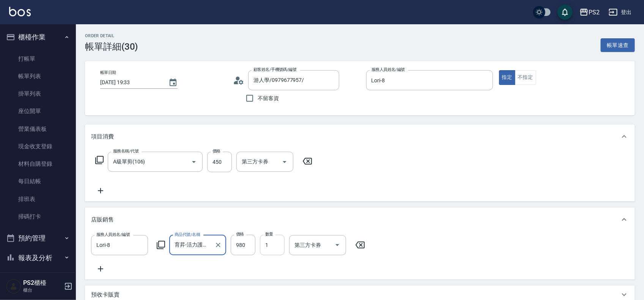
type input "育昇-活力護色洗髮精"
type input "2"
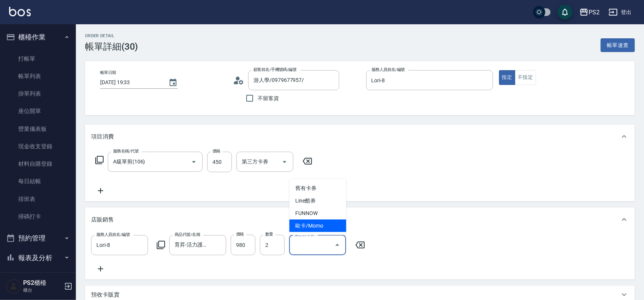
click at [416, 235] on div "服務人員姓名/編號 Lori-8 服務人員姓名/編號 商品代號/名稱 育昇-活力護色洗髮精 商品代號/名稱 價格 980 價格 數量 2 數量 第三方卡券 第…" at bounding box center [360, 254] width 538 height 39
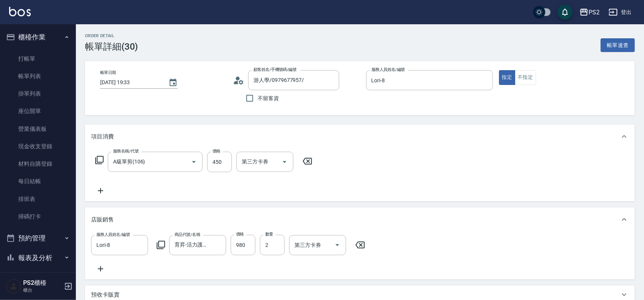
scroll to position [47, 0]
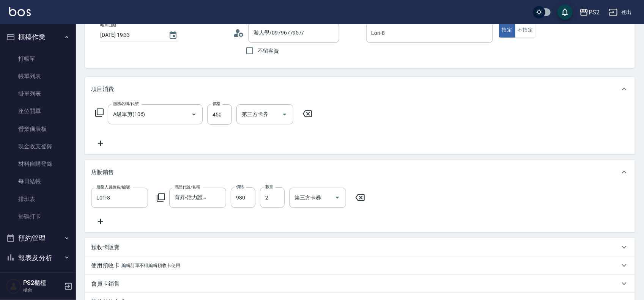
click at [103, 223] on icon at bounding box center [100, 221] width 19 height 9
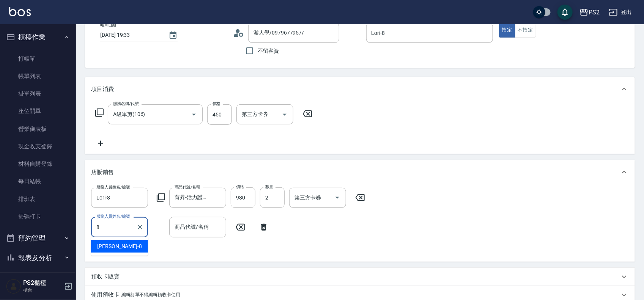
type input "Lori-8"
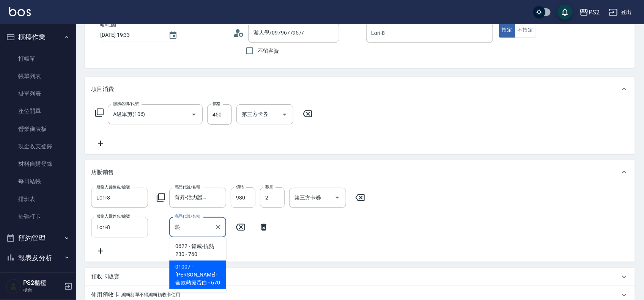
click at [212, 272] on span "01007 - 華旭-全效熱療蛋白 - 670" at bounding box center [197, 275] width 57 height 28
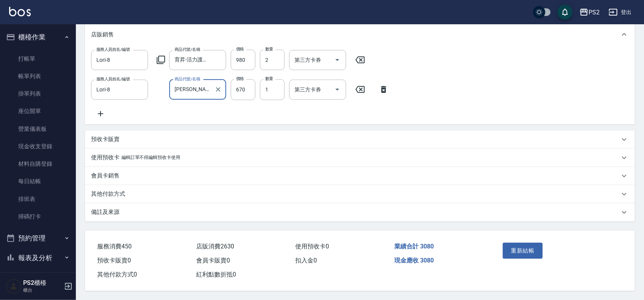
scroll to position [195, 0]
type input "[PERSON_NAME]-全效熱療蛋白"
click at [99, 190] on p "其他付款方式" at bounding box center [108, 194] width 34 height 8
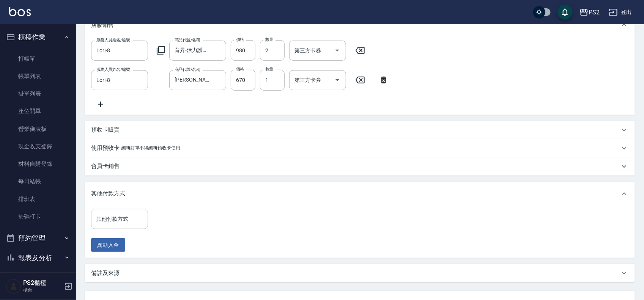
click at [120, 223] on input "其他付款方式" at bounding box center [120, 219] width 50 height 13
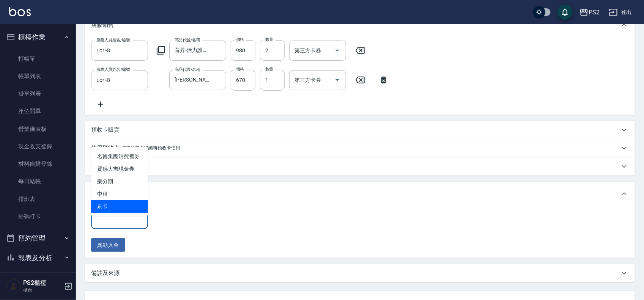
click at [126, 209] on span "刷卡" at bounding box center [119, 207] width 57 height 13
type input "刷卡"
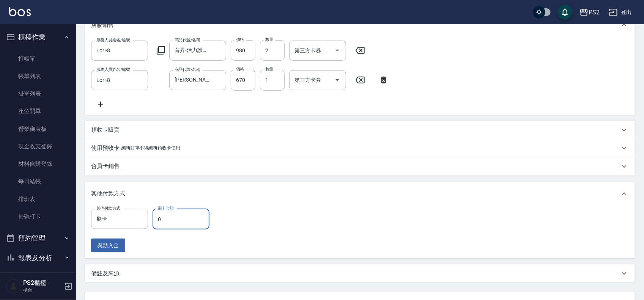
click at [166, 220] on input "0" at bounding box center [181, 219] width 57 height 21
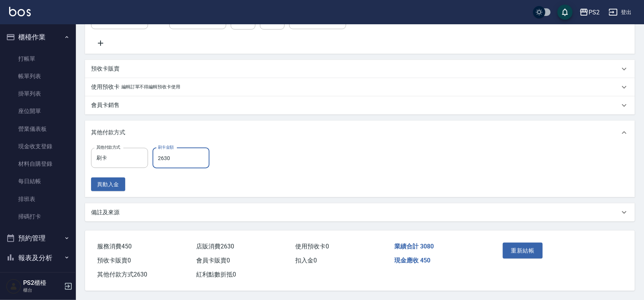
scroll to position [266, 0]
type input "2630"
click at [516, 249] on button "重新結帳" at bounding box center [523, 251] width 40 height 16
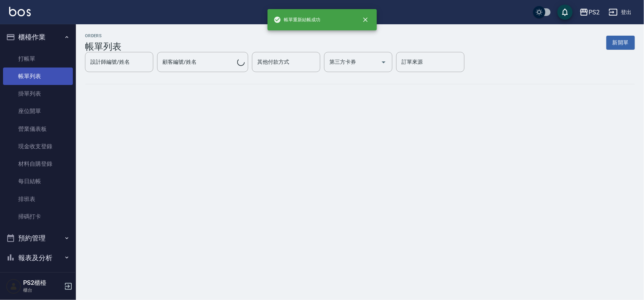
click at [26, 74] on link "帳單列表" at bounding box center [38, 76] width 70 height 17
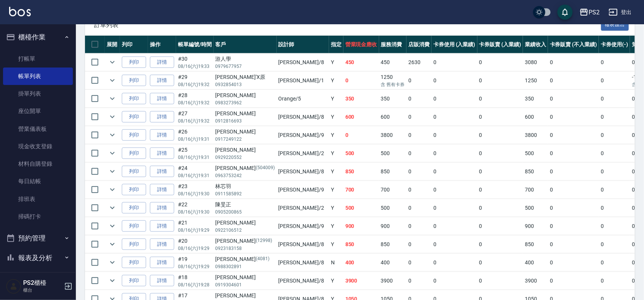
scroll to position [237, 0]
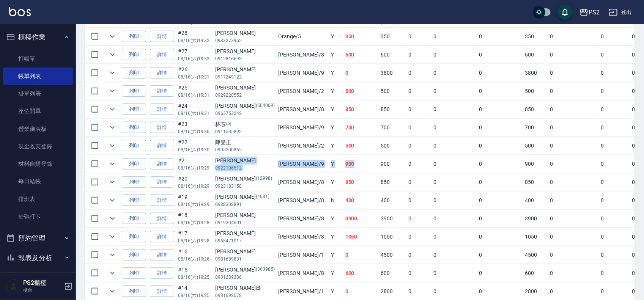
drag, startPoint x: 249, startPoint y: 165, endPoint x: 225, endPoint y: 165, distance: 23.5
click at [225, 165] on tr "列印 詳情 #21 08/16 (六) 19:29 陳凱杰 0922106512 Nina /9 Y 900 900 0 0 0 900 0 0 0 0 0" at bounding box center [432, 164] width 694 height 18
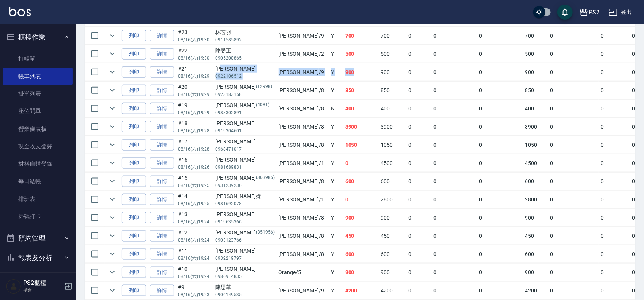
scroll to position [332, 0]
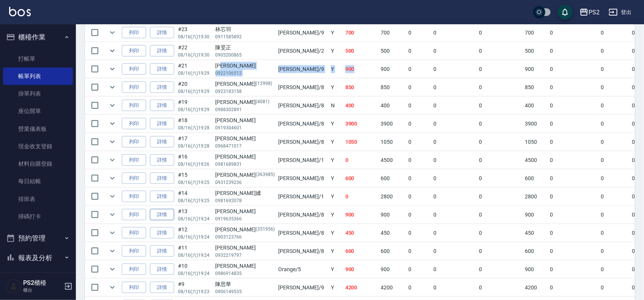
click at [169, 217] on link "詳情" at bounding box center [162, 215] width 24 height 12
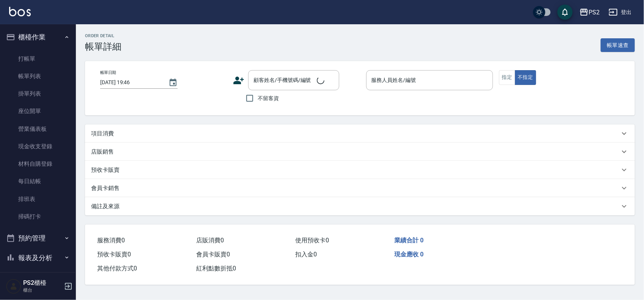
type input "2025/08/16 19:24"
type input "Lori-8"
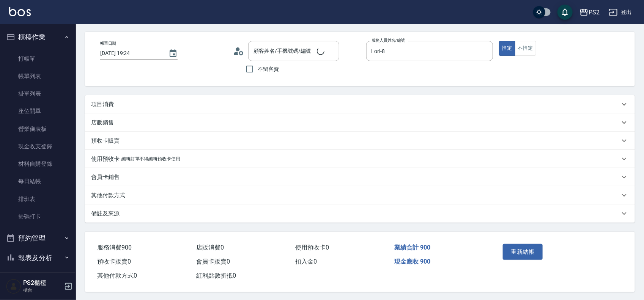
type input "郭小姐/0919635366/"
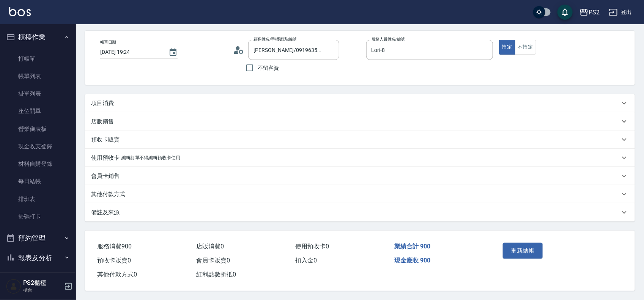
click at [127, 197] on div "其他付款方式" at bounding box center [360, 194] width 550 height 18
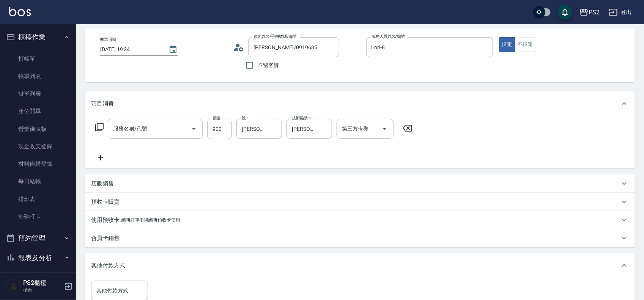
type input "精油洗+去角質(111)"
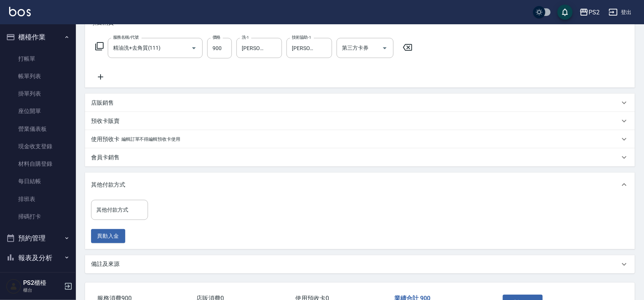
scroll to position [168, 0]
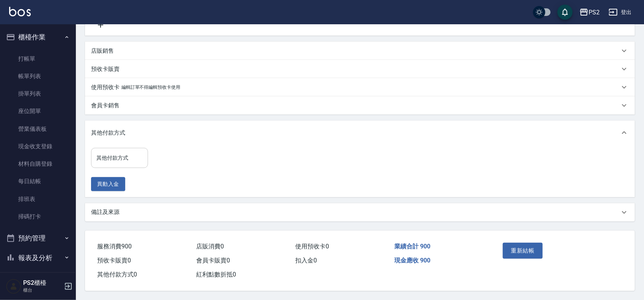
click at [116, 156] on input "其他付款方式" at bounding box center [120, 158] width 50 height 13
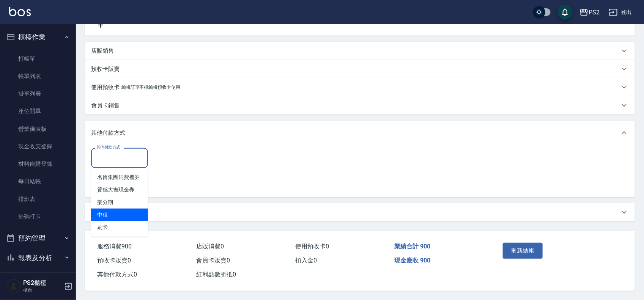
click at [101, 221] on span "刷卡" at bounding box center [119, 227] width 57 height 13
type input "刷卡"
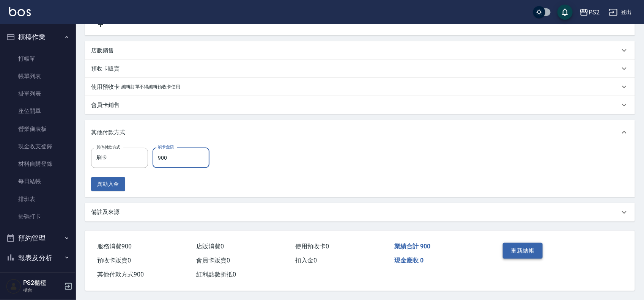
type input "900"
click at [513, 251] on button "重新結帳" at bounding box center [523, 251] width 40 height 16
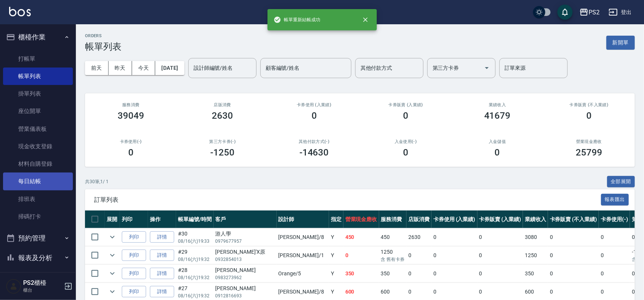
click at [34, 181] on link "每日結帳" at bounding box center [38, 181] width 70 height 17
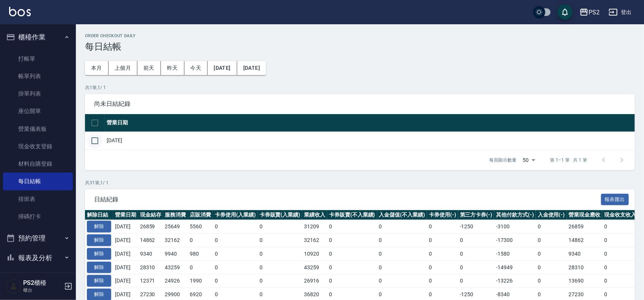
click at [90, 139] on input "checkbox" at bounding box center [95, 141] width 16 height 16
checkbox input "true"
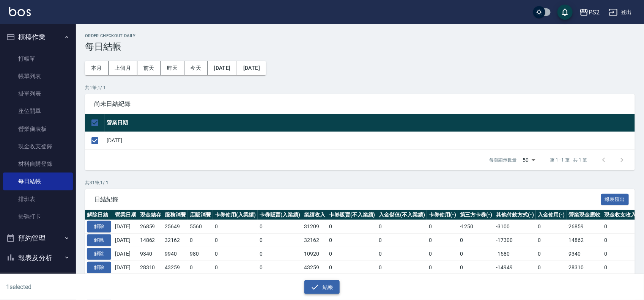
click at [314, 287] on icon "button" at bounding box center [315, 287] width 9 height 9
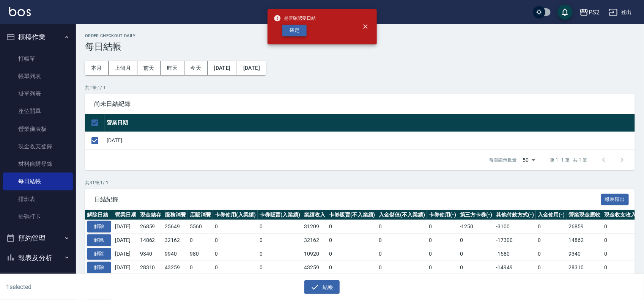
click at [294, 29] on button "確定" at bounding box center [295, 31] width 24 height 12
checkbox input "false"
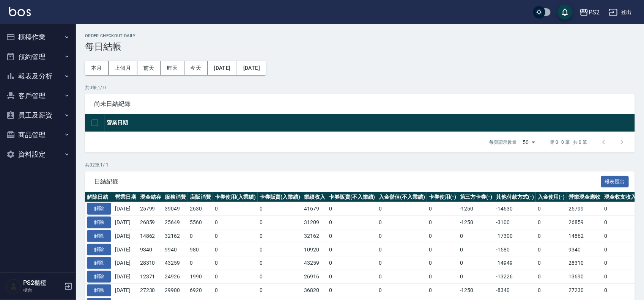
click at [52, 71] on button "報表及分析" at bounding box center [38, 76] width 70 height 20
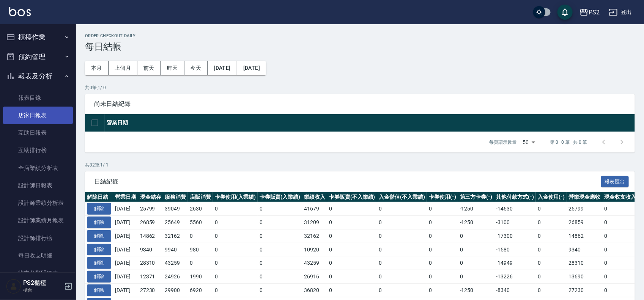
click at [54, 112] on link "店家日報表" at bounding box center [38, 115] width 70 height 17
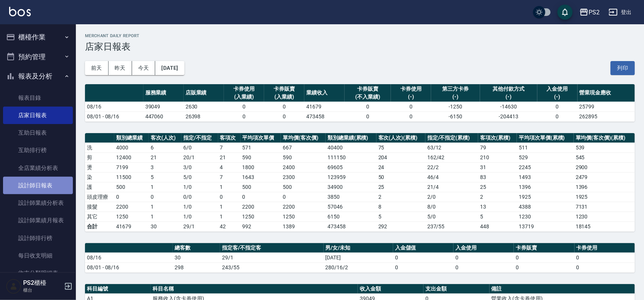
click at [46, 179] on link "設計師日報表" at bounding box center [38, 185] width 70 height 17
